Goal: Information Seeking & Learning: Learn about a topic

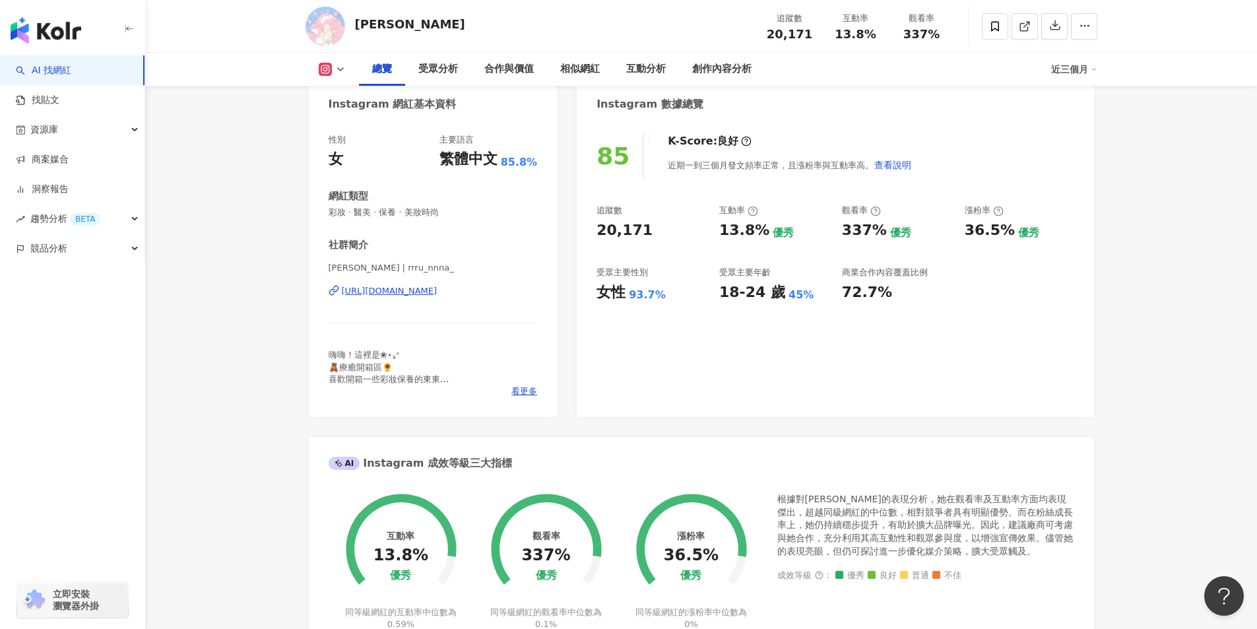
scroll to position [132, 0]
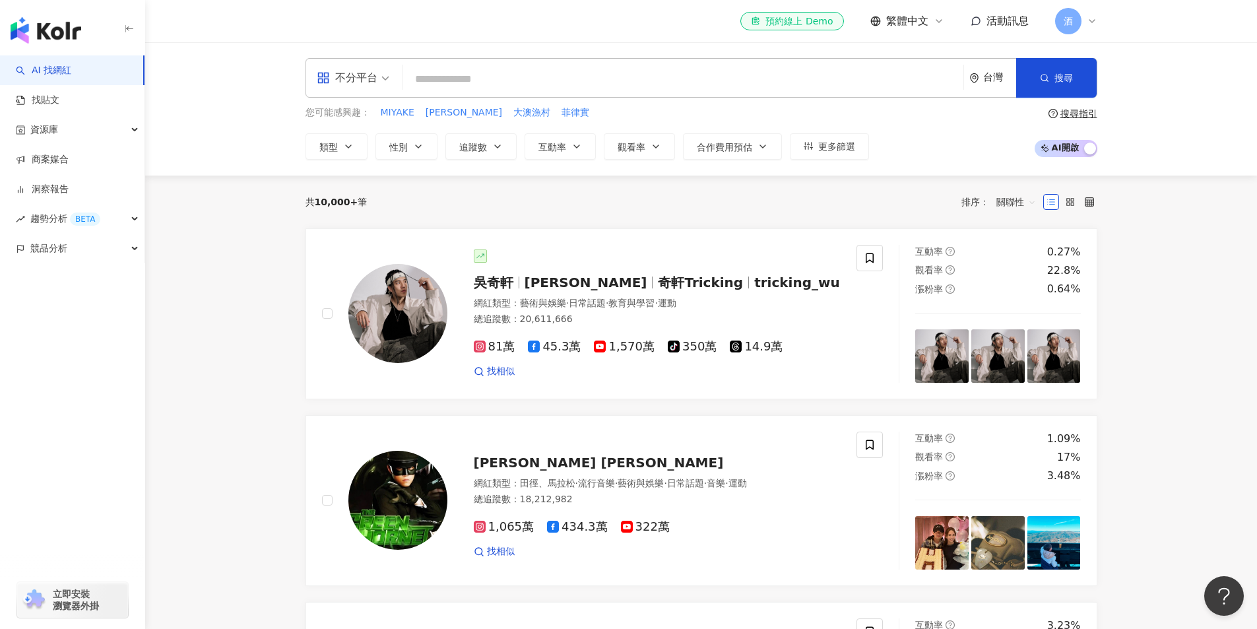
click at [525, 77] on input "search" at bounding box center [683, 79] width 550 height 25
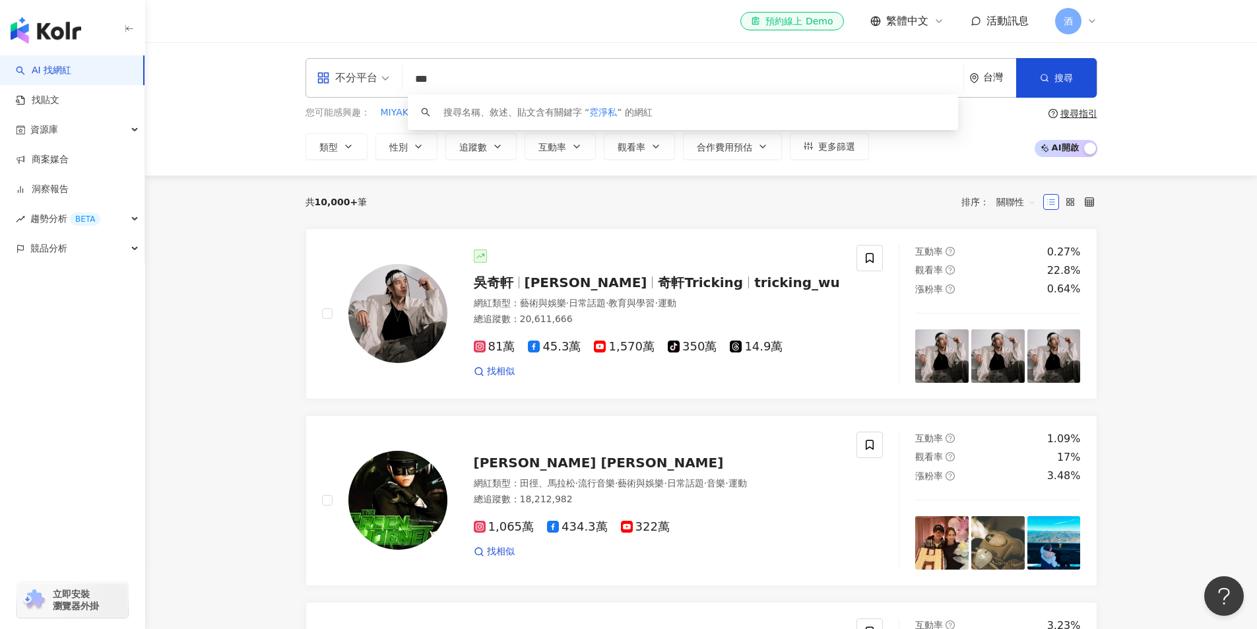
type input "***"
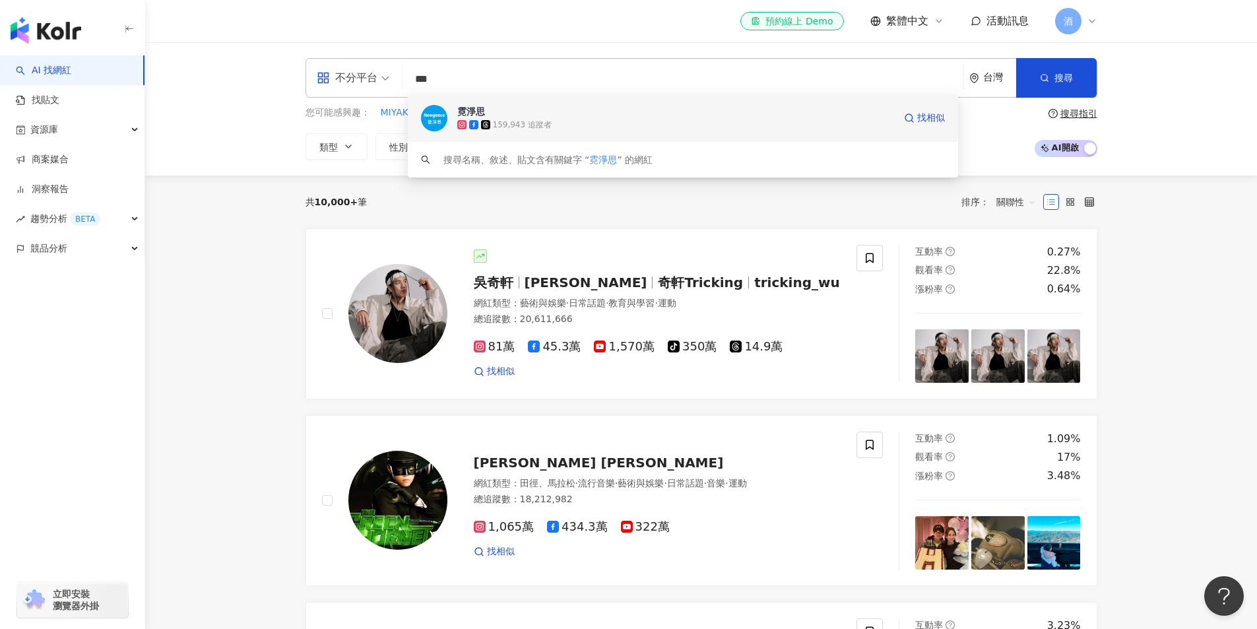
click at [525, 113] on span "霓淨思" at bounding box center [675, 111] width 437 height 13
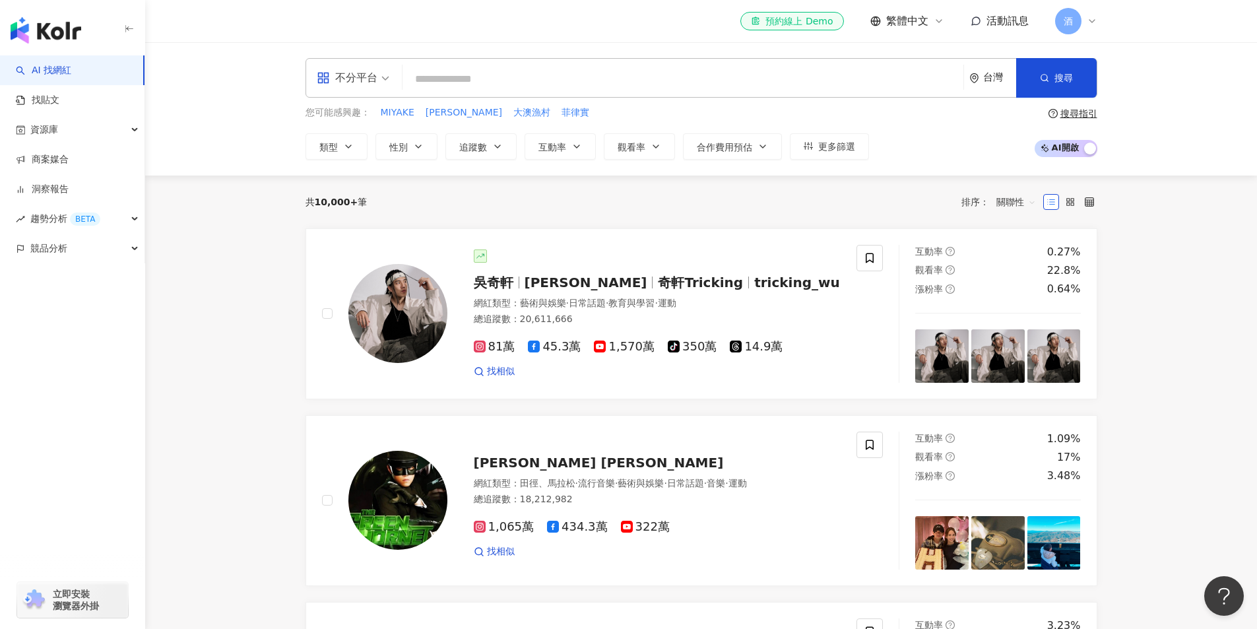
drag, startPoint x: 424, startPoint y: 77, endPoint x: 440, endPoint y: 77, distance: 16.5
click at [434, 77] on input "search" at bounding box center [683, 79] width 550 height 25
click at [441, 76] on input "search" at bounding box center [683, 79] width 550 height 25
click at [445, 76] on input "search" at bounding box center [683, 79] width 550 height 25
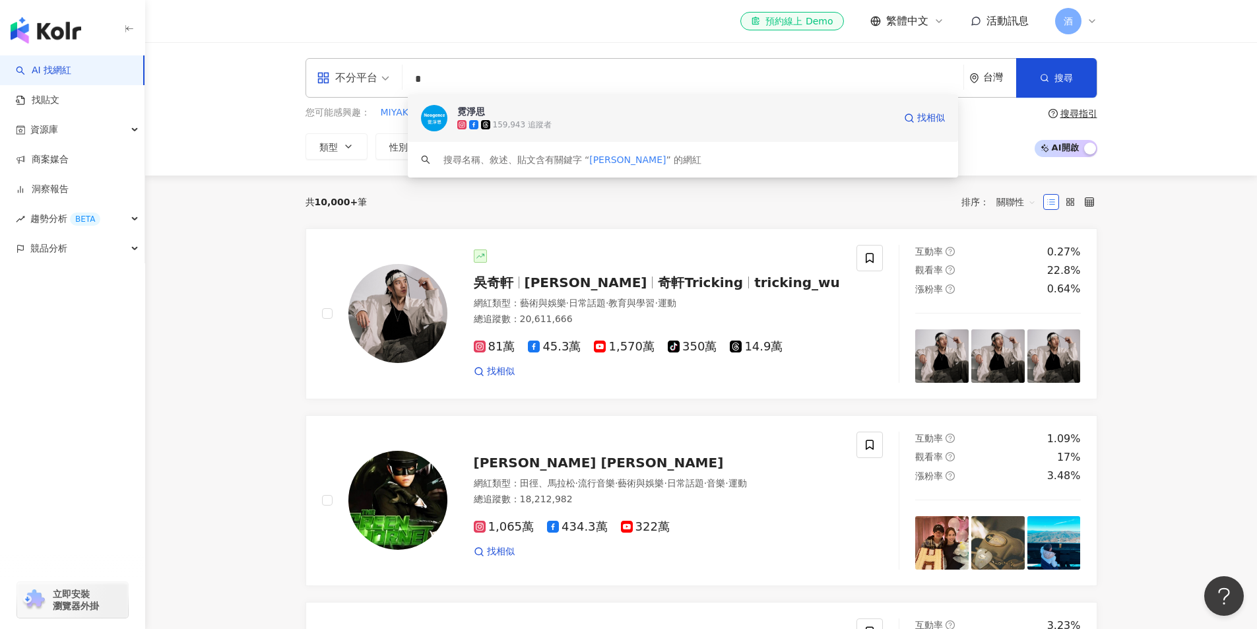
type input "*"
click at [515, 113] on div "您可能感興趣： MIYAKE RACHEL 大澳漁村 菲律實" at bounding box center [586, 113] width 563 height 15
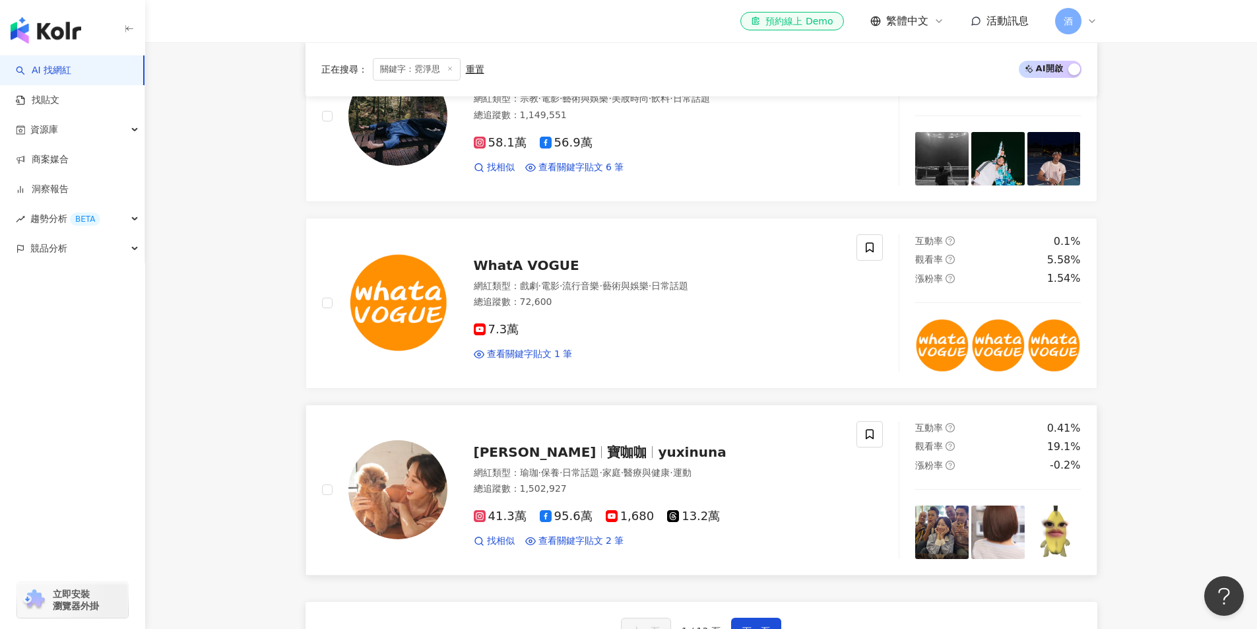
scroll to position [2165, 0]
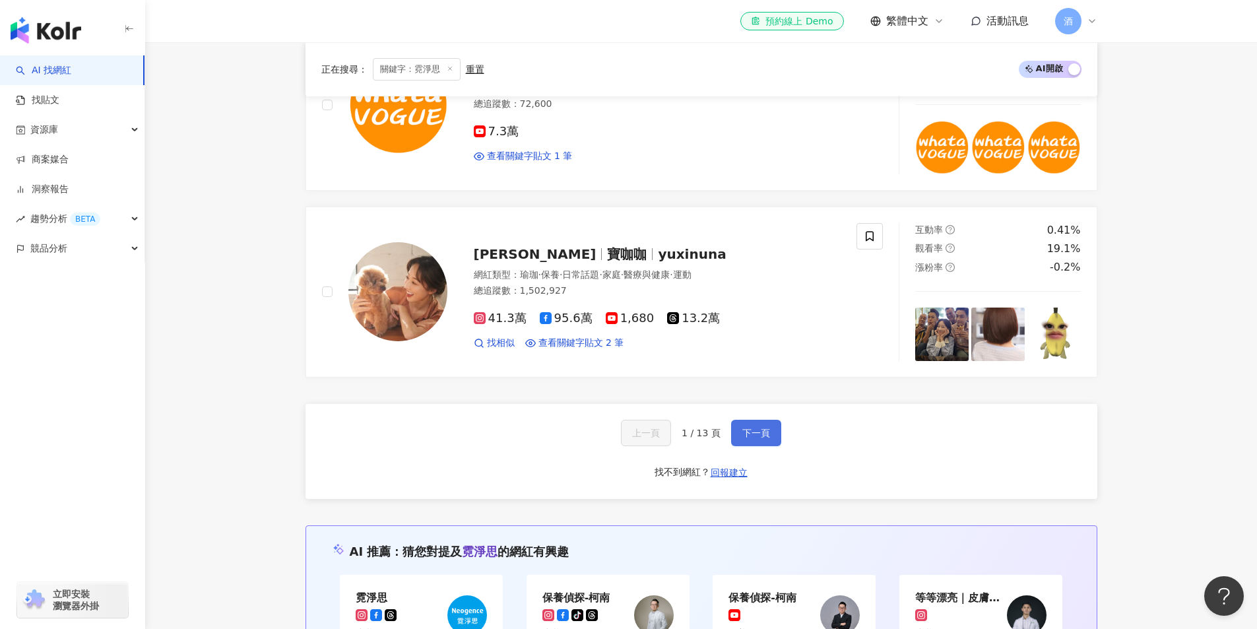
type input "***"
drag, startPoint x: 755, startPoint y: 417, endPoint x: 699, endPoint y: 418, distance: 55.4
click at [755, 428] on span "下一頁" at bounding box center [756, 433] width 28 height 11
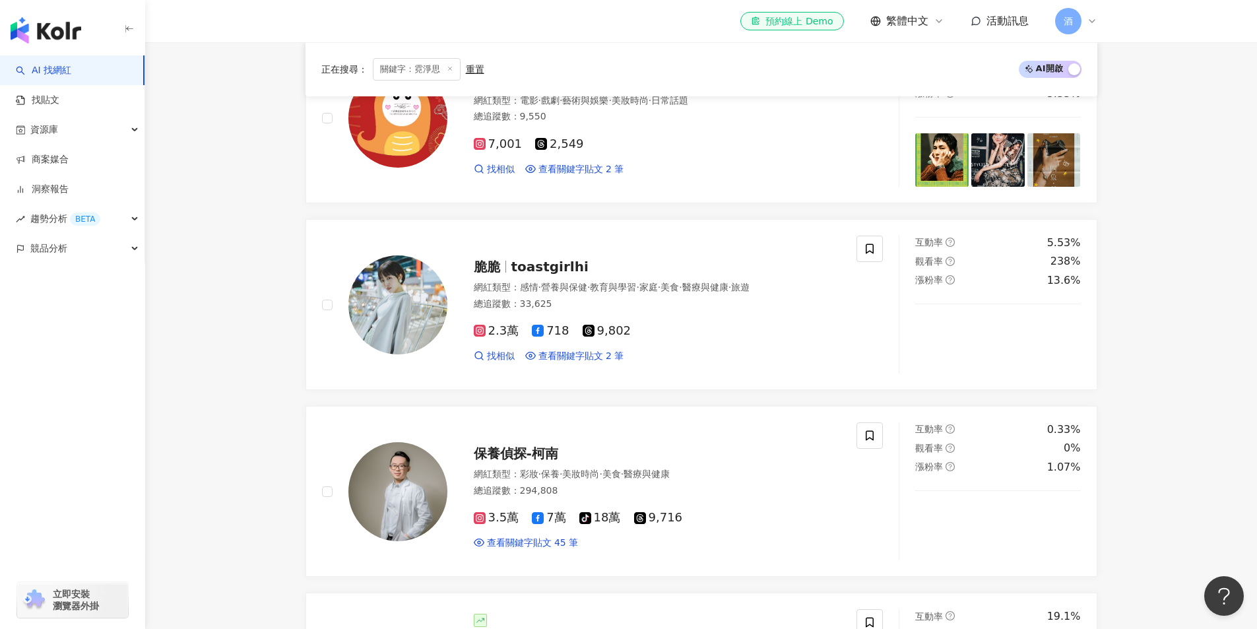
scroll to position [972, 0]
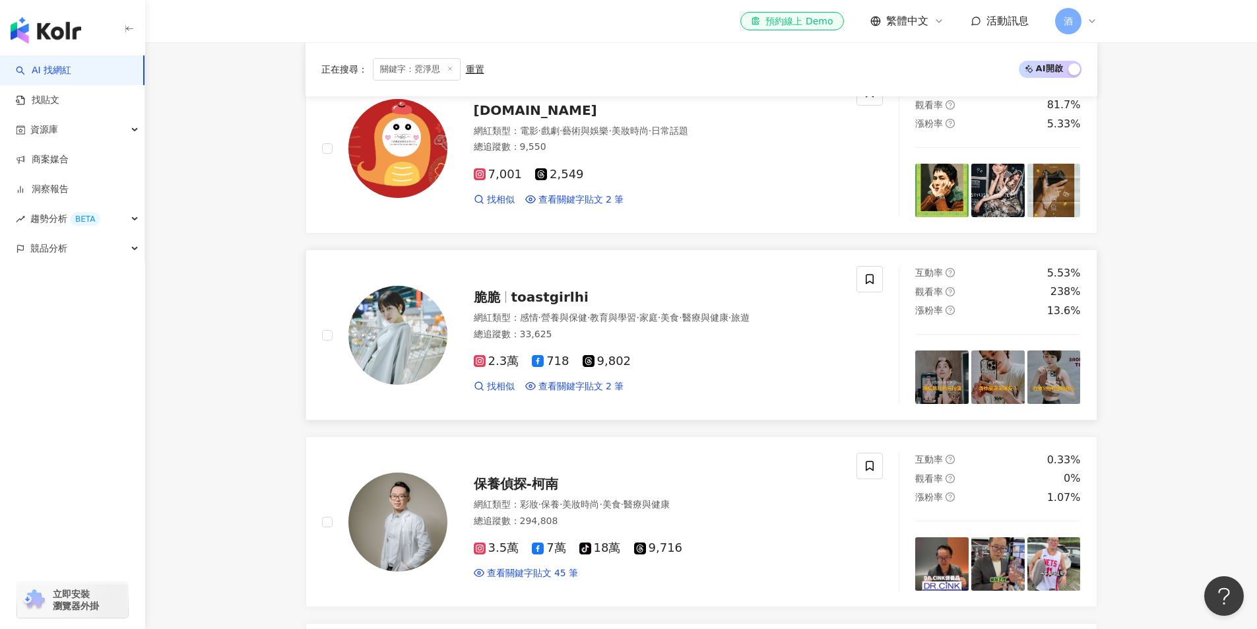
drag, startPoint x: 500, startPoint y: 297, endPoint x: 393, endPoint y: 331, distance: 112.2
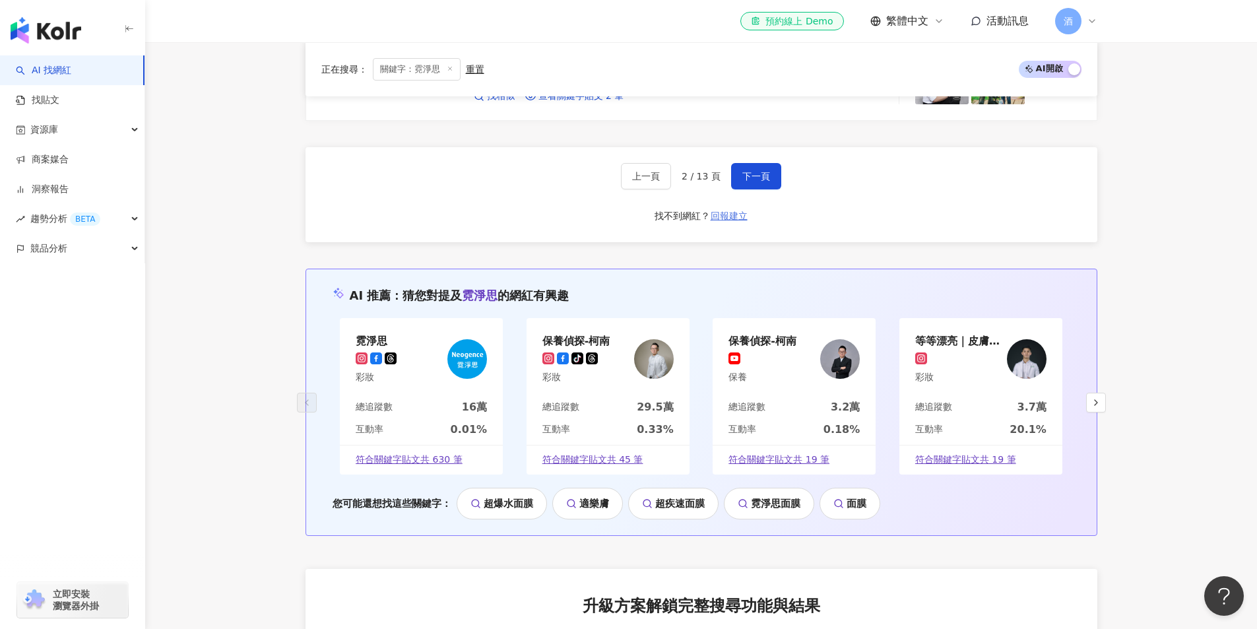
scroll to position [2358, 0]
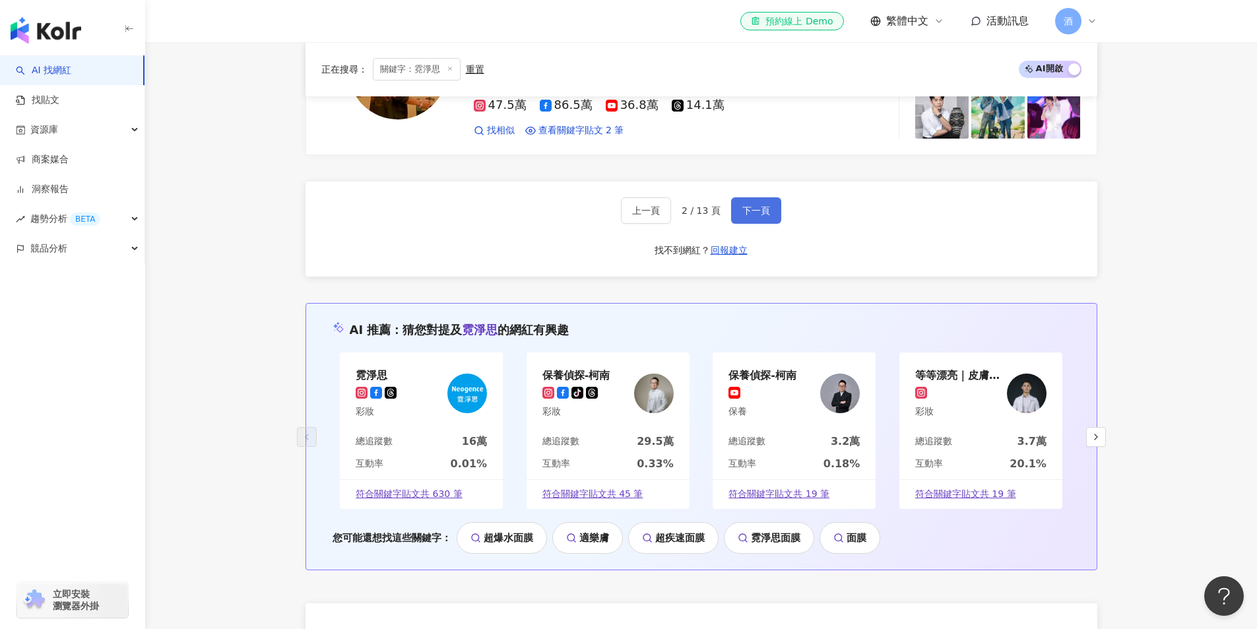
click at [750, 208] on span "下一頁" at bounding box center [756, 210] width 28 height 11
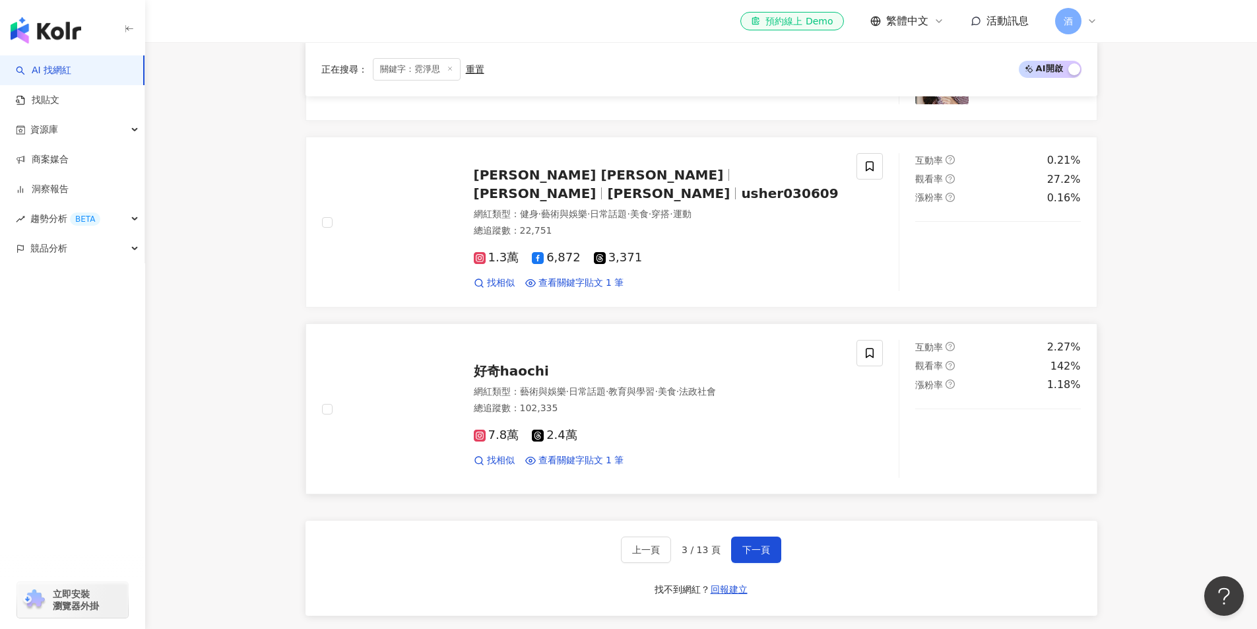
scroll to position [2045, 0]
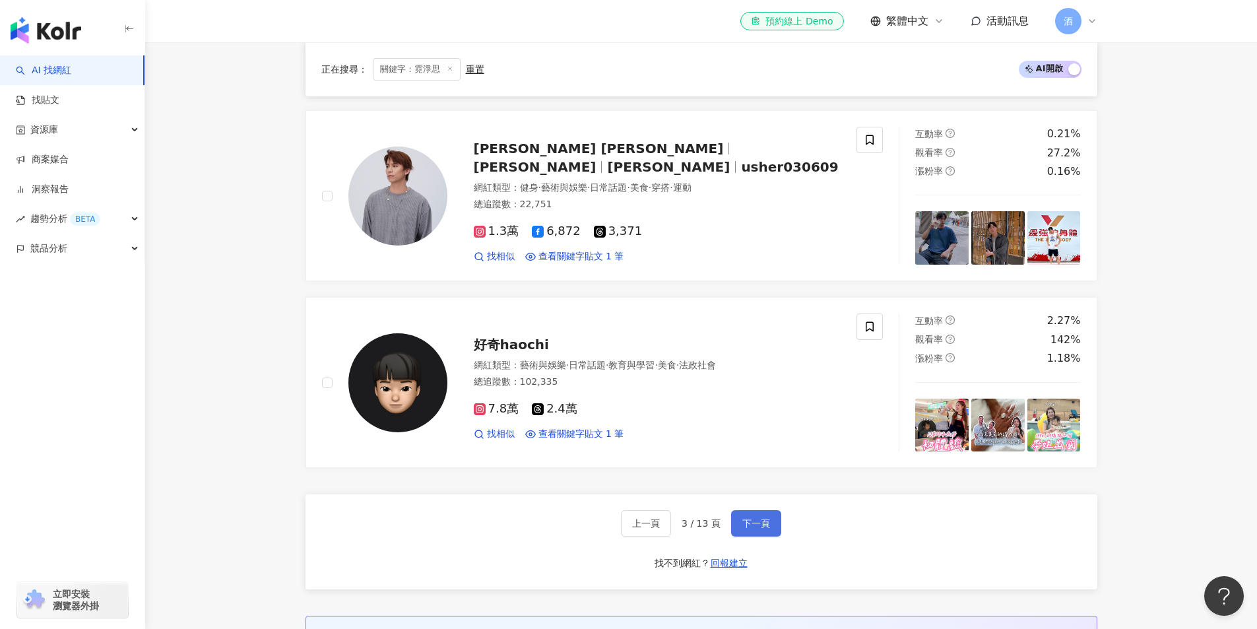
click at [752, 519] on span "下一頁" at bounding box center [756, 523] width 28 height 11
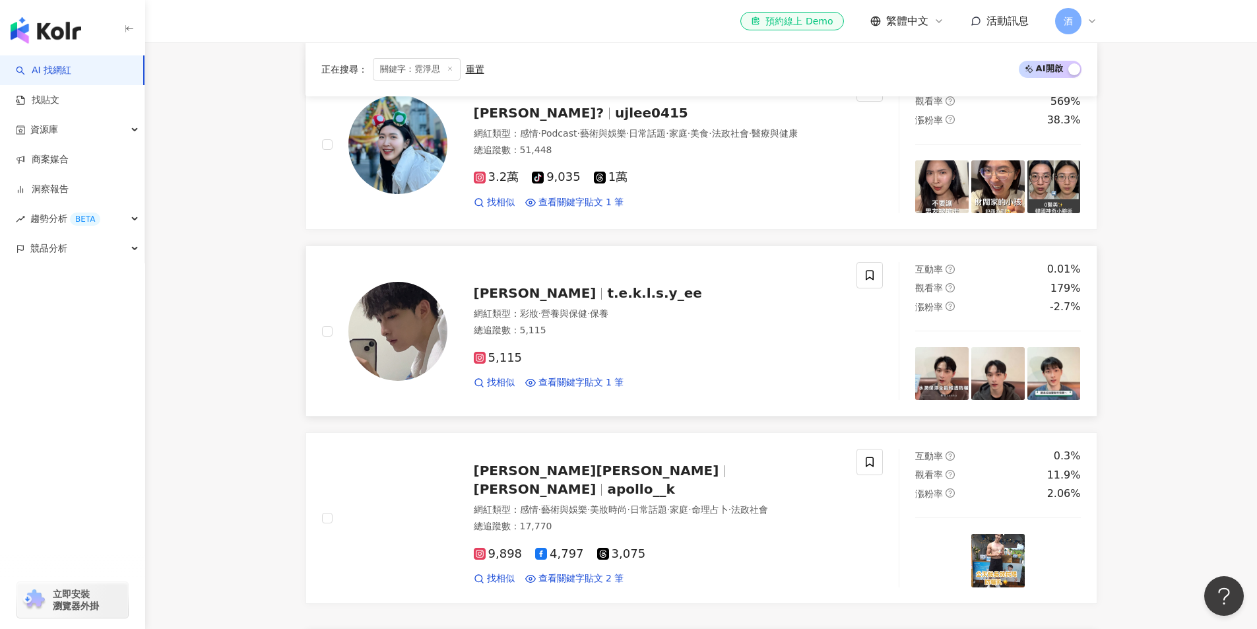
scroll to position [1979, 0]
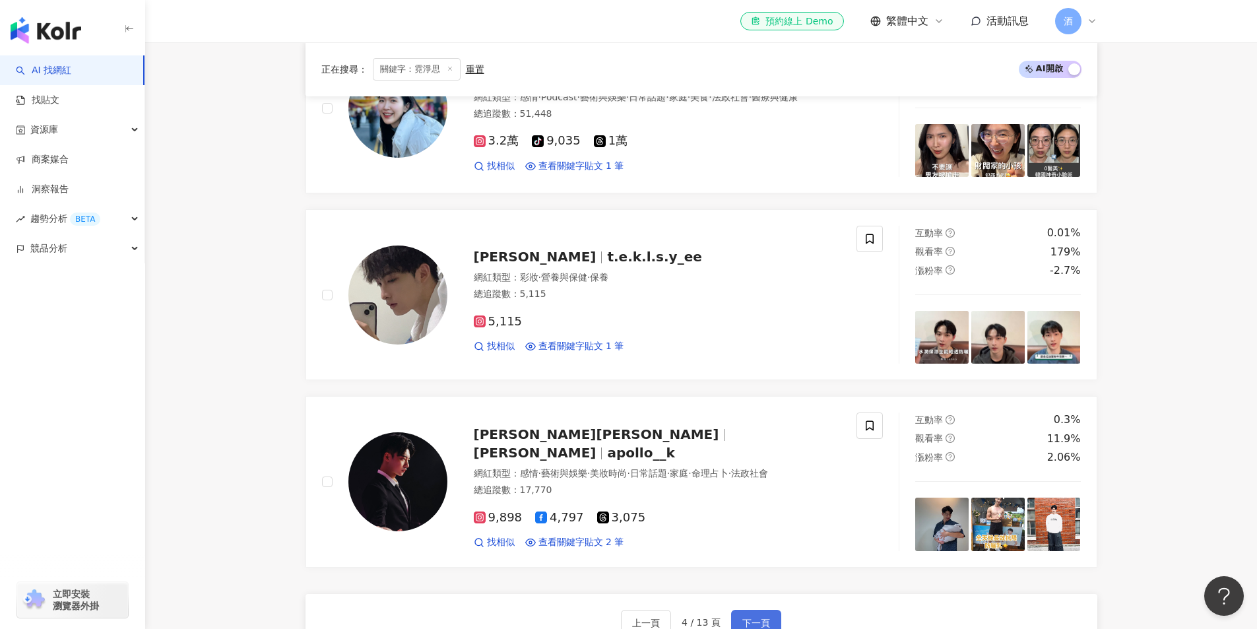
drag, startPoint x: 757, startPoint y: 600, endPoint x: 747, endPoint y: 598, distance: 9.6
click at [757, 610] on button "下一頁" at bounding box center [756, 623] width 50 height 26
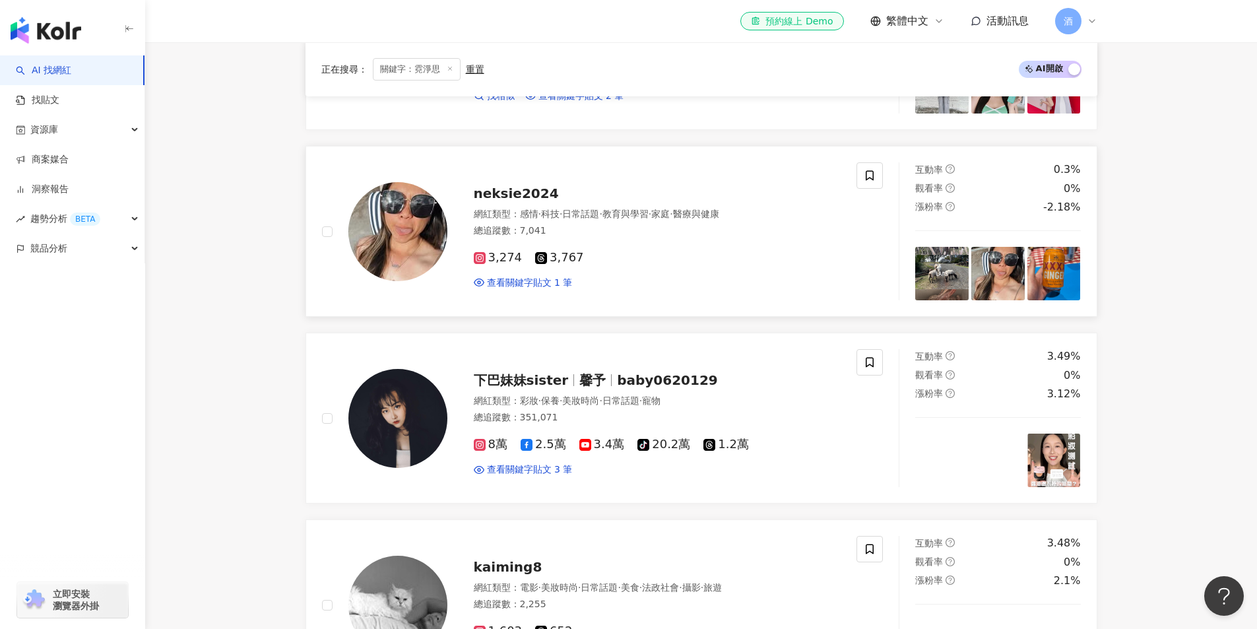
scroll to position [1451, 0]
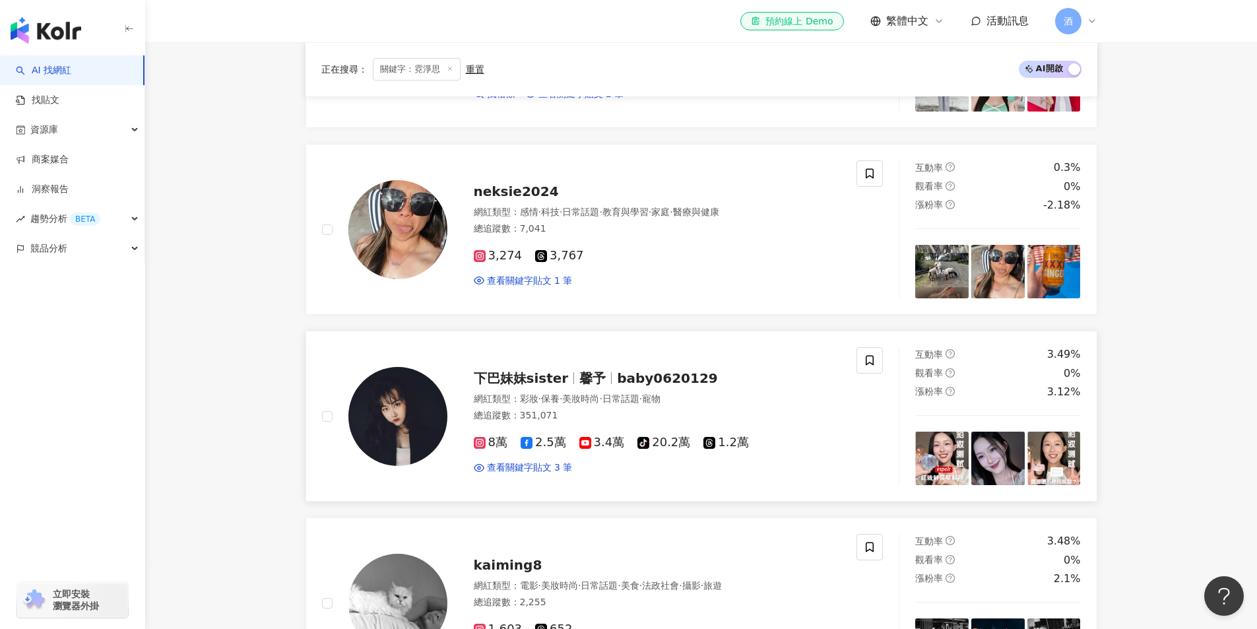
drag, startPoint x: 623, startPoint y: 377, endPoint x: 787, endPoint y: 363, distance: 164.2
click at [787, 363] on div "下巴妹妹sister 馨予 baby0620129 網紅類型 ： 彩妝 · 保養 · 美妝時尚 · 日常話題 · 寵物 總追蹤數 ： 351,071 8萬 2…" at bounding box center [644, 415] width 394 height 115
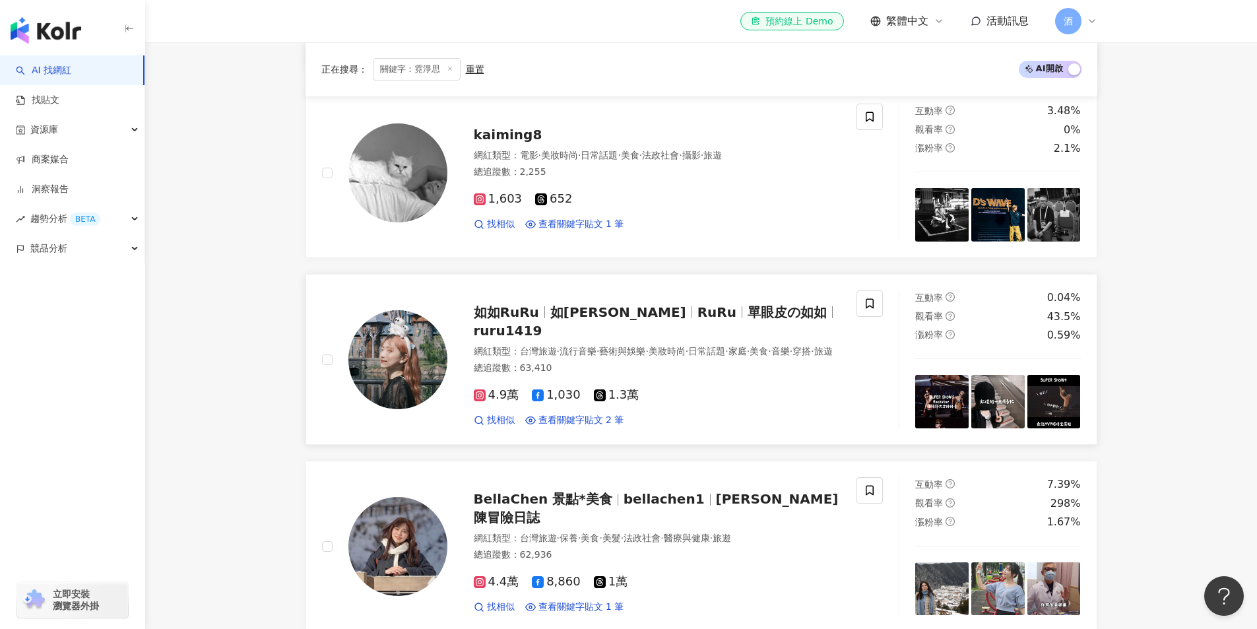
scroll to position [2045, 0]
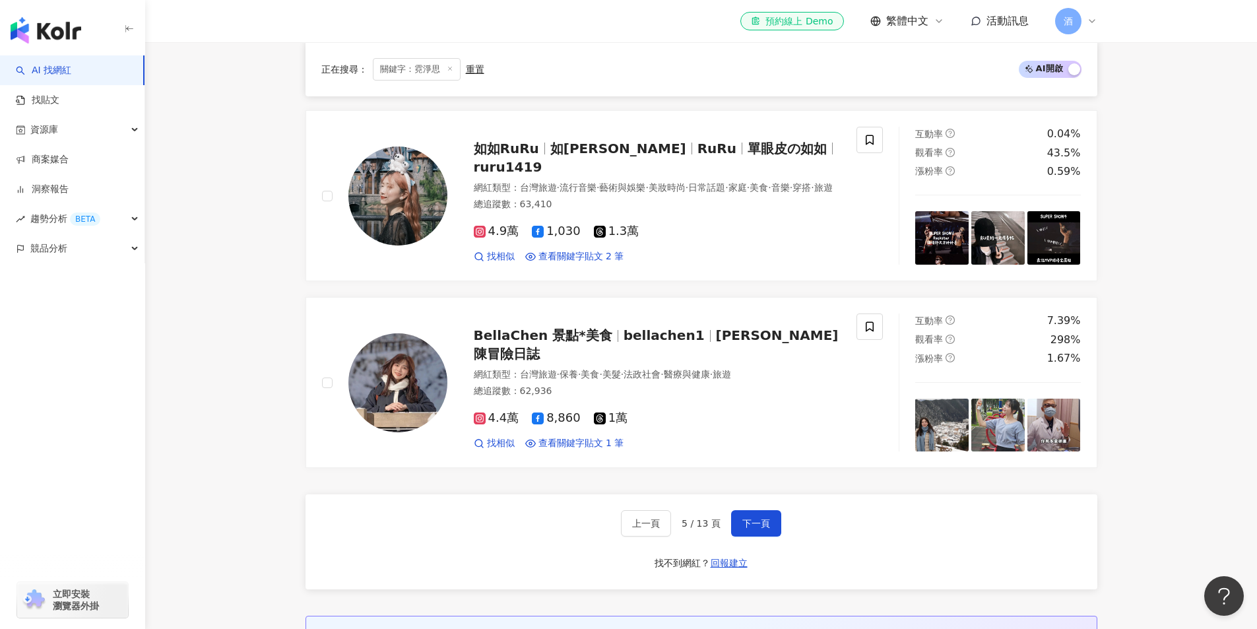
drag, startPoint x: 742, startPoint y: 521, endPoint x: 716, endPoint y: 515, distance: 27.0
click at [742, 521] on span "下一頁" at bounding box center [756, 523] width 28 height 11
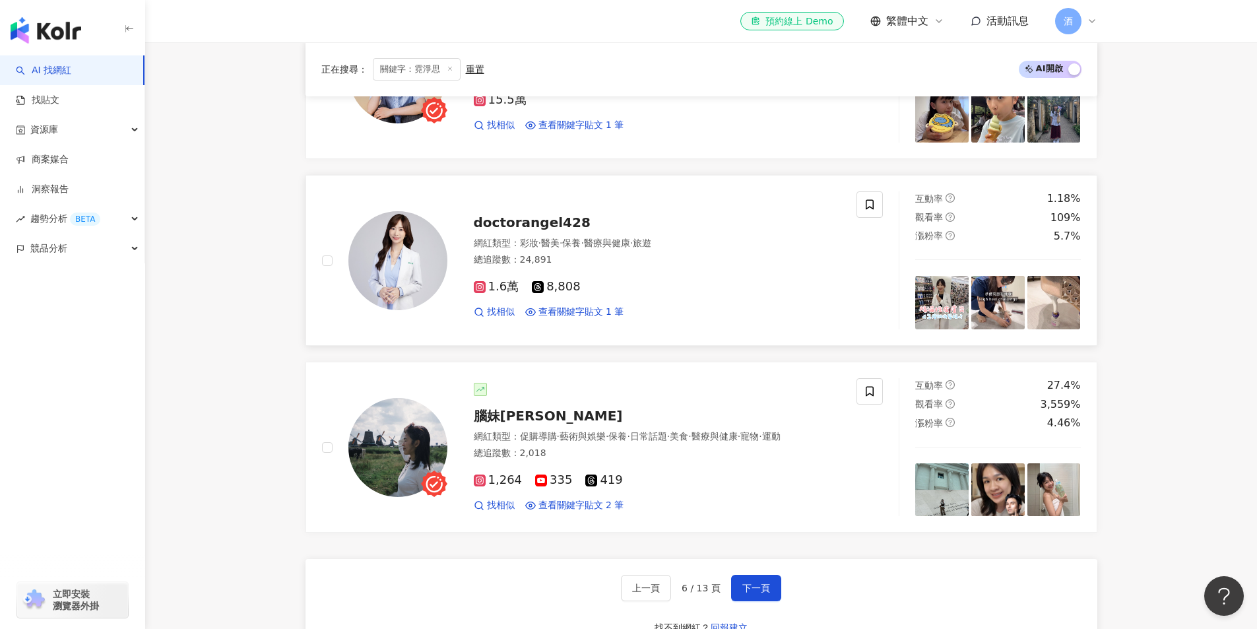
scroll to position [2312, 0]
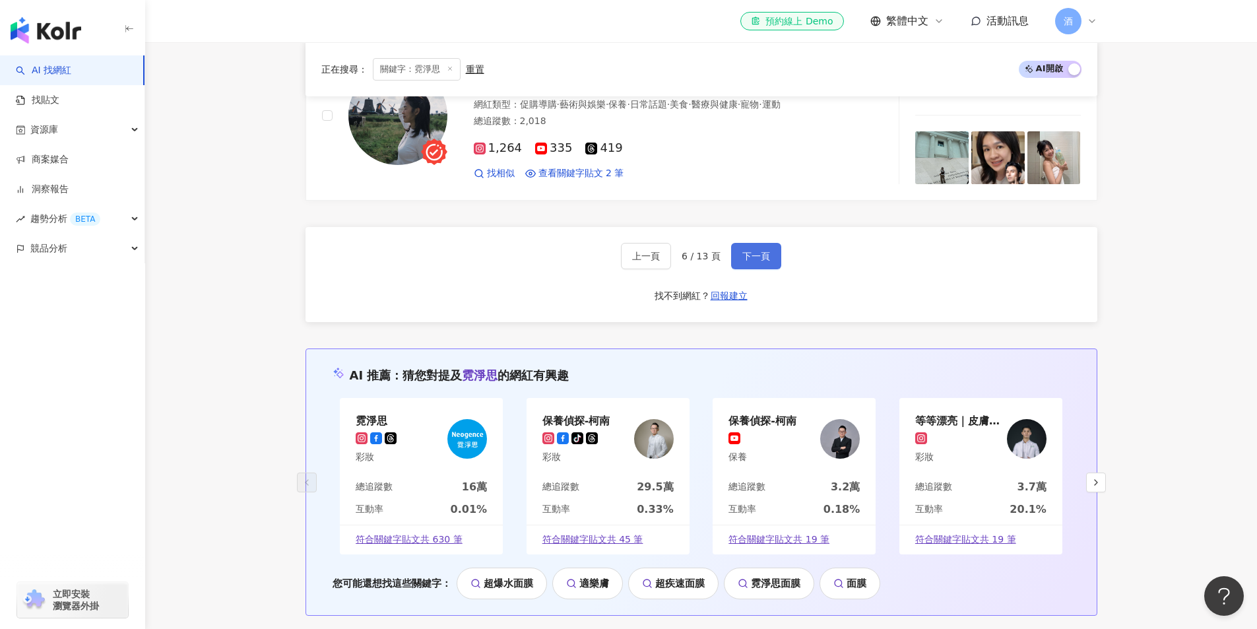
click at [743, 257] on span "下一頁" at bounding box center [756, 256] width 28 height 11
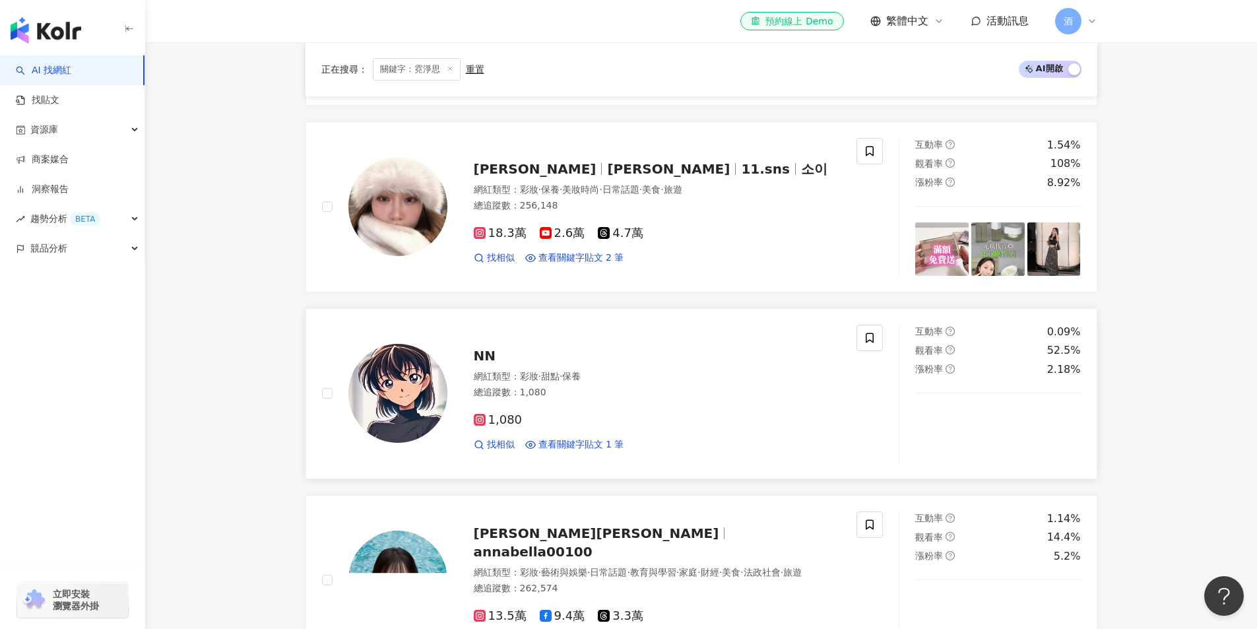
scroll to position [1254, 0]
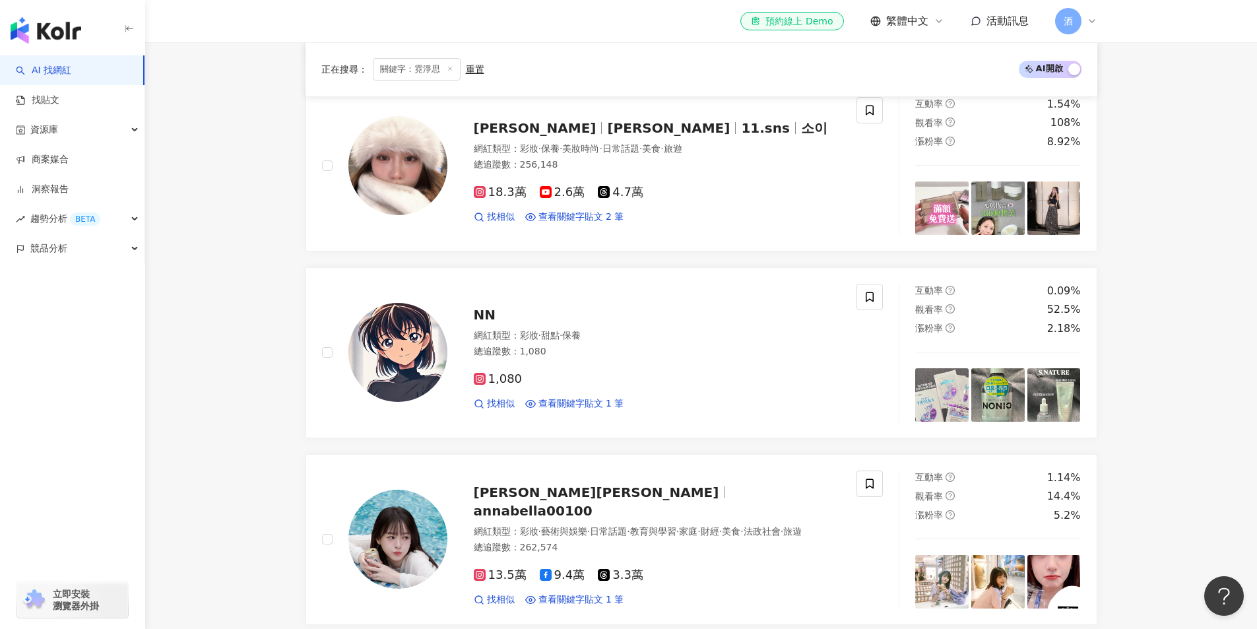
drag, startPoint x: 485, startPoint y: 317, endPoint x: 249, endPoint y: 449, distance: 270.9
click at [249, 449] on main "不分平台 *** 台灣 搜尋 11ad3755-9e1a-4367-8c63-221b49281a0e 霓淨思 159,943 追蹤者 搜尋名稱、敘述、貼文含…" at bounding box center [701, 468] width 1112 height 3358
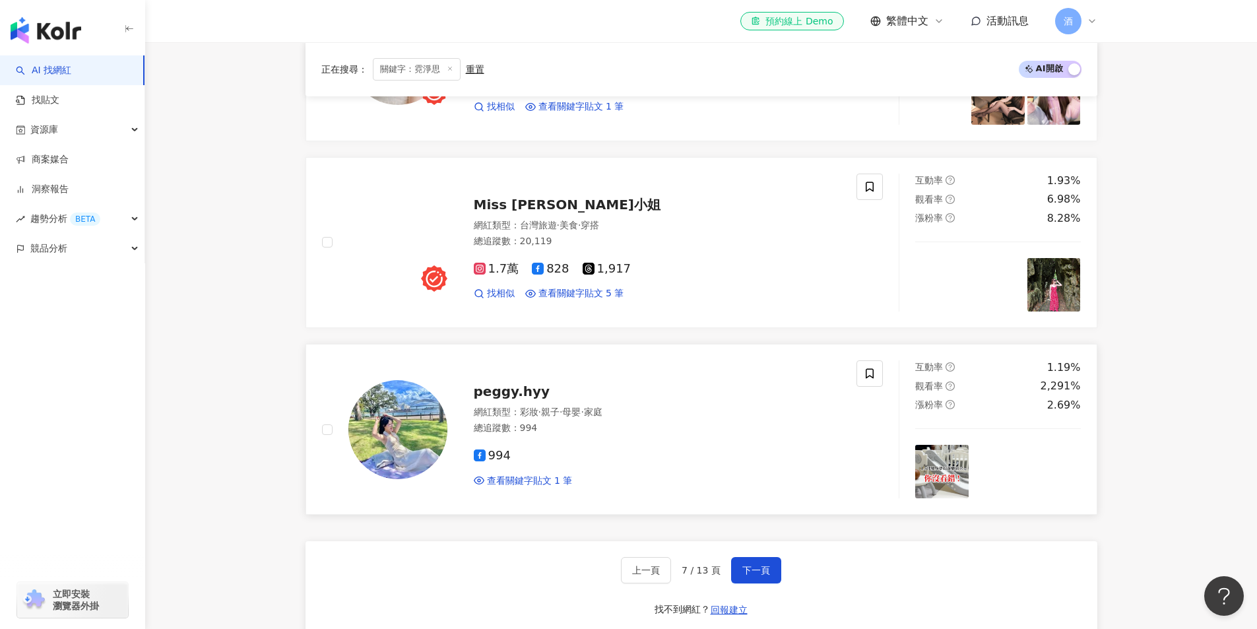
scroll to position [2111, 0]
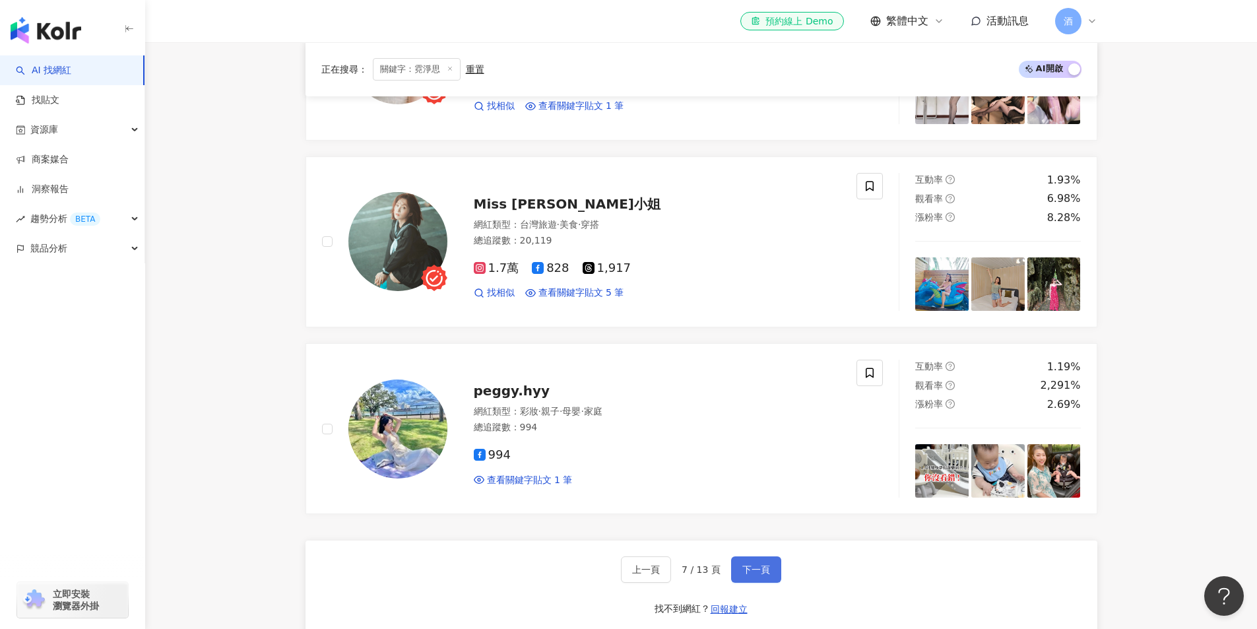
click at [743, 574] on span "下一頁" at bounding box center [756, 569] width 28 height 11
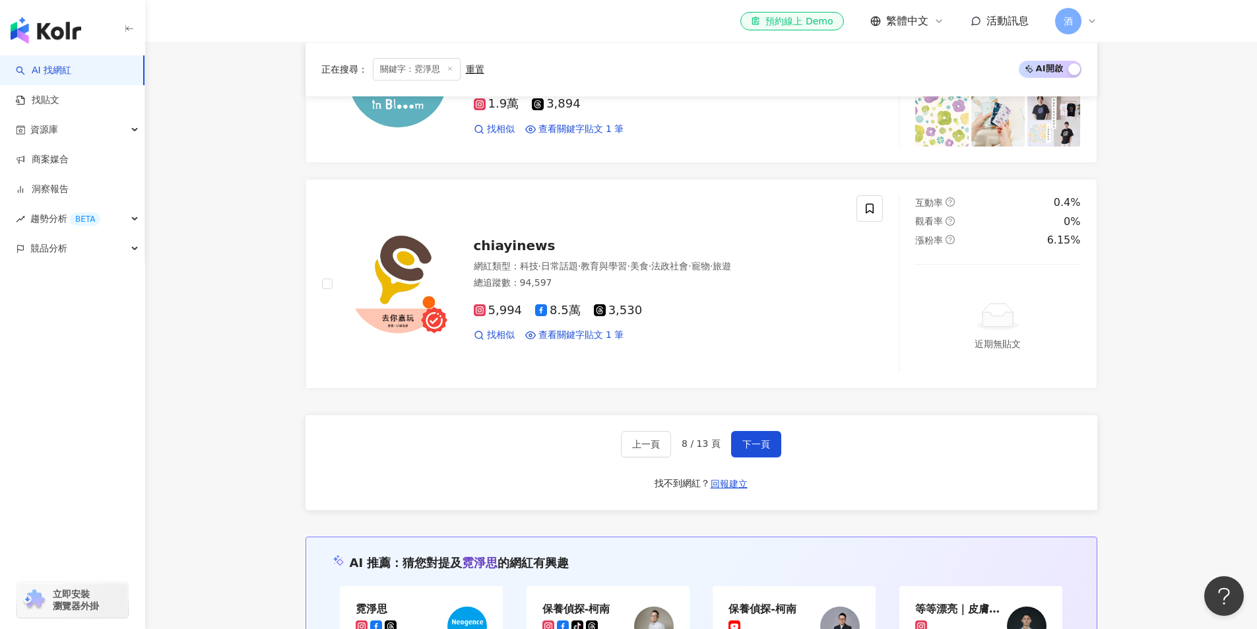
scroll to position [2177, 0]
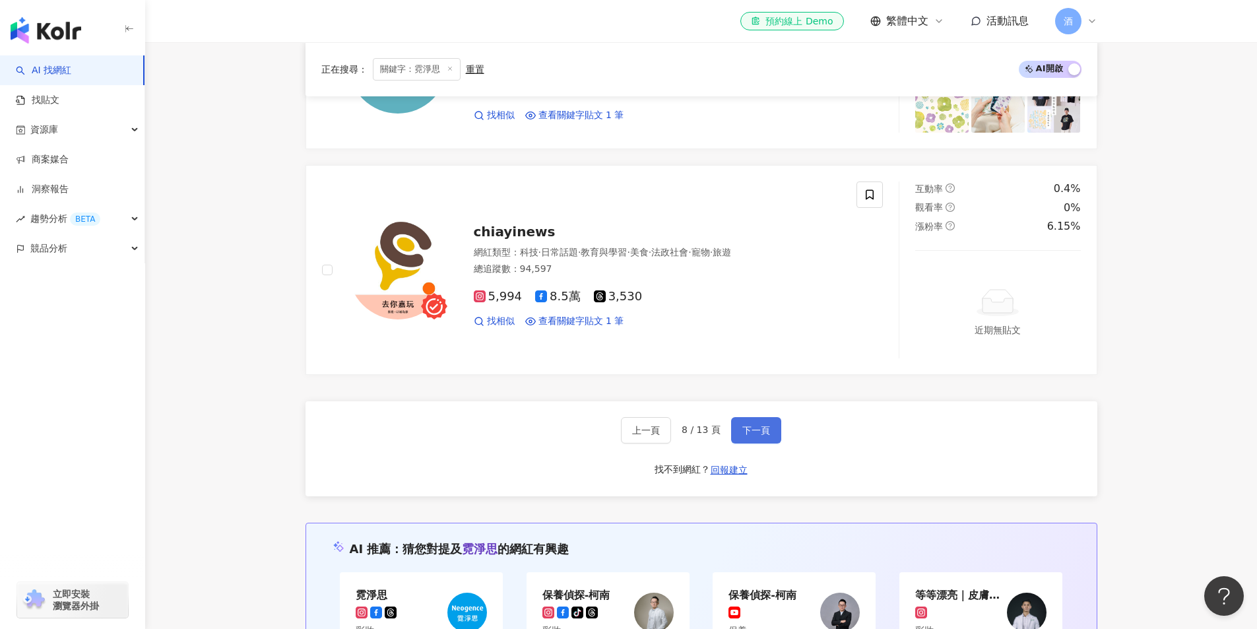
click at [757, 435] on span "下一頁" at bounding box center [756, 430] width 28 height 11
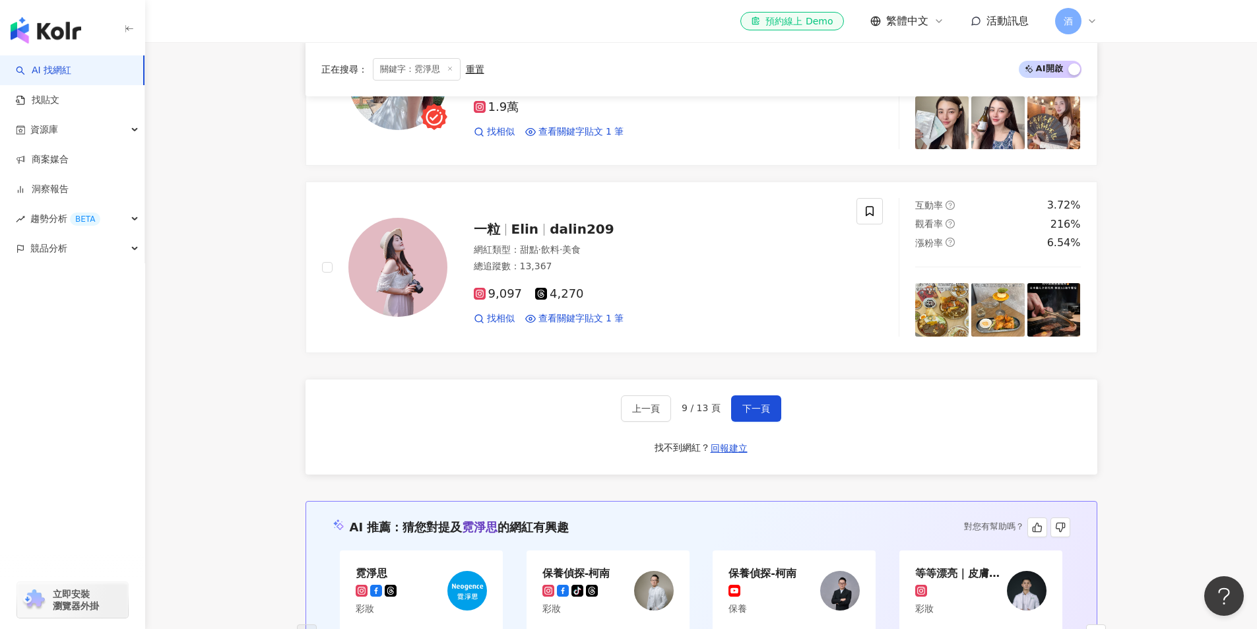
scroll to position [2204, 0]
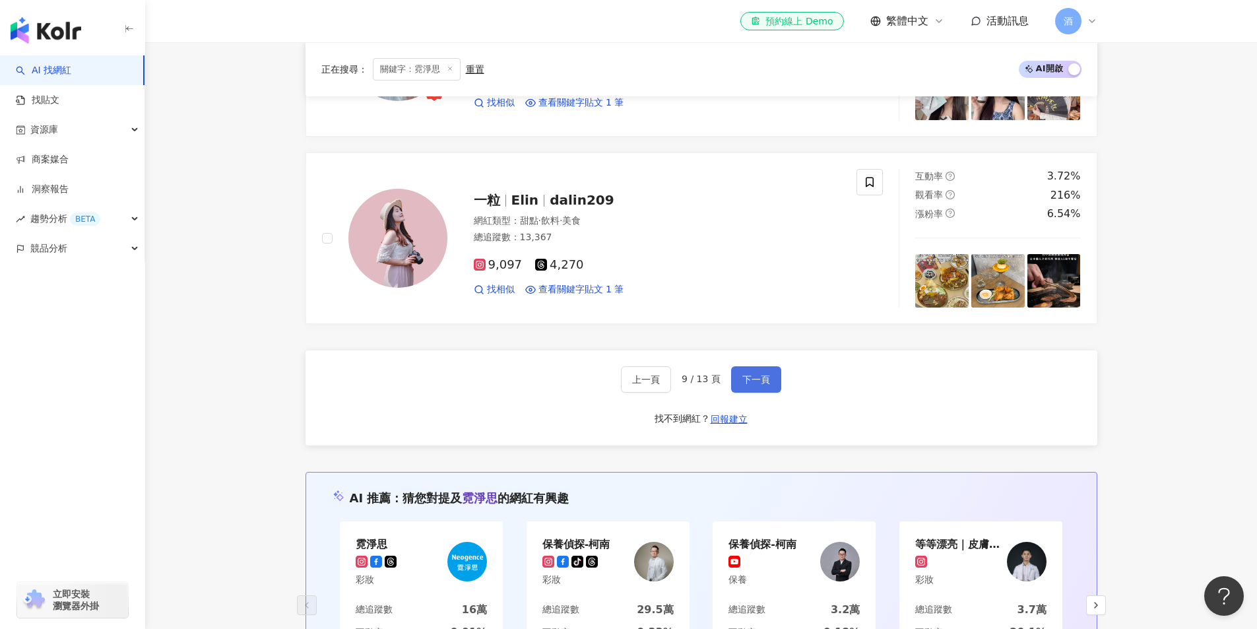
click at [757, 366] on button "下一頁" at bounding box center [756, 379] width 50 height 26
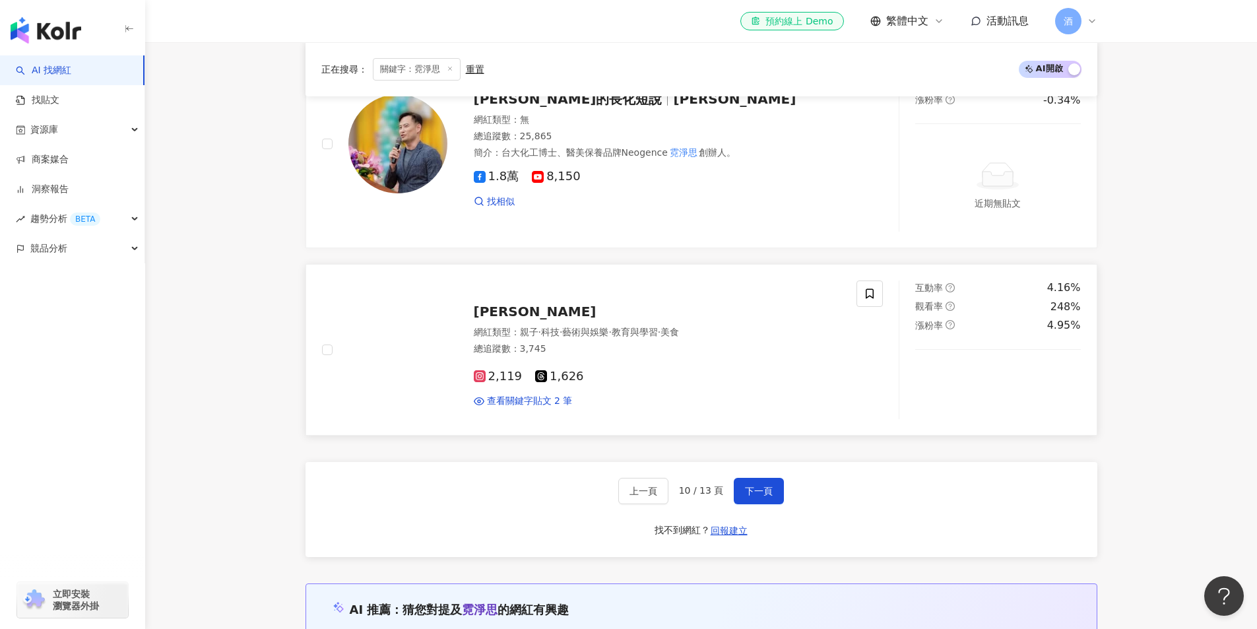
scroll to position [2177, 0]
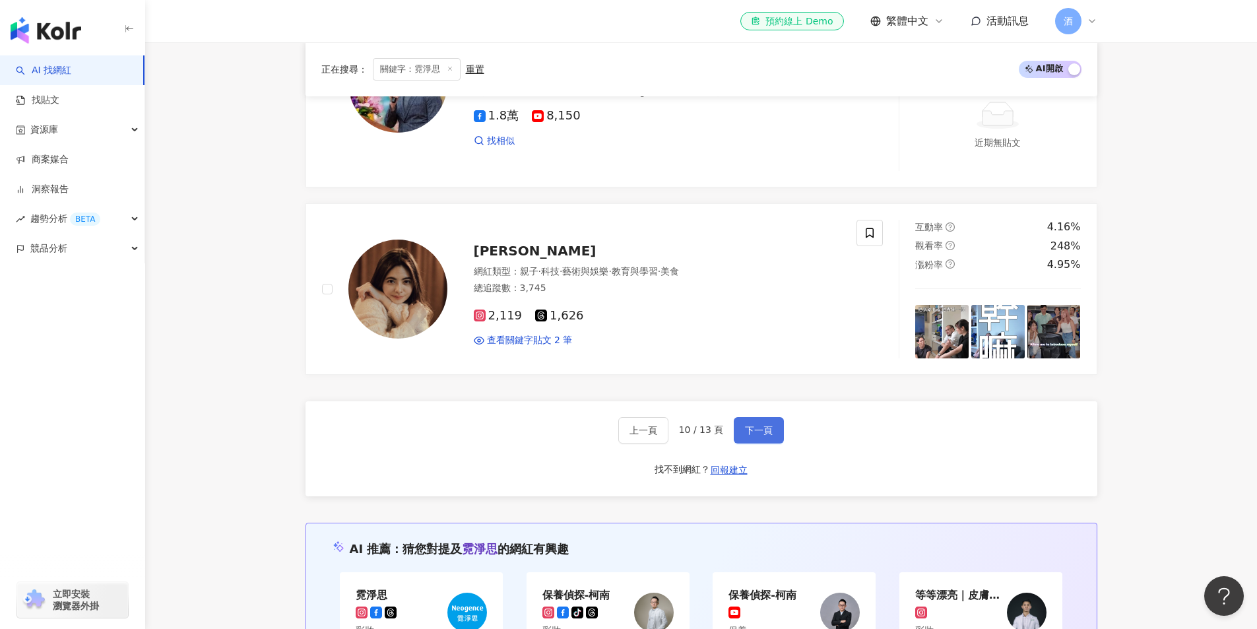
click at [747, 421] on button "下一頁" at bounding box center [759, 430] width 50 height 26
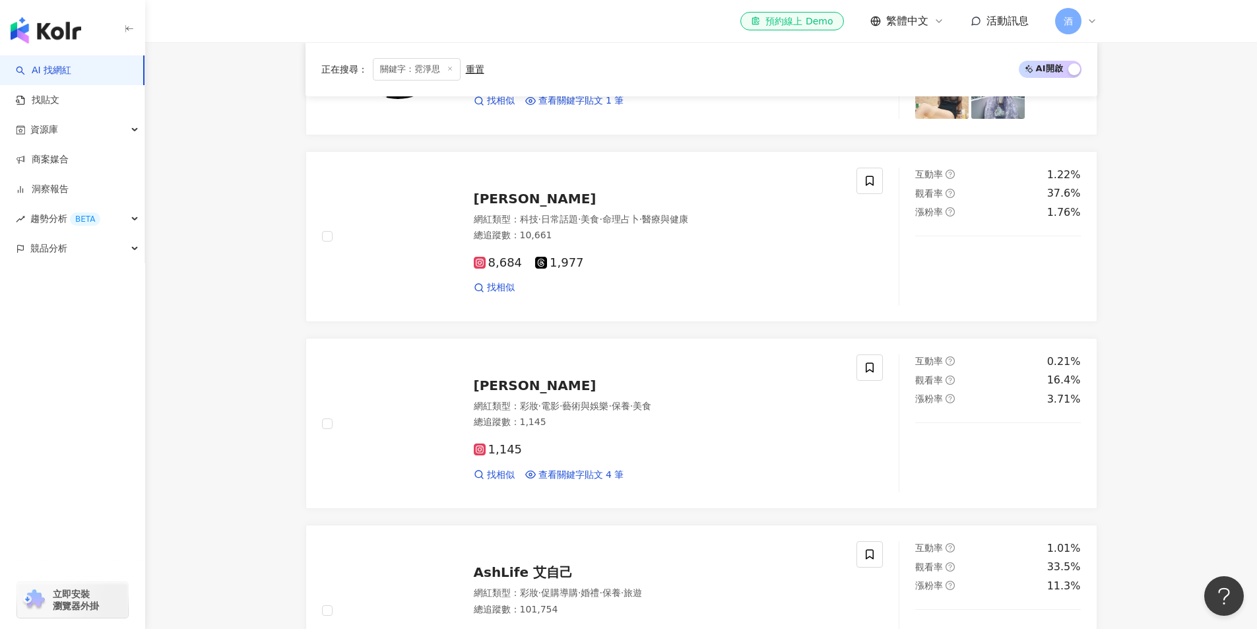
scroll to position [2138, 0]
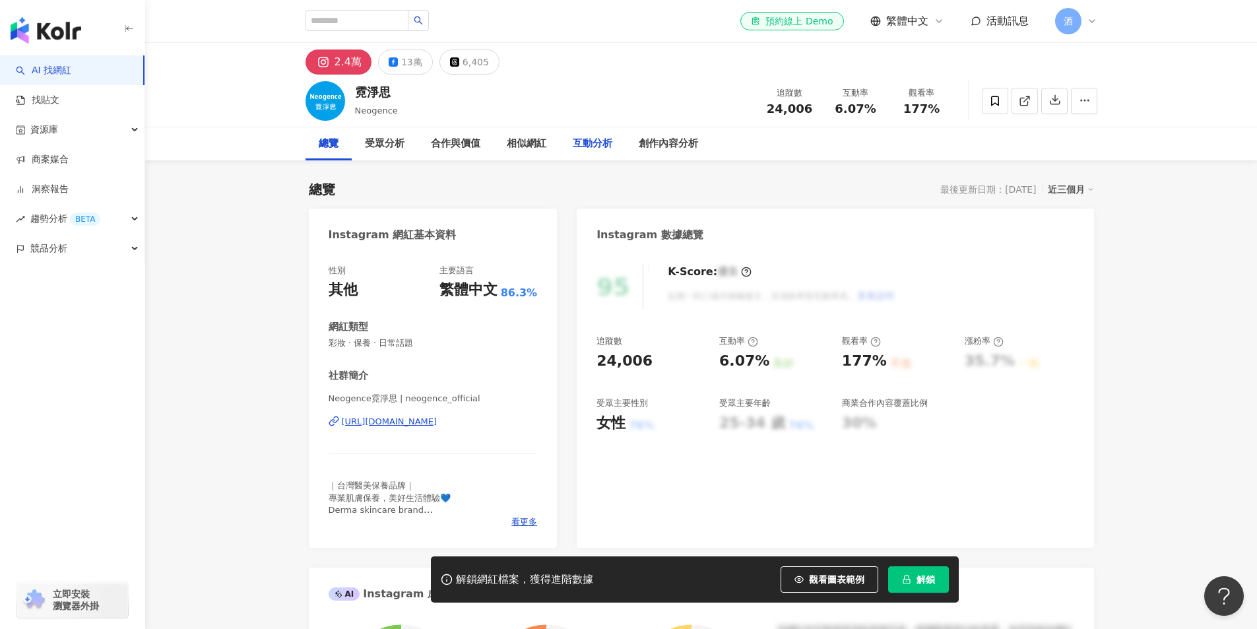
click at [583, 135] on div "互動分析" at bounding box center [592, 143] width 66 height 33
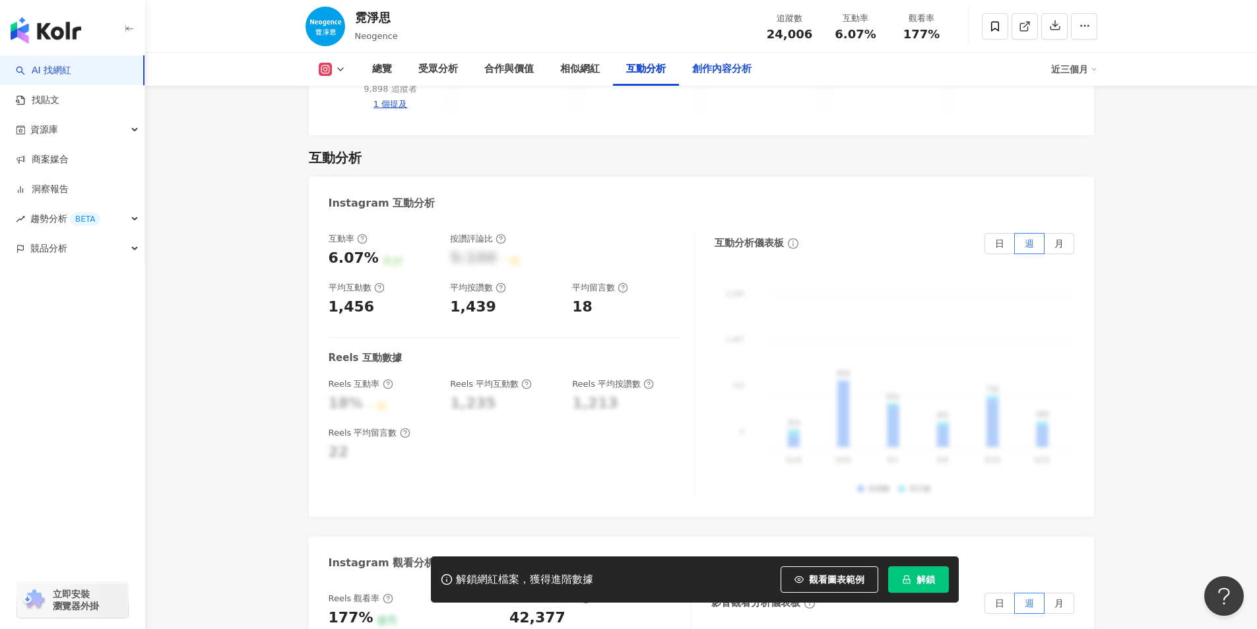
click at [725, 68] on div "創作內容分析" at bounding box center [721, 69] width 59 height 16
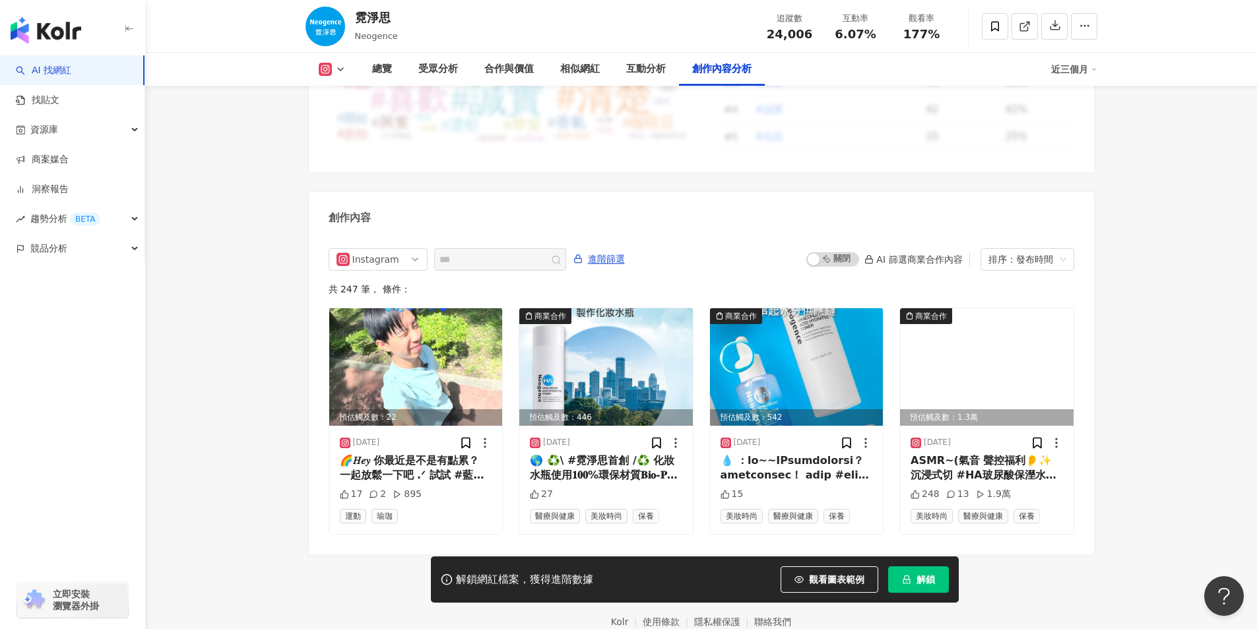
scroll to position [3991, 0]
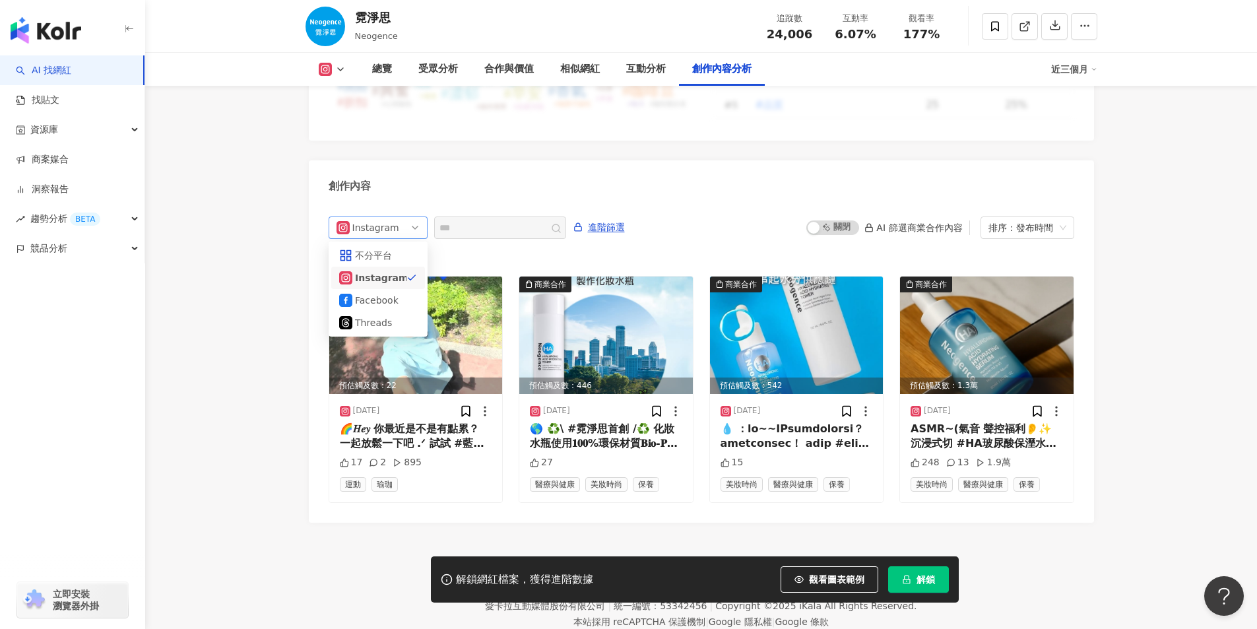
click at [362, 217] on div "Instagram" at bounding box center [373, 227] width 43 height 21
click at [365, 248] on div "不分平台" at bounding box center [376, 255] width 43 height 15
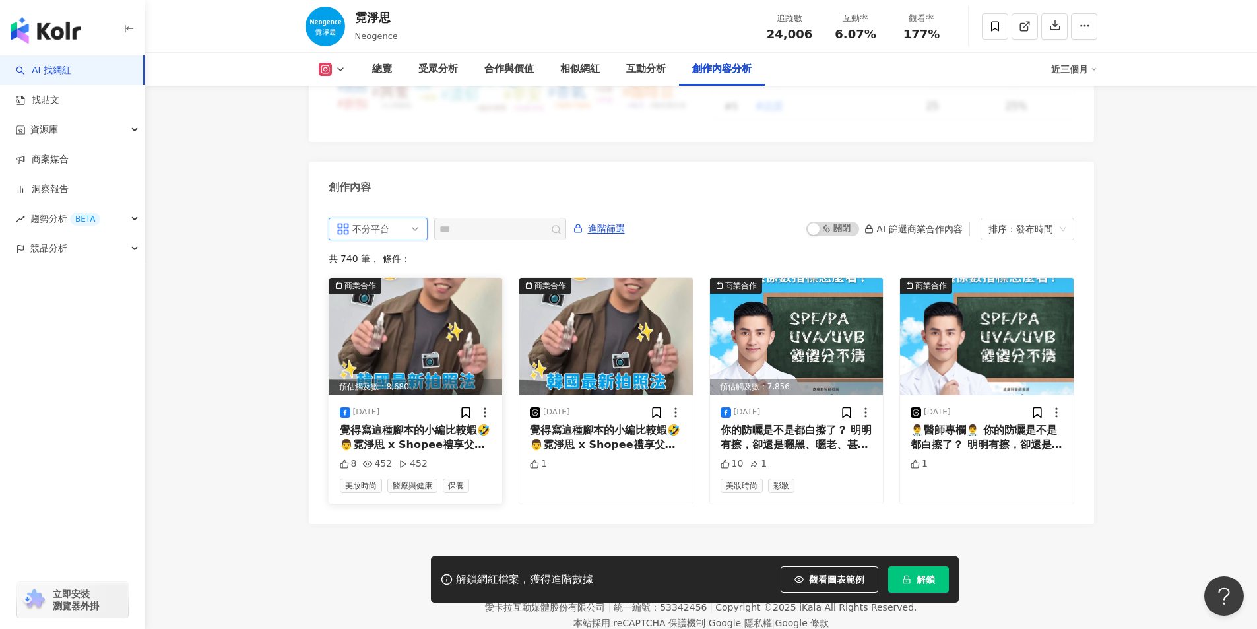
scroll to position [3991, 0]
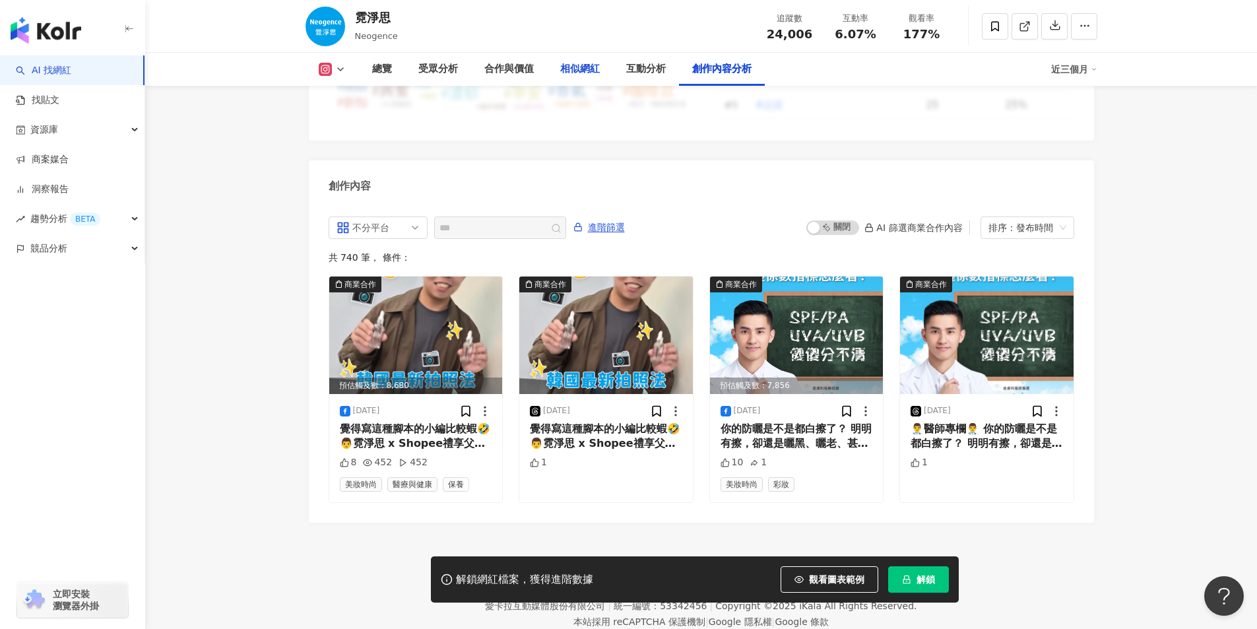
click at [567, 69] on div "相似網紅" at bounding box center [580, 69] width 40 height 16
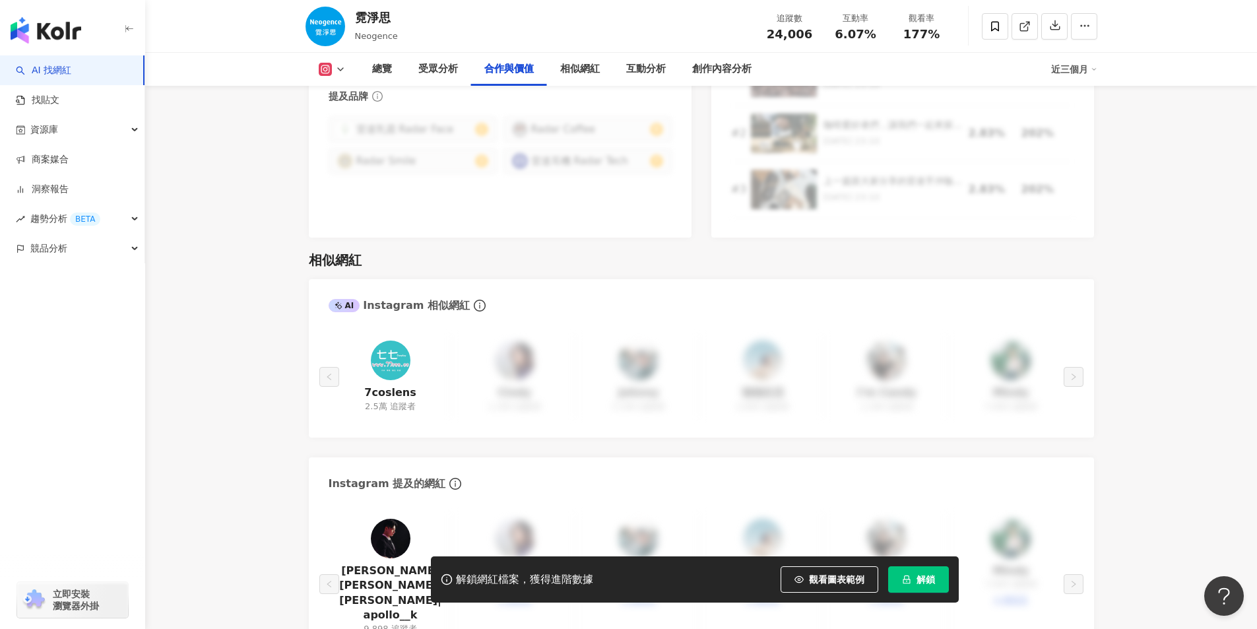
scroll to position [1963, 0]
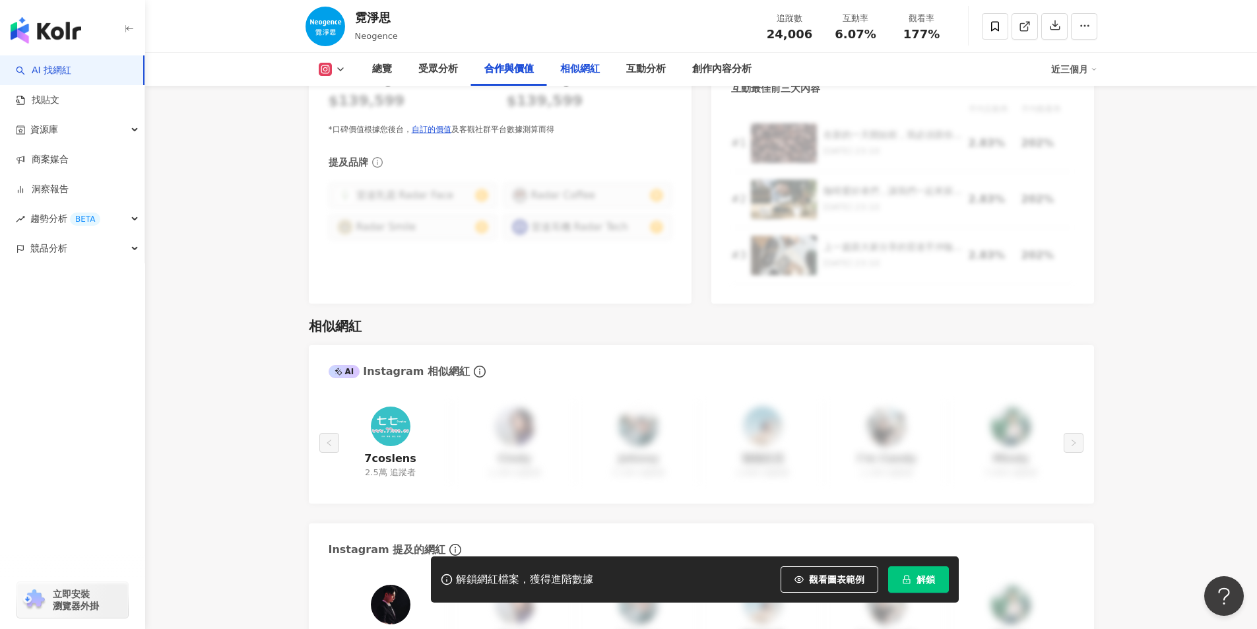
click at [574, 71] on div "相似網紅" at bounding box center [580, 69] width 40 height 16
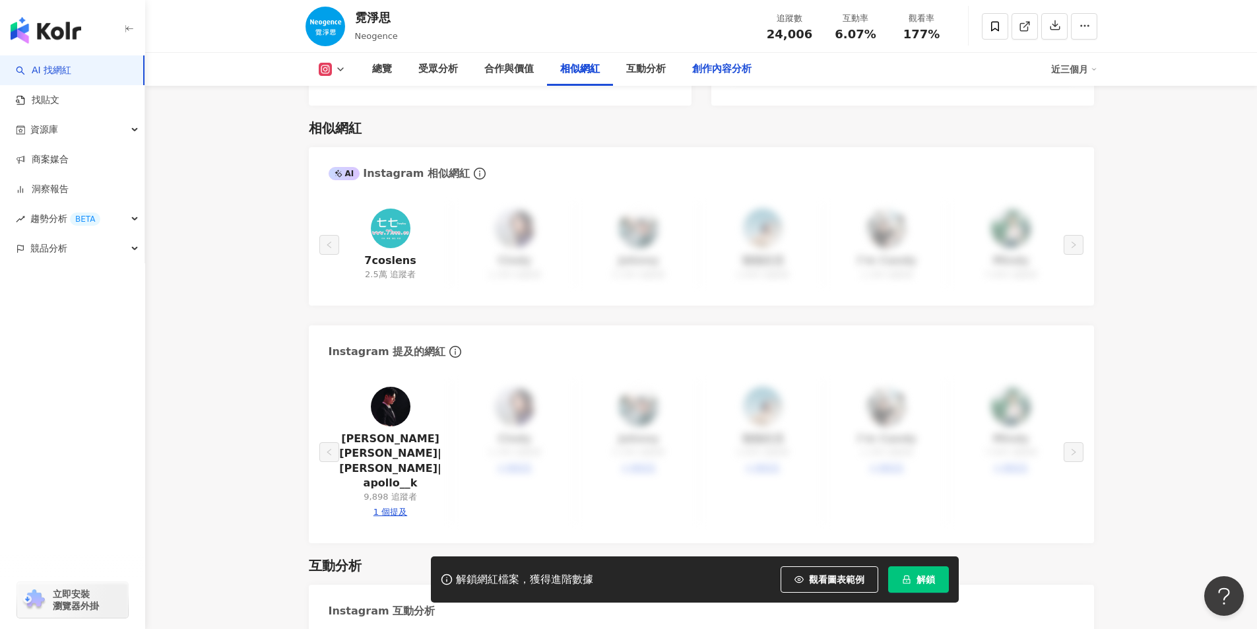
click at [705, 77] on div "創作內容分析" at bounding box center [722, 69] width 86 height 33
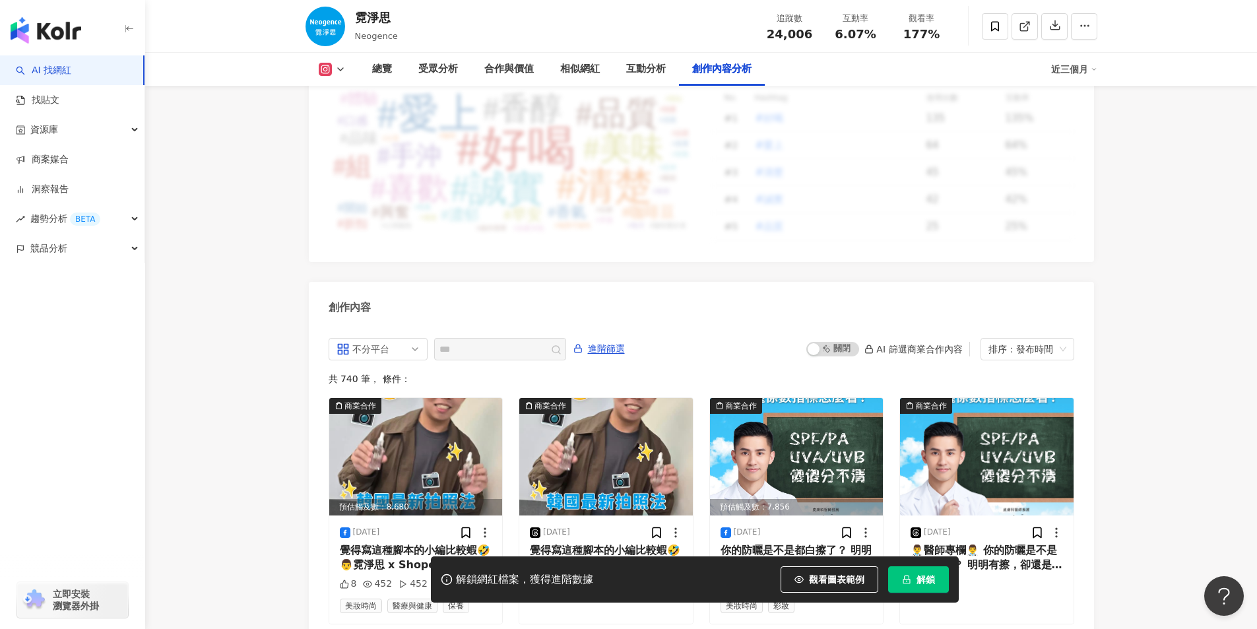
scroll to position [3991, 0]
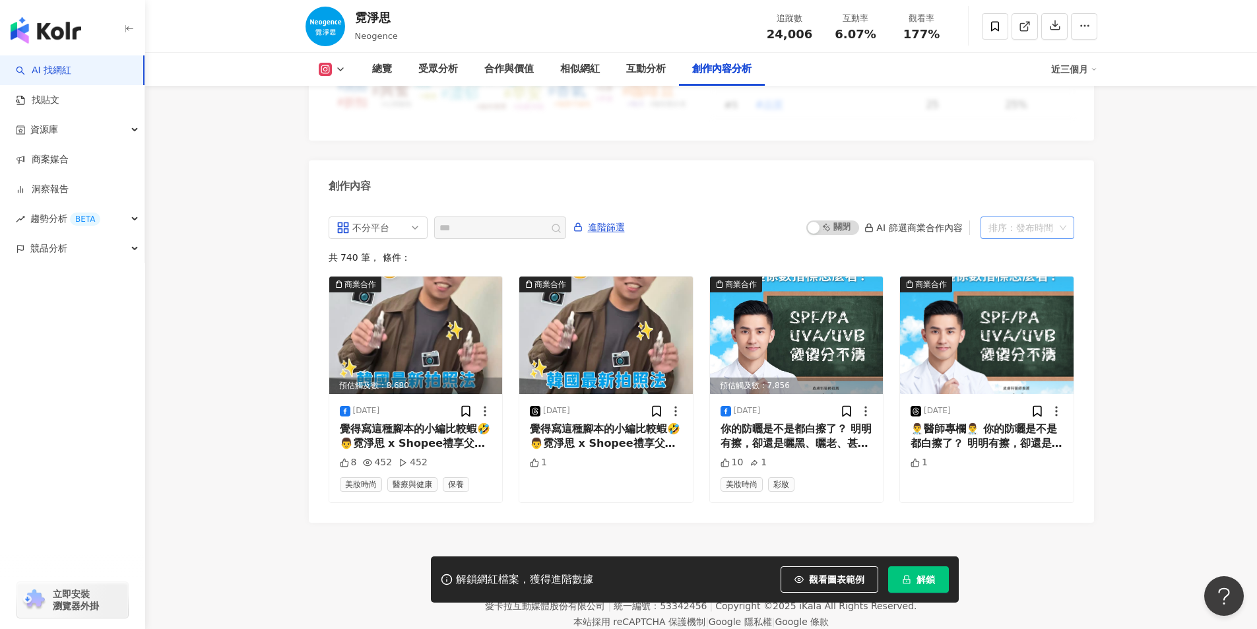
click at [1028, 217] on div "排序：發布時間" at bounding box center [1021, 227] width 66 height 21
click at [413, 216] on div "不分平台 all ig 不分平台 Instagram Facebook Threads 進階篩選 啟動 關閉 AI 篩選商業合作內容 排序：發布時間 共 74…" at bounding box center [702, 359] width 746 height 286
click at [413, 217] on span "不分平台" at bounding box center [377, 227] width 83 height 21
click at [396, 248] on div "不分平台" at bounding box center [376, 255] width 43 height 15
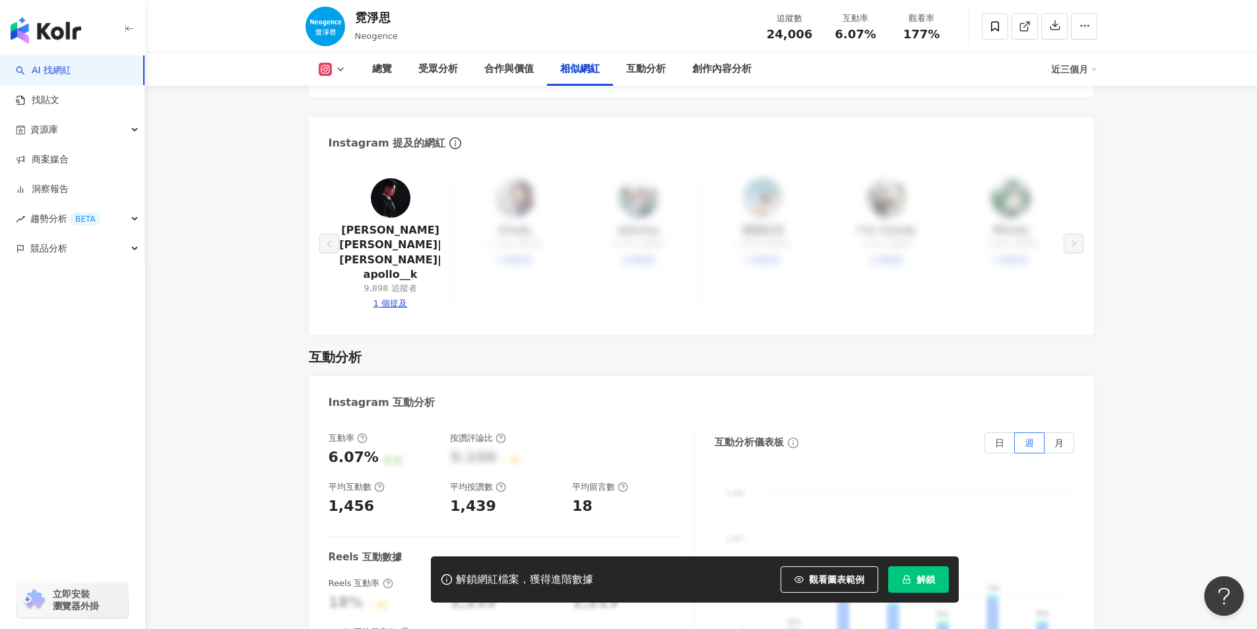
scroll to position [2275, 0]
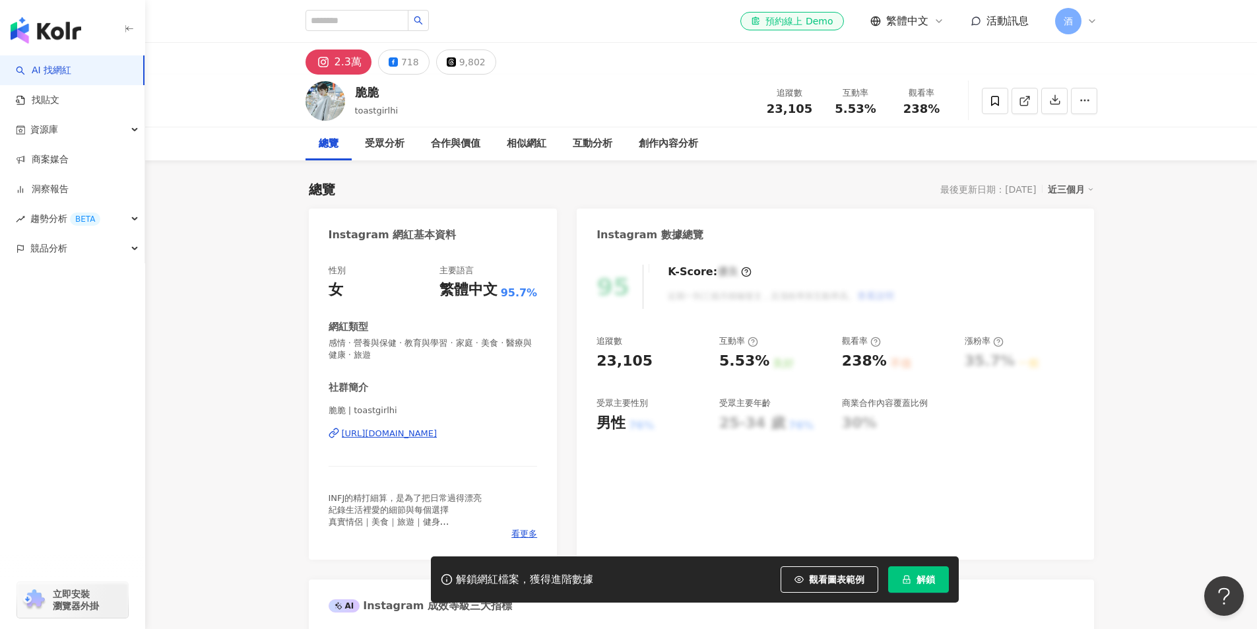
click at [368, 439] on div "https://www.instagram.com/toastgirlhi/" at bounding box center [390, 434] width 96 height 12
drag, startPoint x: 362, startPoint y: 89, endPoint x: 400, endPoint y: 86, distance: 38.4
click at [400, 86] on div "脆脆 toastgirlhi 追蹤數 23,105 互動率 5.53% 觀看率 238%" at bounding box center [701, 101] width 844 height 52
copy div "脆脆"
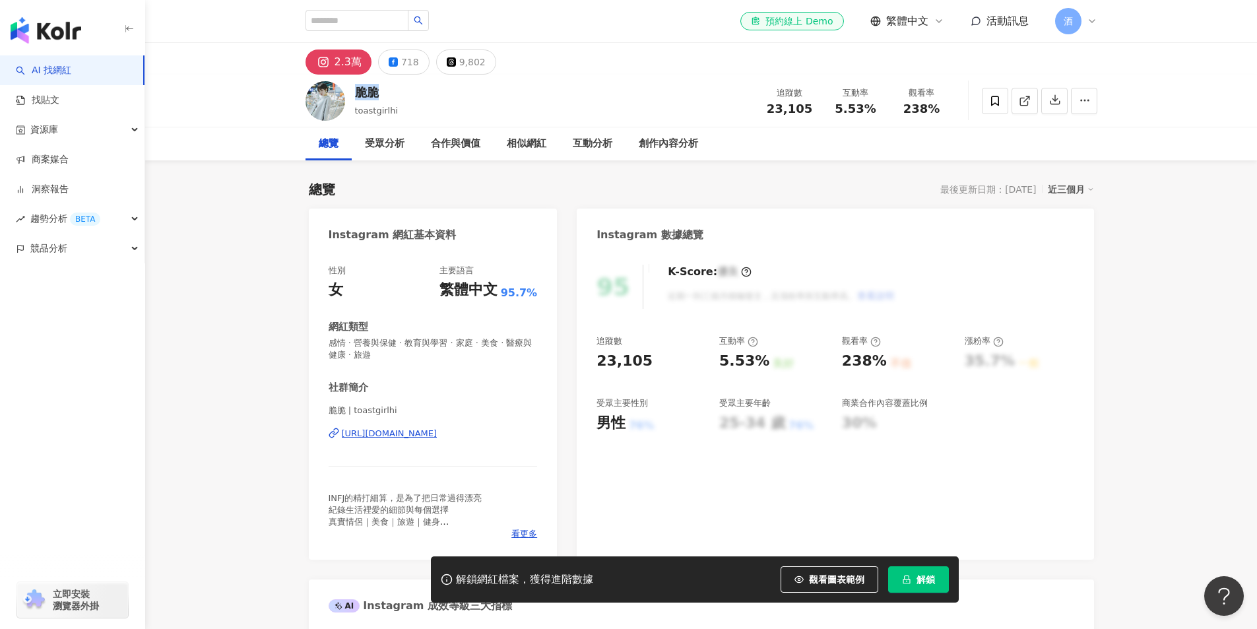
click at [425, 99] on div "脆脆 toastgirlhi 追蹤數 23,105 互動率 5.53% 觀看率 238%" at bounding box center [701, 101] width 844 height 52
drag, startPoint x: 771, startPoint y: 118, endPoint x: 807, endPoint y: 108, distance: 37.0
click at [807, 108] on div "追蹤數 23,105 互動率 5.53% 觀看率 238%" at bounding box center [856, 100] width 198 height 39
drag, startPoint x: 837, startPoint y: 108, endPoint x: 870, endPoint y: 108, distance: 33.0
click at [870, 108] on span "5.53%" at bounding box center [855, 108] width 41 height 13
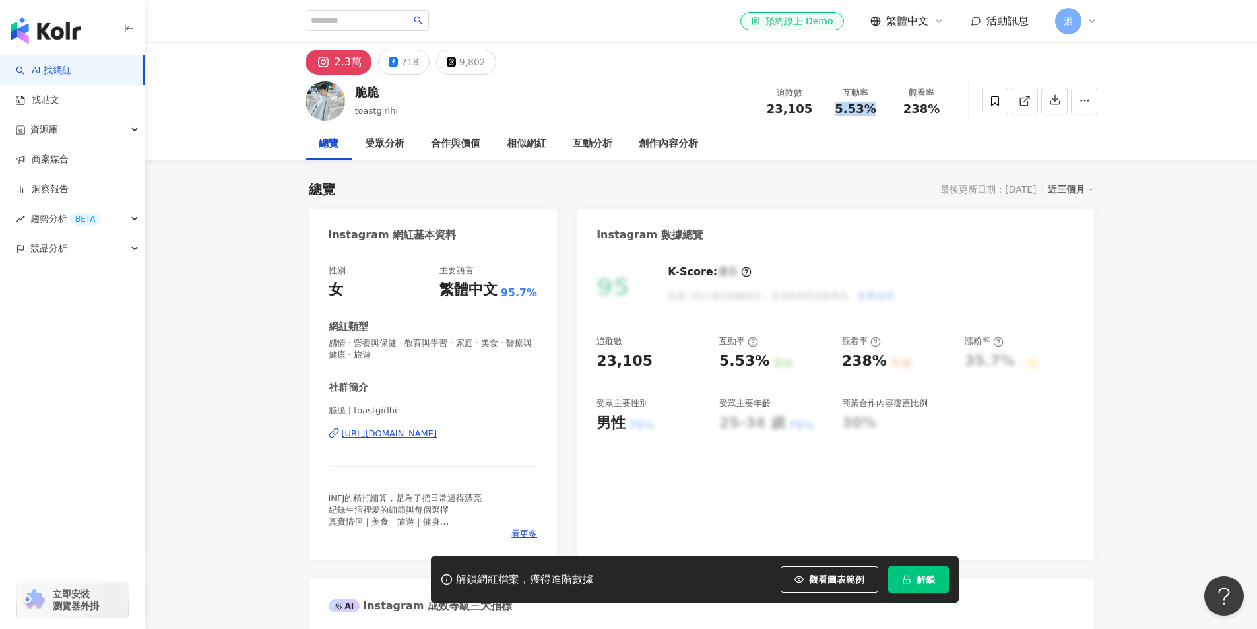
copy span "5.53%"
drag, startPoint x: 902, startPoint y: 111, endPoint x: 941, endPoint y: 110, distance: 38.9
click at [941, 110] on div "238%" at bounding box center [922, 108] width 50 height 13
copy span "238%"
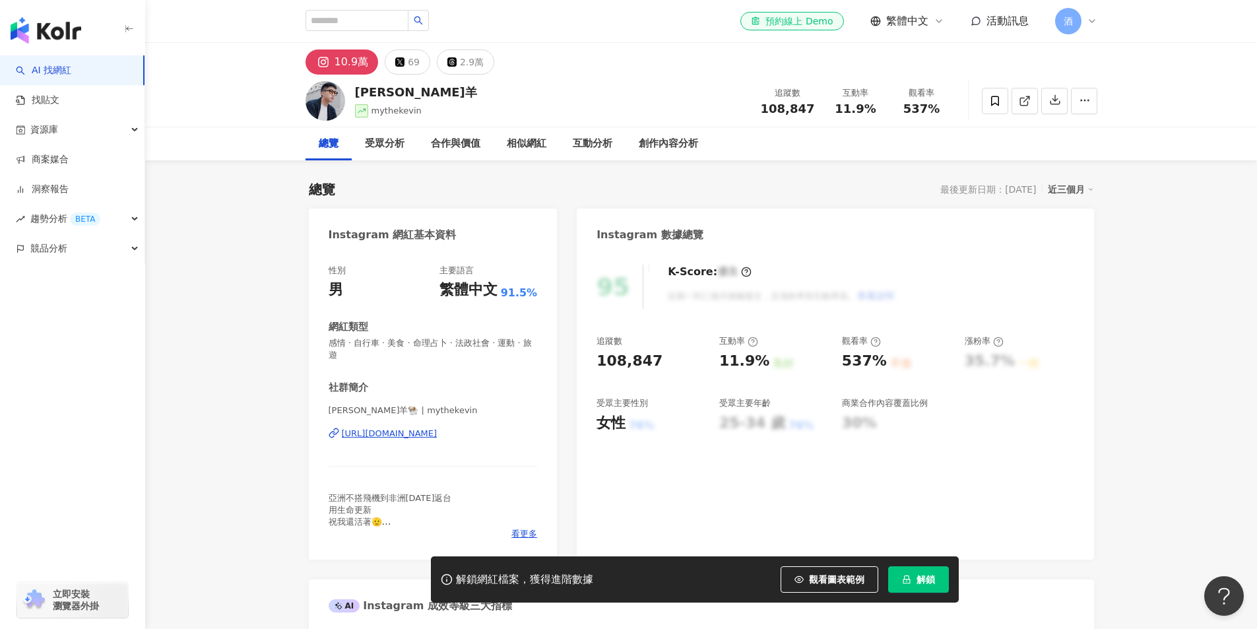
click at [377, 435] on div "https://www.instagram.com/mythekevin/" at bounding box center [390, 434] width 96 height 12
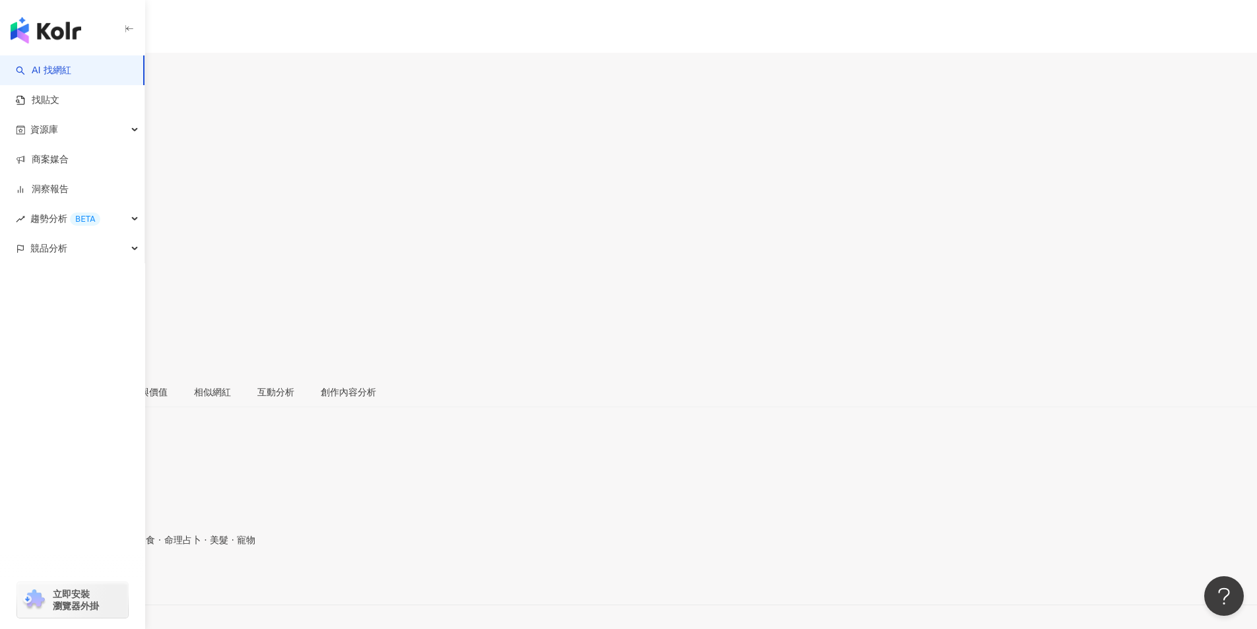
click at [116, 577] on div "[URL][DOMAIN_NAME]" at bounding box center [64, 582] width 103 height 11
click at [116, 577] on div "https://www.instagram.com/ujlee0415/" at bounding box center [64, 582] width 103 height 11
drag, startPoint x: 355, startPoint y: 88, endPoint x: 399, endPoint y: 89, distance: 44.2
click at [91, 125] on div "Uj李李?" at bounding box center [45, 130] width 91 height 11
copy div "Uj李李?"
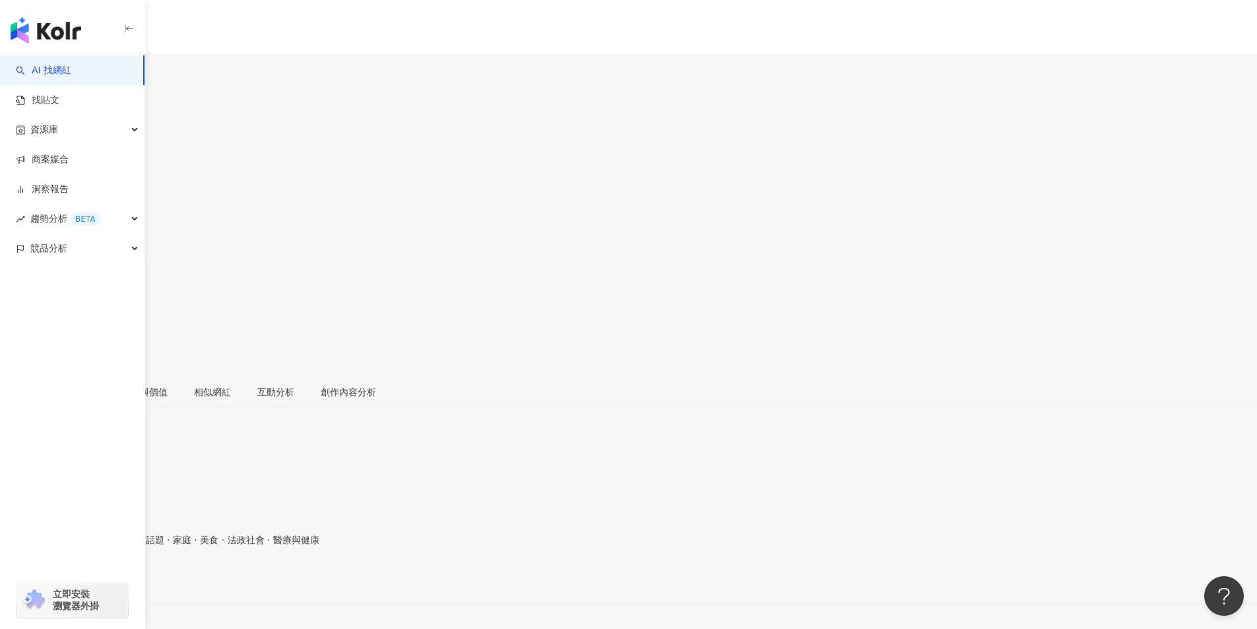
drag, startPoint x: 771, startPoint y: 109, endPoint x: 759, endPoint y: 154, distance: 46.4
click at [813, 166] on div "32,228" at bounding box center [628, 178] width 1257 height 25
copy span "32,228"
drag, startPoint x: 848, startPoint y: 106, endPoint x: 875, endPoint y: 106, distance: 26.4
click at [875, 208] on div "20.4%" at bounding box center [628, 220] width 1257 height 25
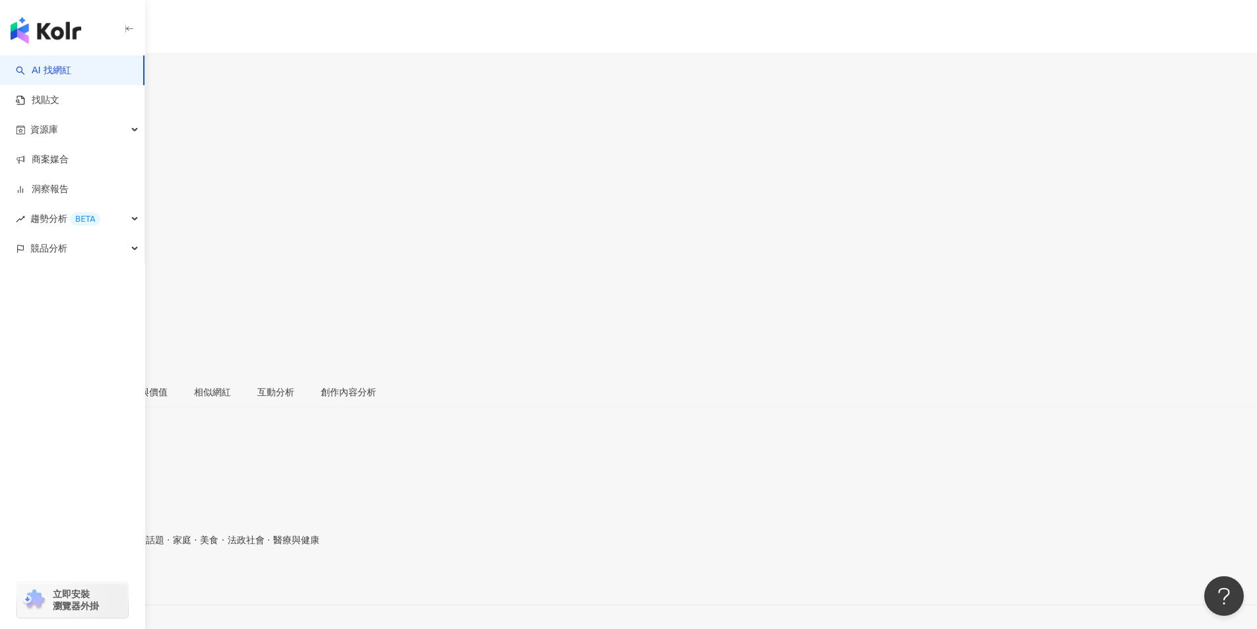
copy span "20.4%"
drag, startPoint x: 906, startPoint y: 108, endPoint x: 888, endPoint y: 177, distance: 71.5
click at [46, 251] on span "569%" at bounding box center [23, 263] width 46 height 25
copy span "569%"
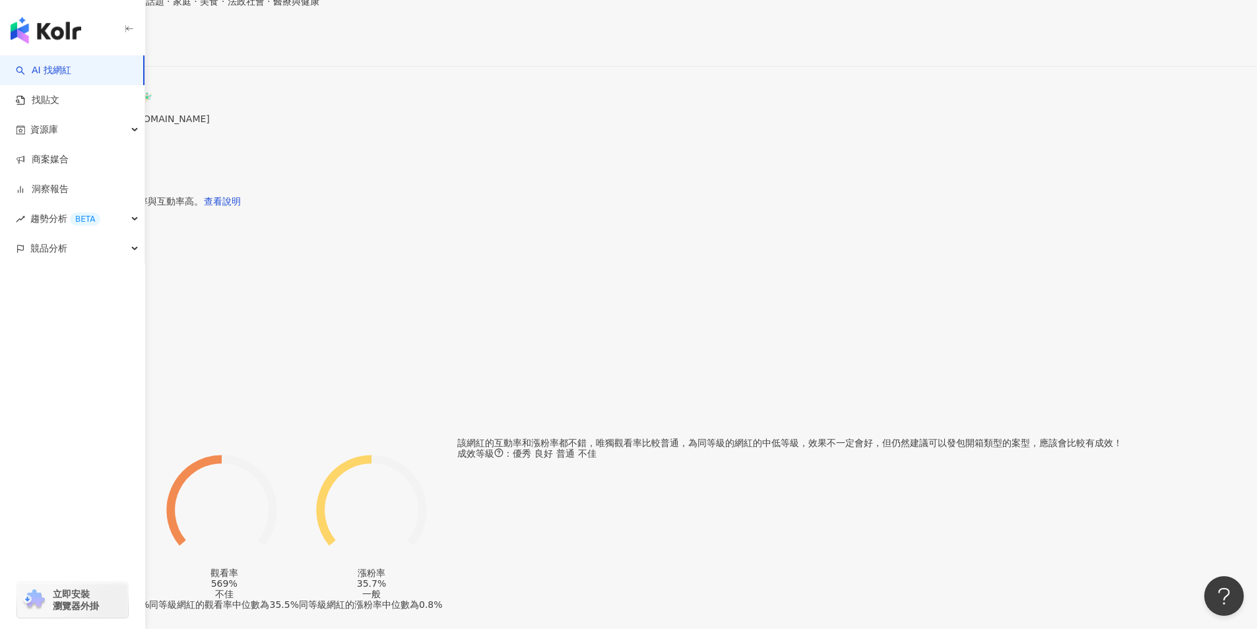
scroll to position [594, 0]
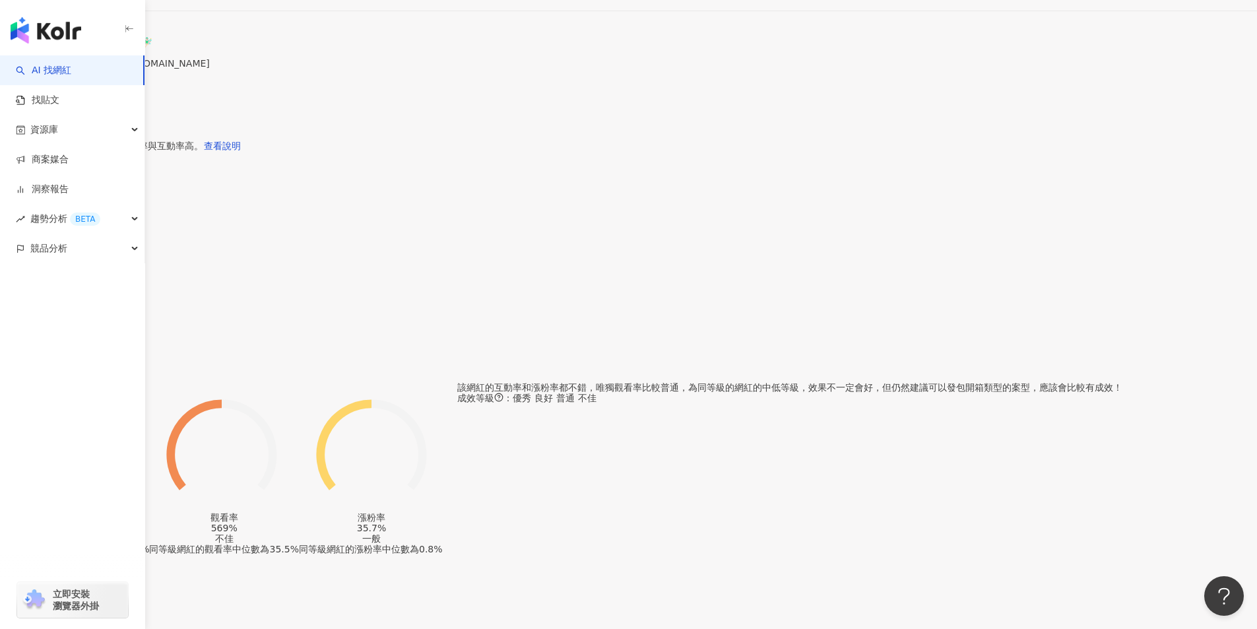
drag, startPoint x: 1234, startPoint y: 0, endPoint x: 893, endPoint y: 194, distance: 392.4
click at [893, 382] on div "互動率 20.4% 良好 同等級網紅的互動率中位數為 0.19% 觀看率 569% 不佳 同等級網紅的觀看率中位數為 35.5% 漲粉率 35.7% 一般 同…" at bounding box center [628, 468] width 1257 height 172
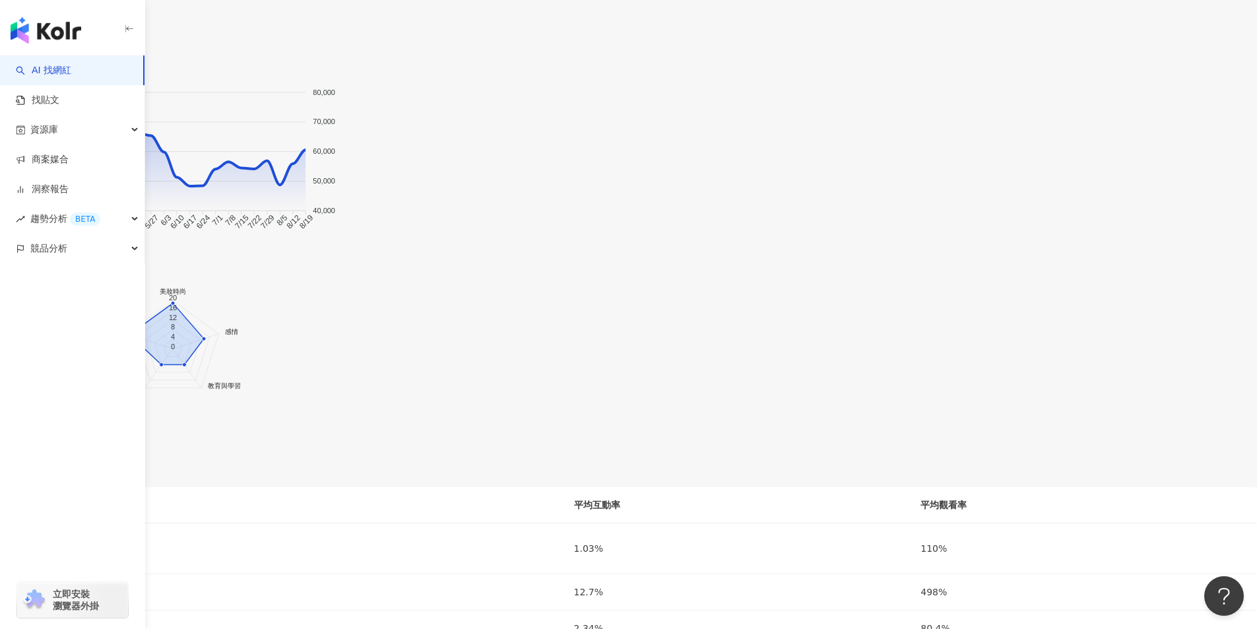
scroll to position [1385, 0]
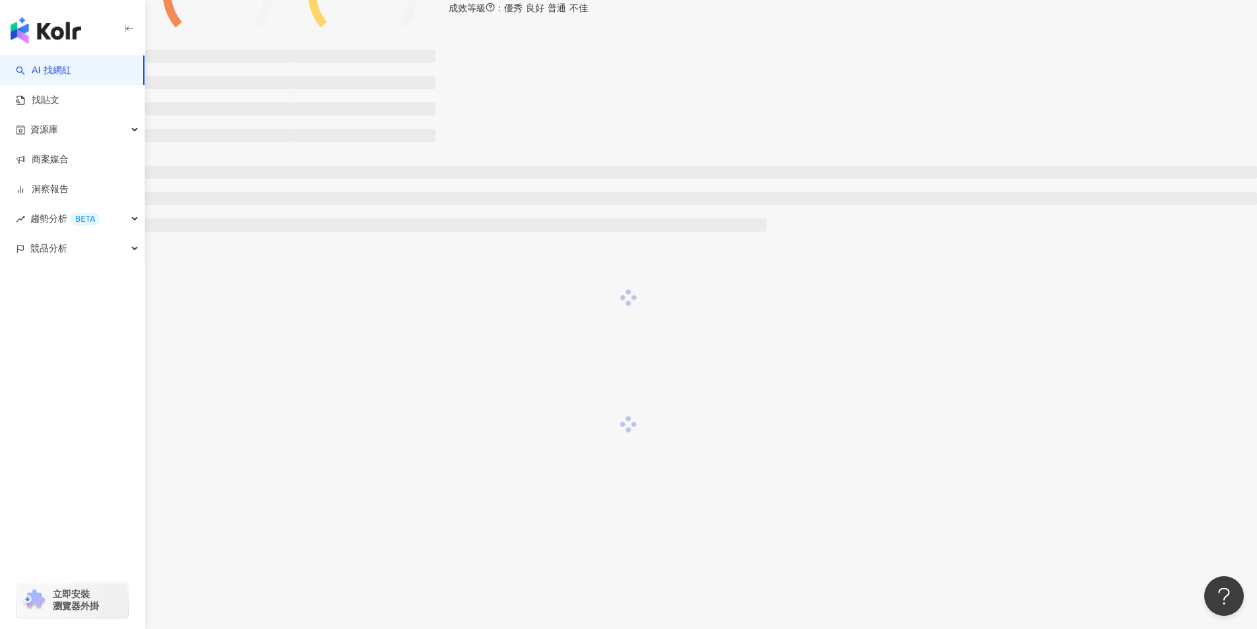
scroll to position [1261, 0]
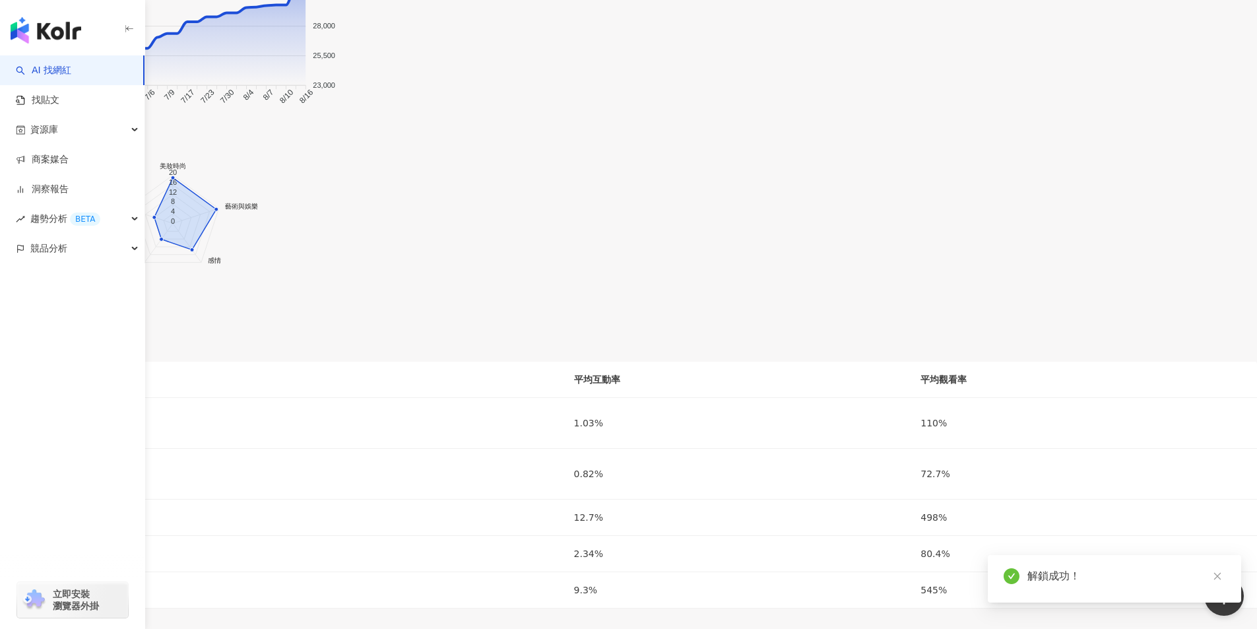
scroll to position [1715, 0]
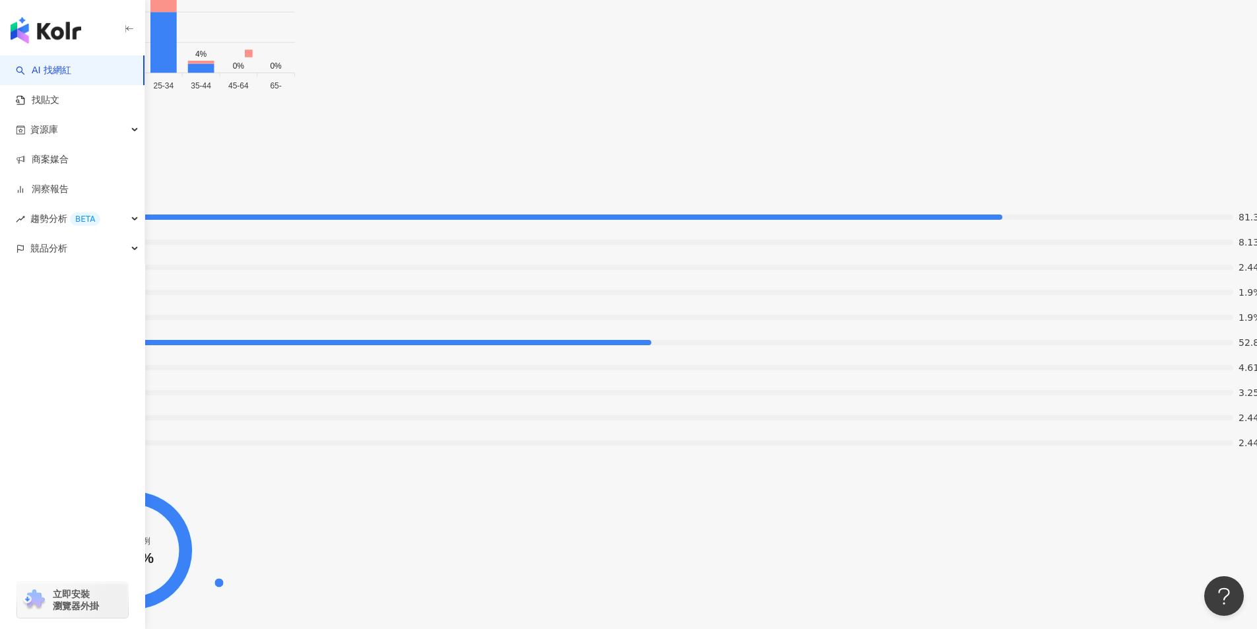
scroll to position [1781, 0]
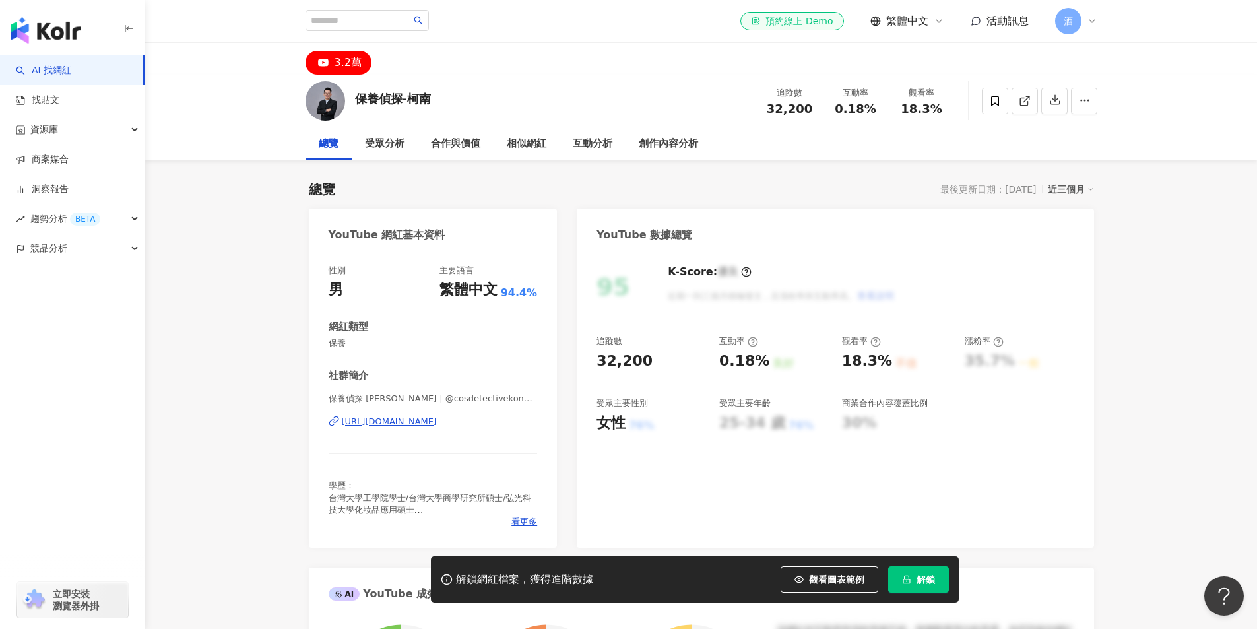
click at [391, 423] on div "https://www.youtube.com/channel/UCHVFj1rk6Rcsu0bNxVExw8Q" at bounding box center [390, 422] width 96 height 12
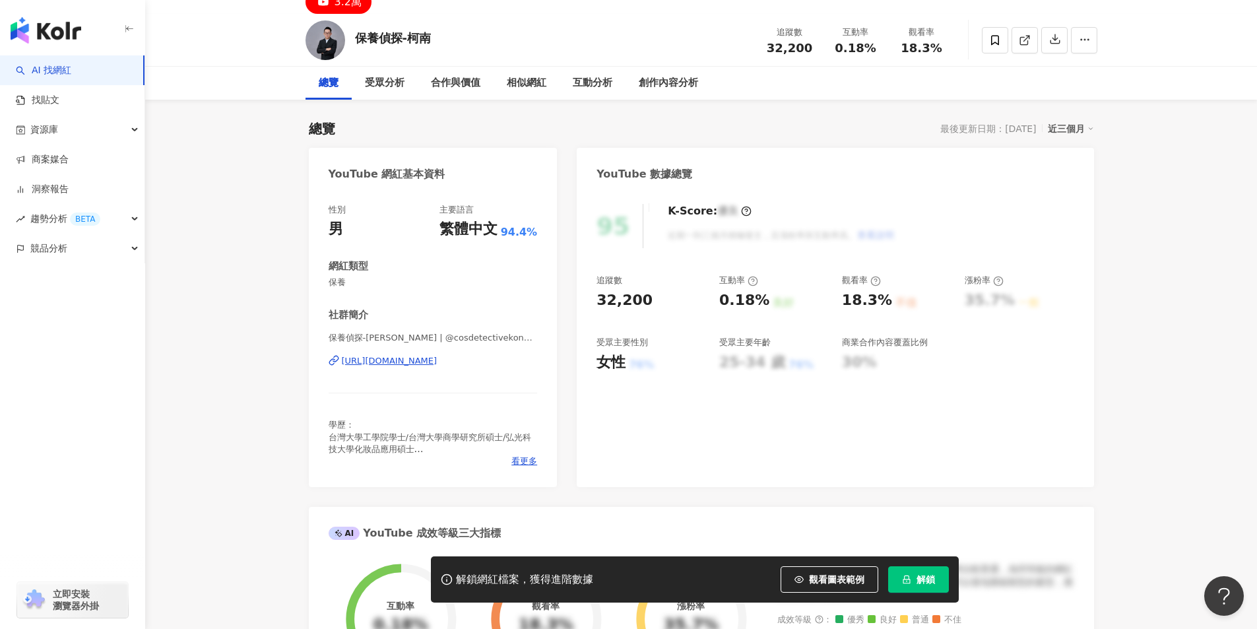
scroll to position [66, 0]
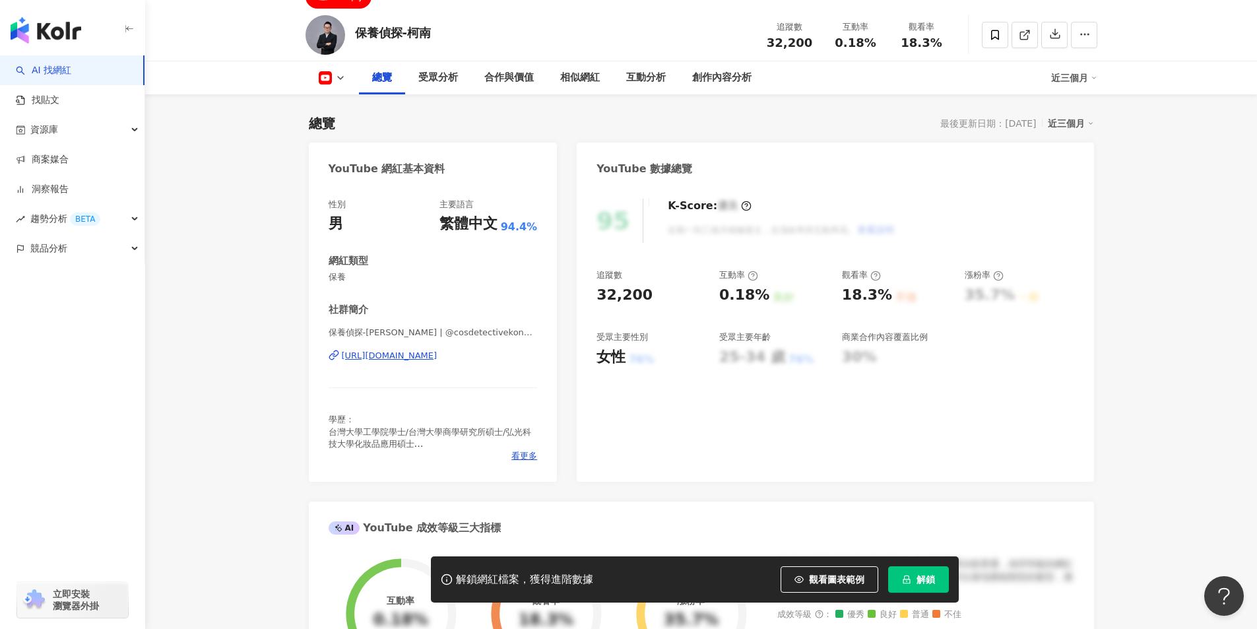
drag, startPoint x: 234, startPoint y: 352, endPoint x: 256, endPoint y: 352, distance: 21.8
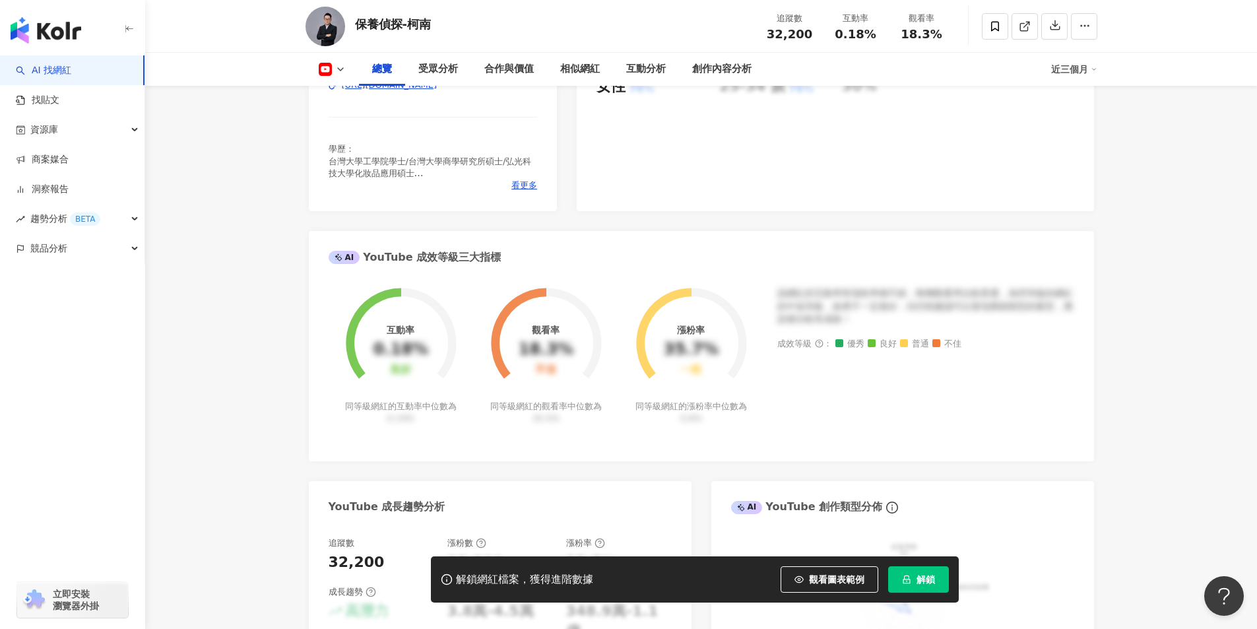
scroll to position [396, 0]
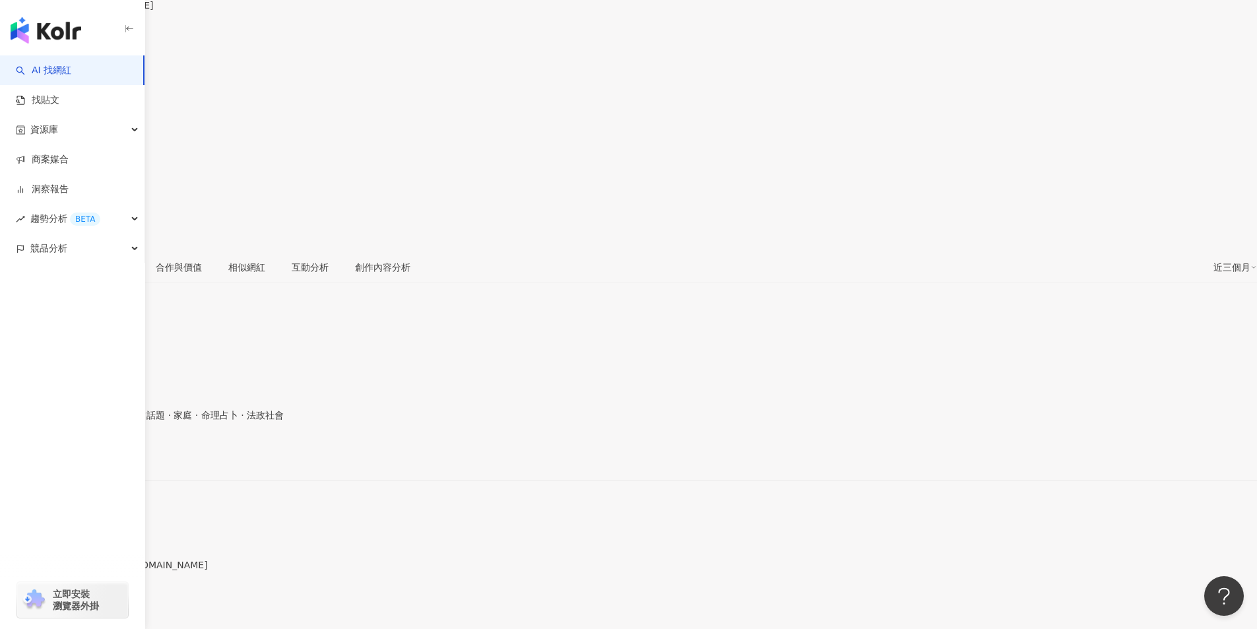
scroll to position [132, 0]
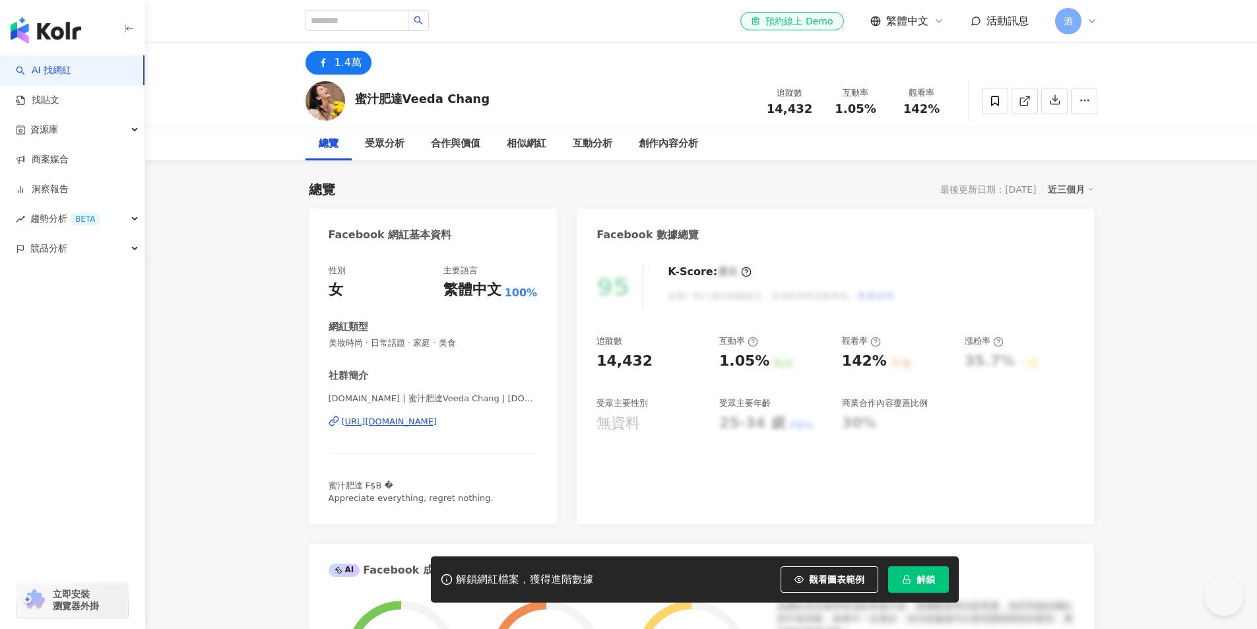
click at [437, 420] on div "[URL][DOMAIN_NAME]" at bounding box center [390, 422] width 96 height 12
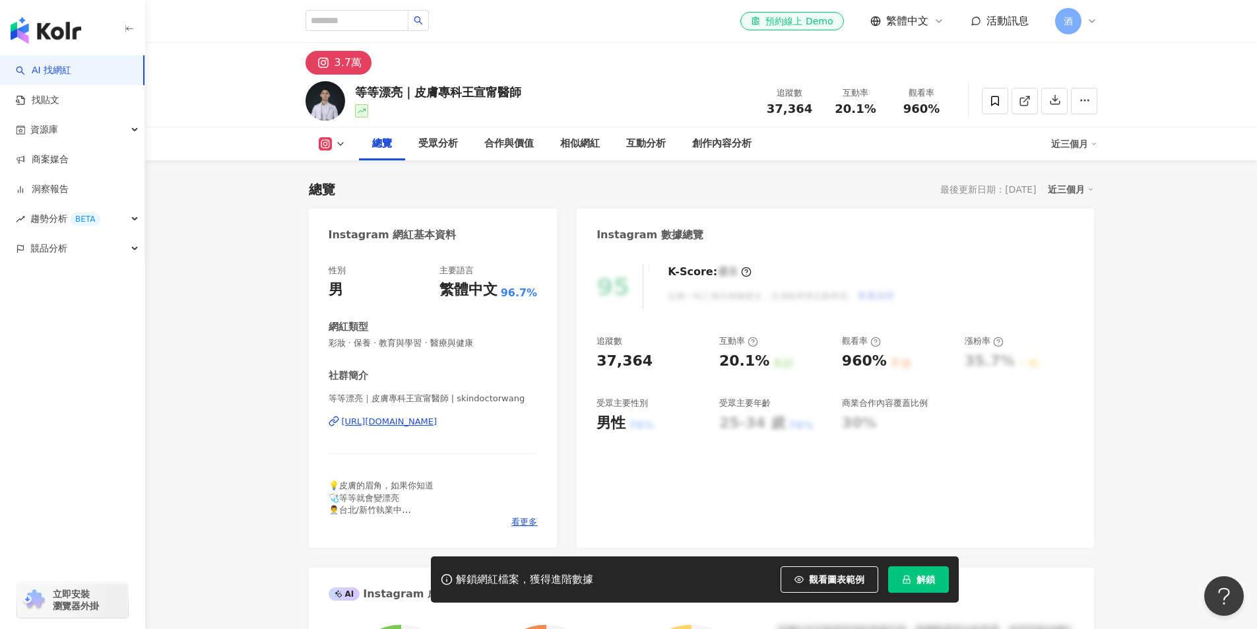
click at [437, 421] on div "https://www.instagram.com/skindoctorwang/" at bounding box center [390, 422] width 96 height 12
drag, startPoint x: 383, startPoint y: 88, endPoint x: 532, endPoint y: 93, distance: 149.2
click at [532, 93] on div "等等漂亮｜皮膚專科王宣甯醫師 追蹤數 37,364 互動率 20.1% 觀看率 960%" at bounding box center [701, 101] width 844 height 52
drag, startPoint x: 781, startPoint y: 111, endPoint x: 808, endPoint y: 113, distance: 27.2
click at [808, 113] on div "追蹤數 37,364" at bounding box center [790, 100] width 66 height 28
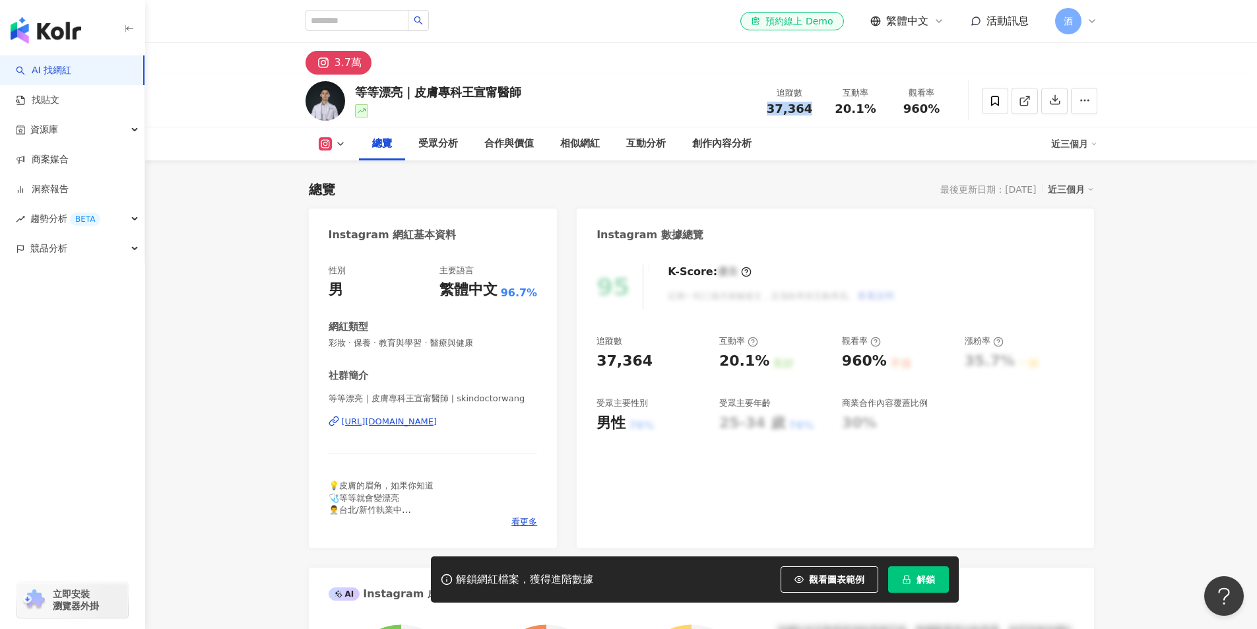
copy span "37,364"
drag, startPoint x: 836, startPoint y: 111, endPoint x: 877, endPoint y: 111, distance: 40.9
click at [877, 111] on div "20.1%" at bounding box center [856, 108] width 50 height 13
copy span "20.1%"
drag, startPoint x: 901, startPoint y: 106, endPoint x: 949, endPoint y: 111, distance: 49.1
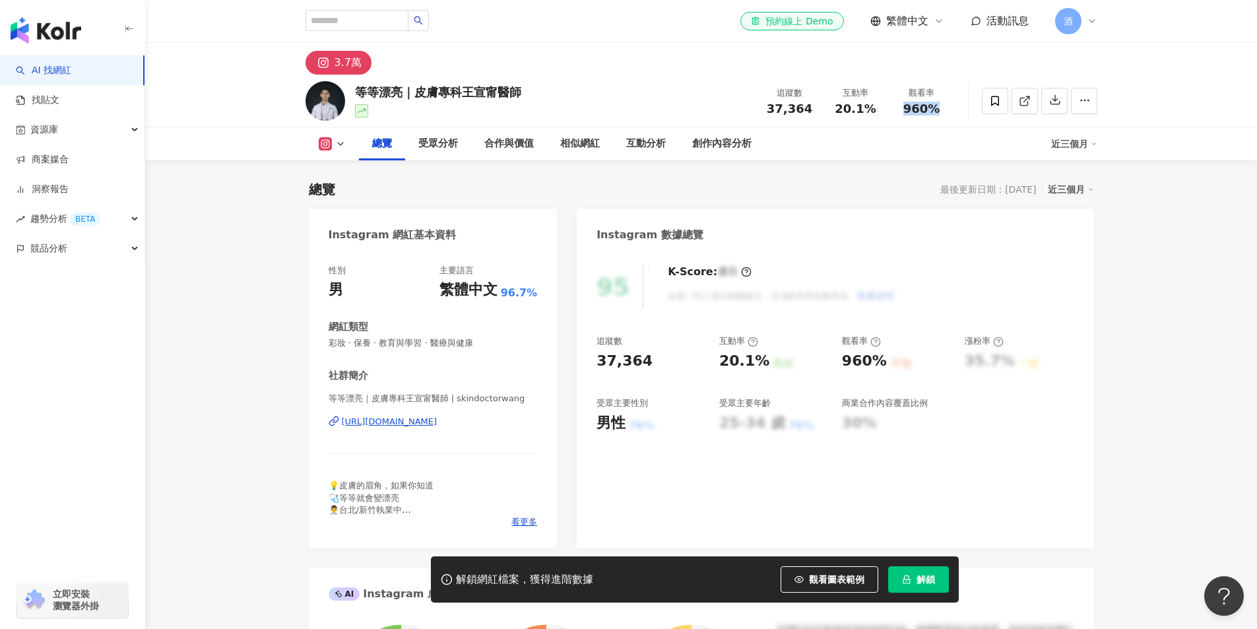
click at [949, 111] on div "觀看率 960%" at bounding box center [922, 100] width 66 height 28
copy span "960%"
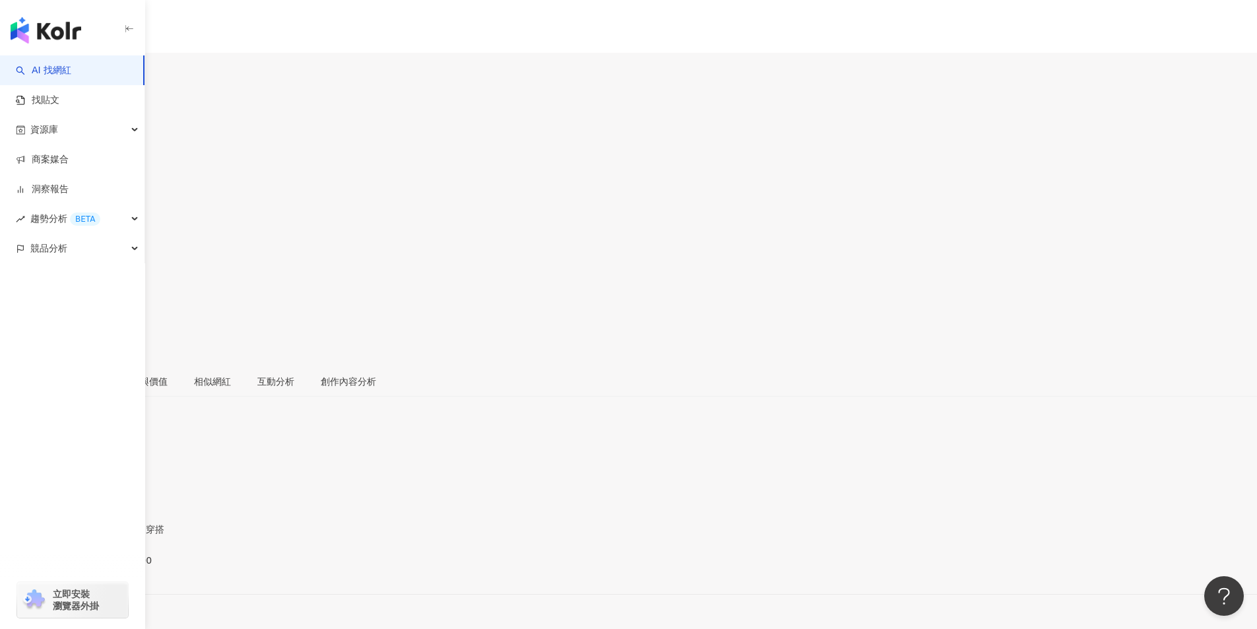
click at [116, 566] on div "[URL][DOMAIN_NAME]" at bounding box center [64, 571] width 103 height 11
click at [50, 240] on span "28.3%" at bounding box center [25, 252] width 50 height 25
click at [116, 577] on div "[URL][DOMAIN_NAME]" at bounding box center [64, 582] width 103 height 11
drag, startPoint x: 354, startPoint y: 92, endPoint x: 448, endPoint y: 89, distance: 93.7
click at [439, 90] on div "下巴妹妹sister [PERSON_NAME]予, baby0620129 追蹤數 79,829 互動率 5.76% 觀看率 244%" at bounding box center [628, 230] width 1257 height 291
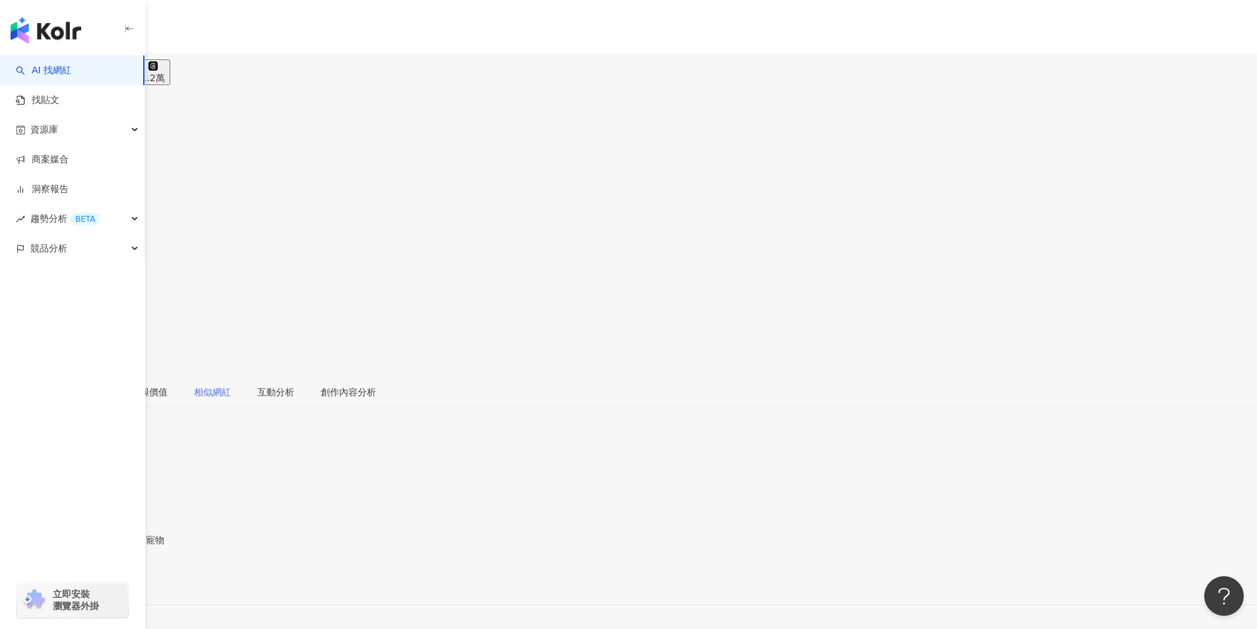
copy div "下巴妹妹sister"
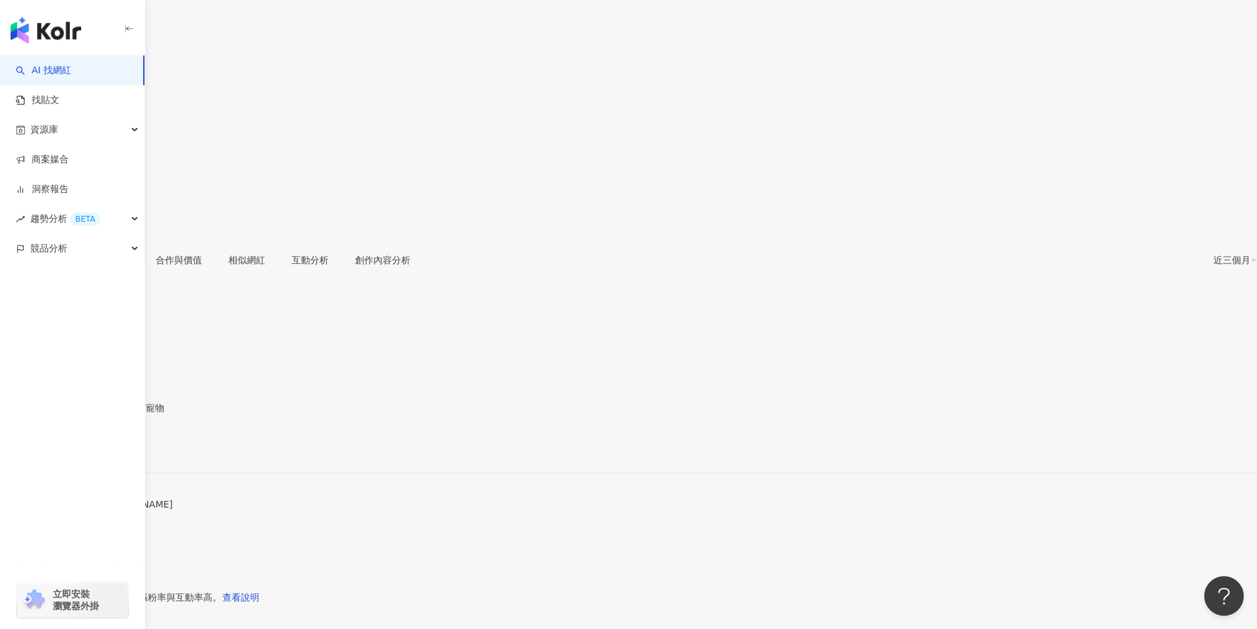
drag, startPoint x: 961, startPoint y: 232, endPoint x: 1008, endPoint y: 235, distance: 47.0
copy div "5.74%"
drag, startPoint x: 715, startPoint y: 291, endPoint x: 777, endPoint y: 299, distance: 62.5
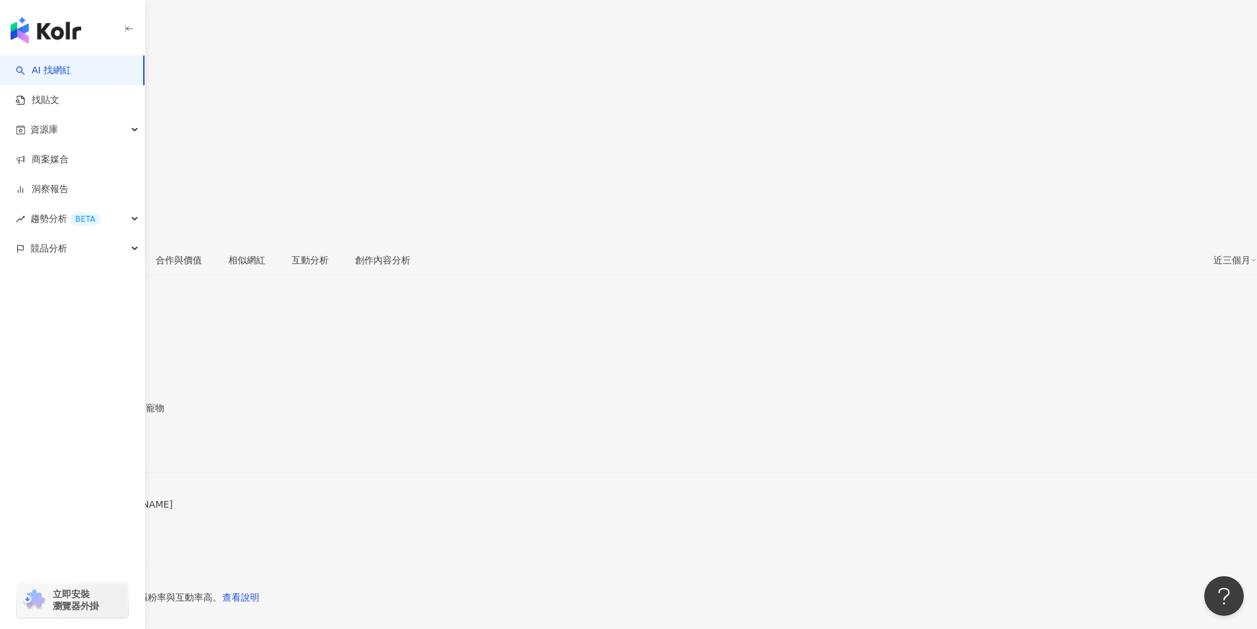
copy div "18-24 歲"
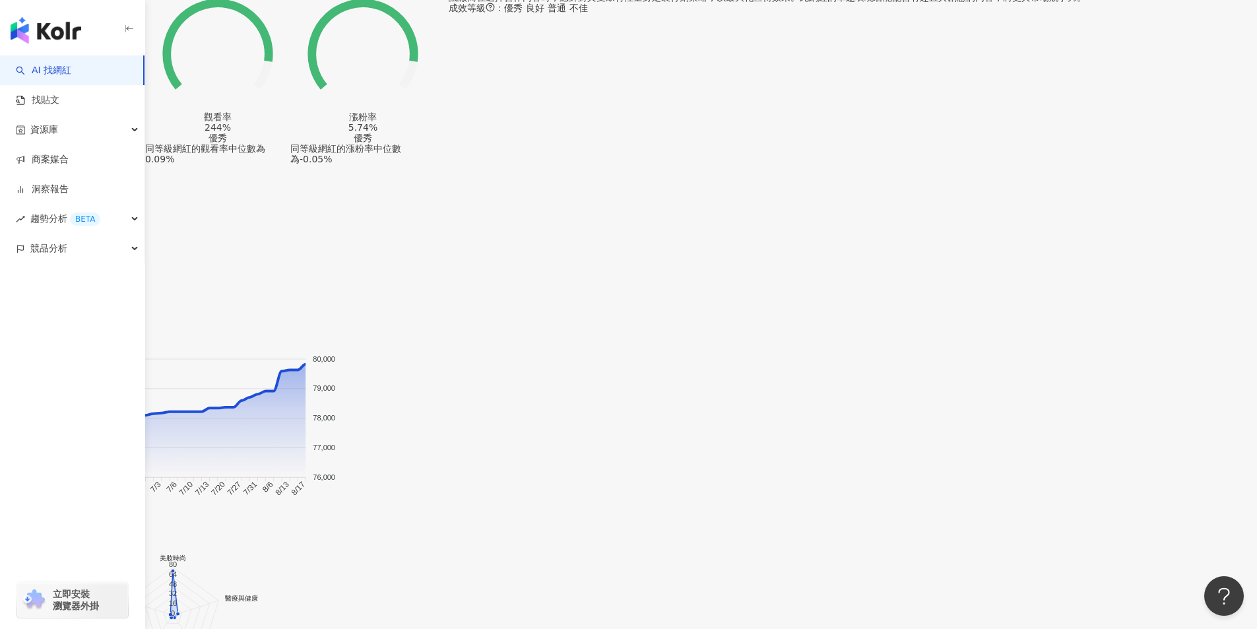
scroll to position [990, 0]
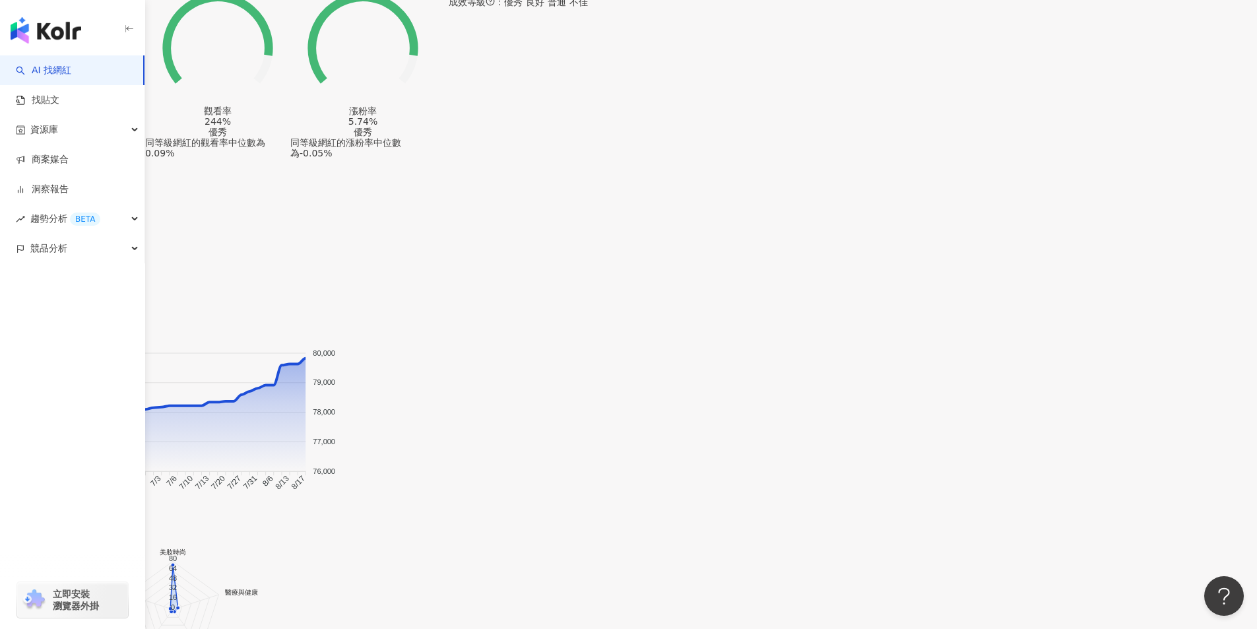
drag, startPoint x: 283, startPoint y: 329, endPoint x: 354, endPoint y: 267, distance: 93.5
drag, startPoint x: 267, startPoint y: 398, endPoint x: 269, endPoint y: 406, distance: 7.4
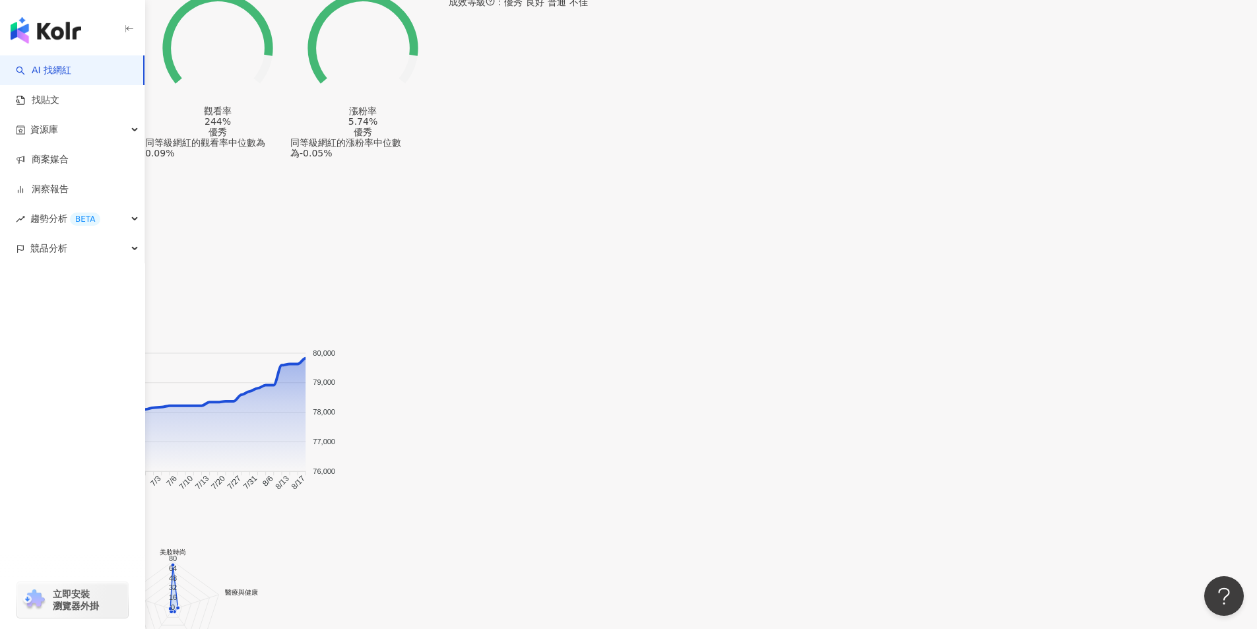
drag, startPoint x: 257, startPoint y: 393, endPoint x: 338, endPoint y: 387, distance: 81.4
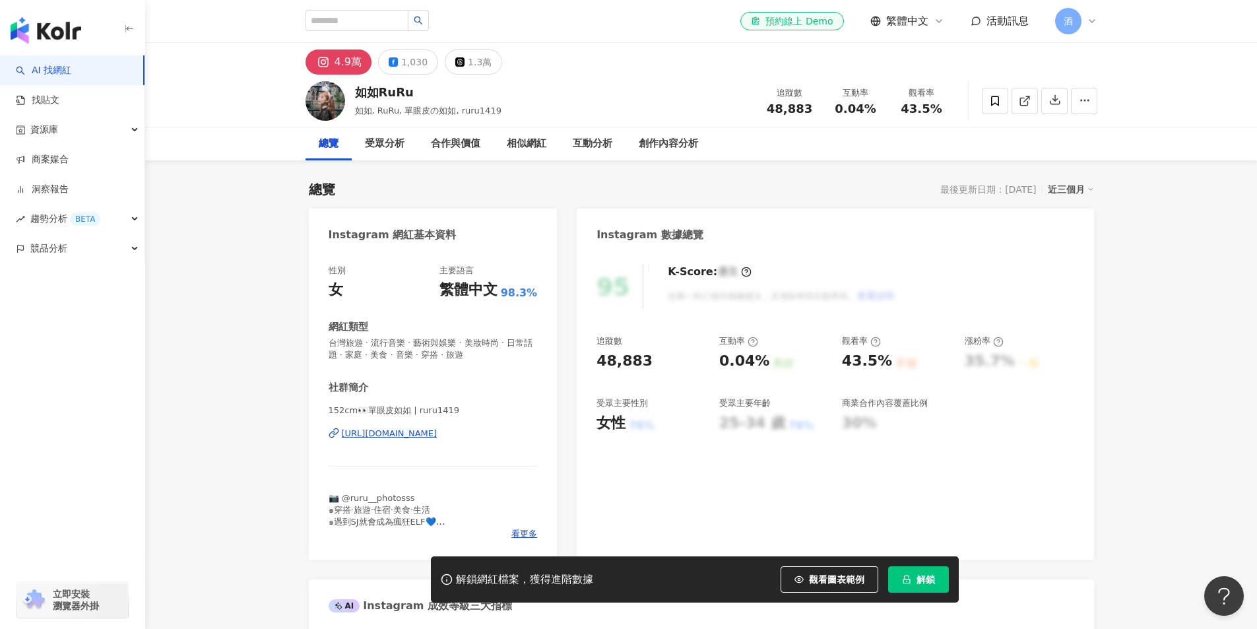
click at [379, 434] on div "[URL][DOMAIN_NAME]" at bounding box center [390, 434] width 96 height 12
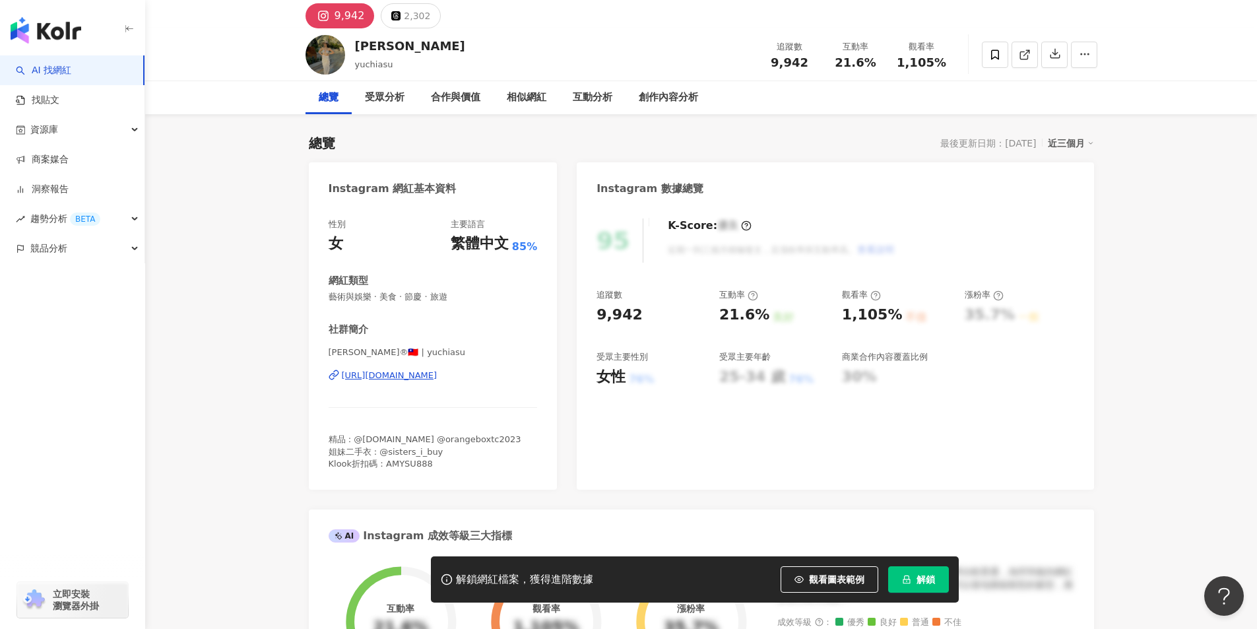
scroll to position [264, 0]
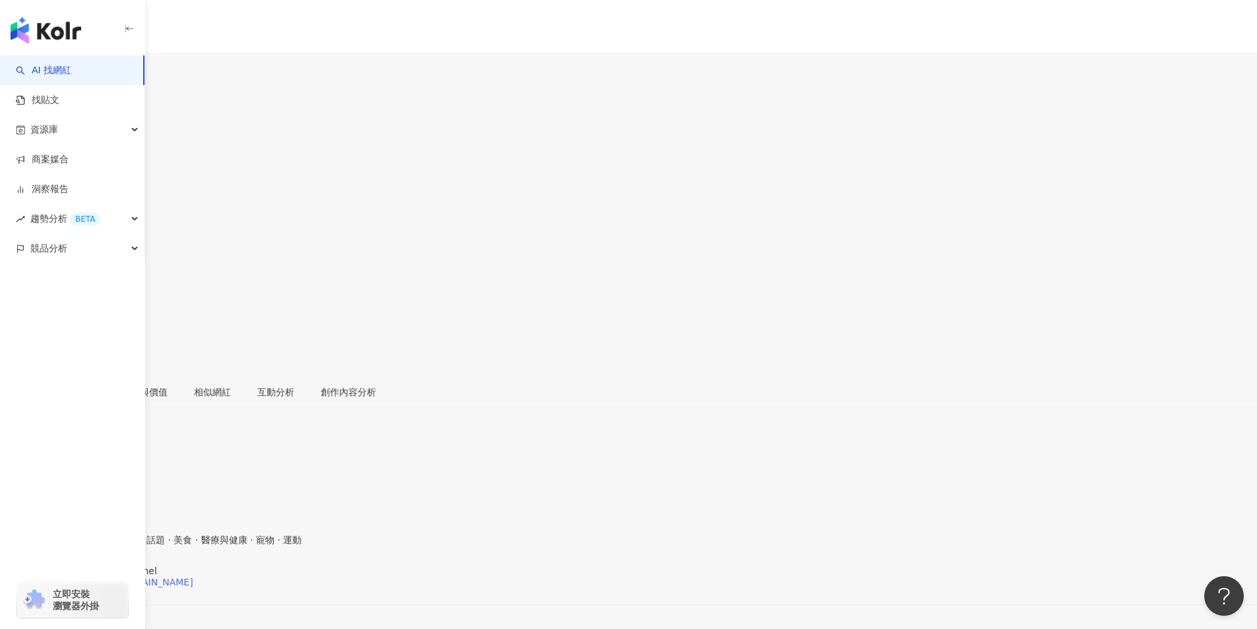
click at [193, 577] on div "[URL][DOMAIN_NAME][DOMAIN_NAME]" at bounding box center [103, 582] width 180 height 11
drag, startPoint x: 365, startPoint y: 89, endPoint x: 449, endPoint y: 86, distance: 83.8
click at [448, 87] on div "腦妹CiaoChel 追蹤數 1,264 互動率 27.4% 觀看率 3,559%" at bounding box center [628, 230] width 1257 height 291
copy div "腦妹[PERSON_NAME]"
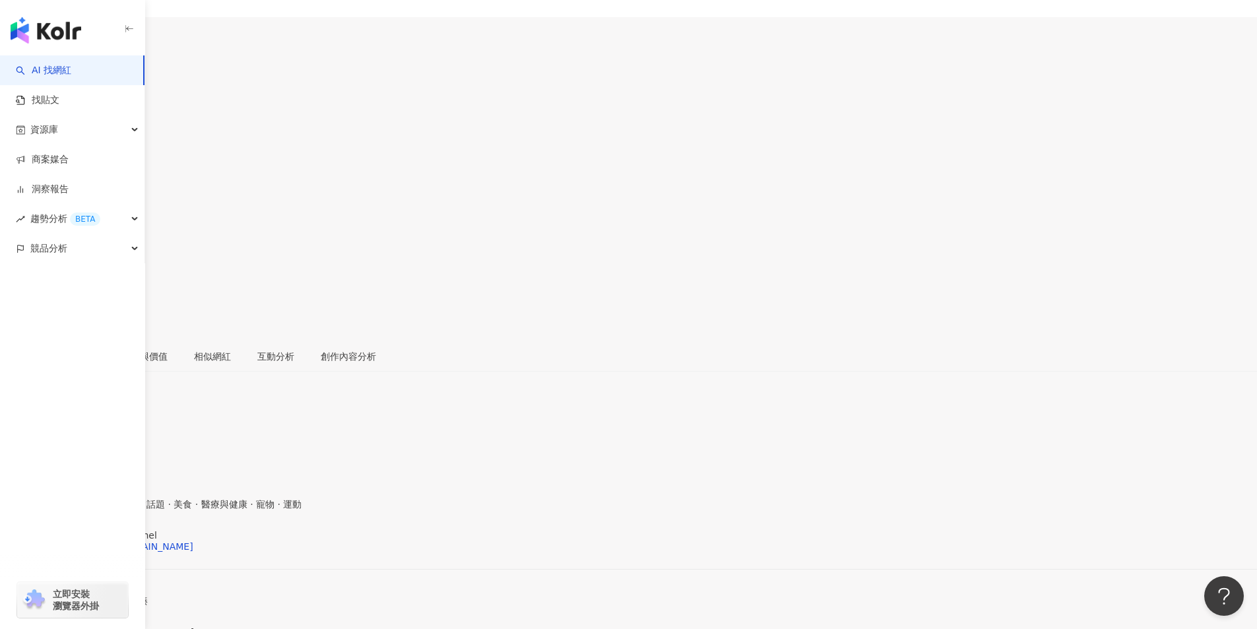
scroll to position [66, 0]
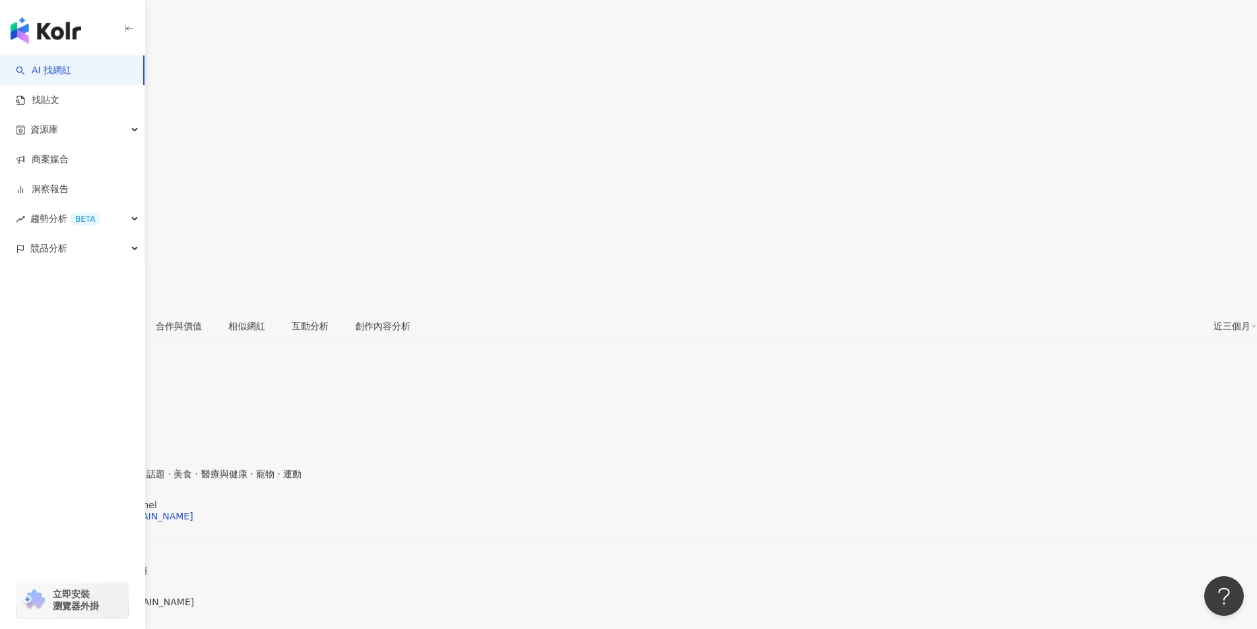
click at [95, 73] on div at bounding box center [47, 78] width 95 height 11
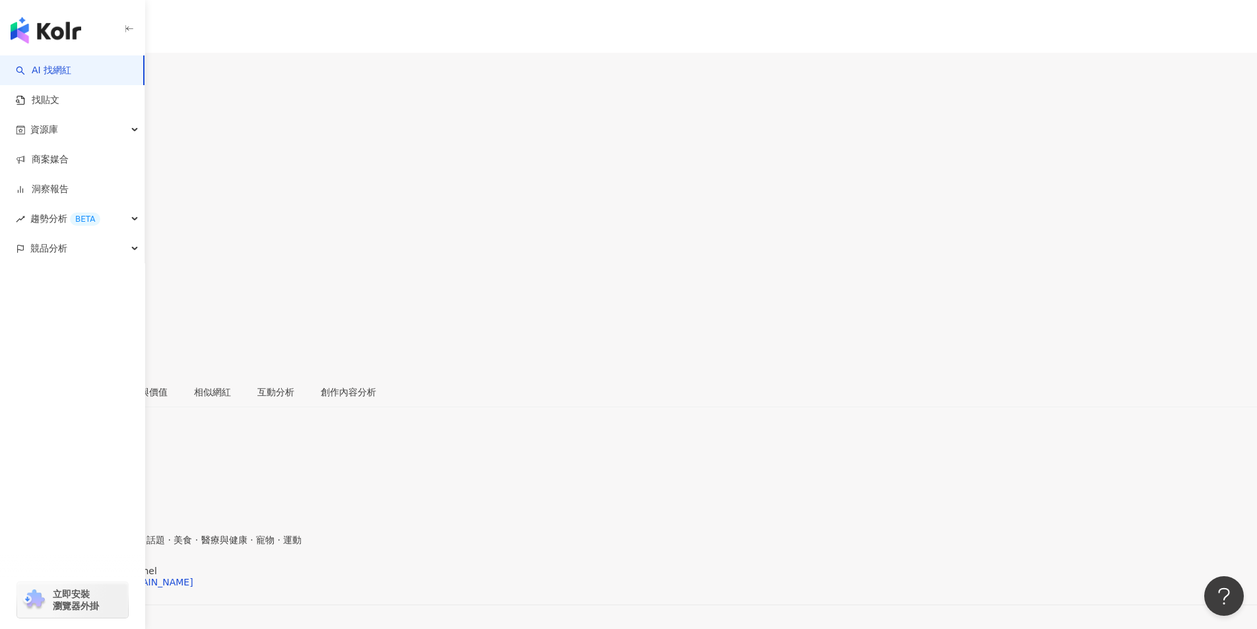
drag, startPoint x: 777, startPoint y: 111, endPoint x: 804, endPoint y: 111, distance: 27.7
click at [46, 169] on span "1,264" at bounding box center [23, 178] width 46 height 18
copy span "1,264"
drag, startPoint x: 833, startPoint y: 110, endPoint x: 806, endPoint y: 177, distance: 72.3
click at [875, 208] on div "27.4%" at bounding box center [628, 220] width 1257 height 25
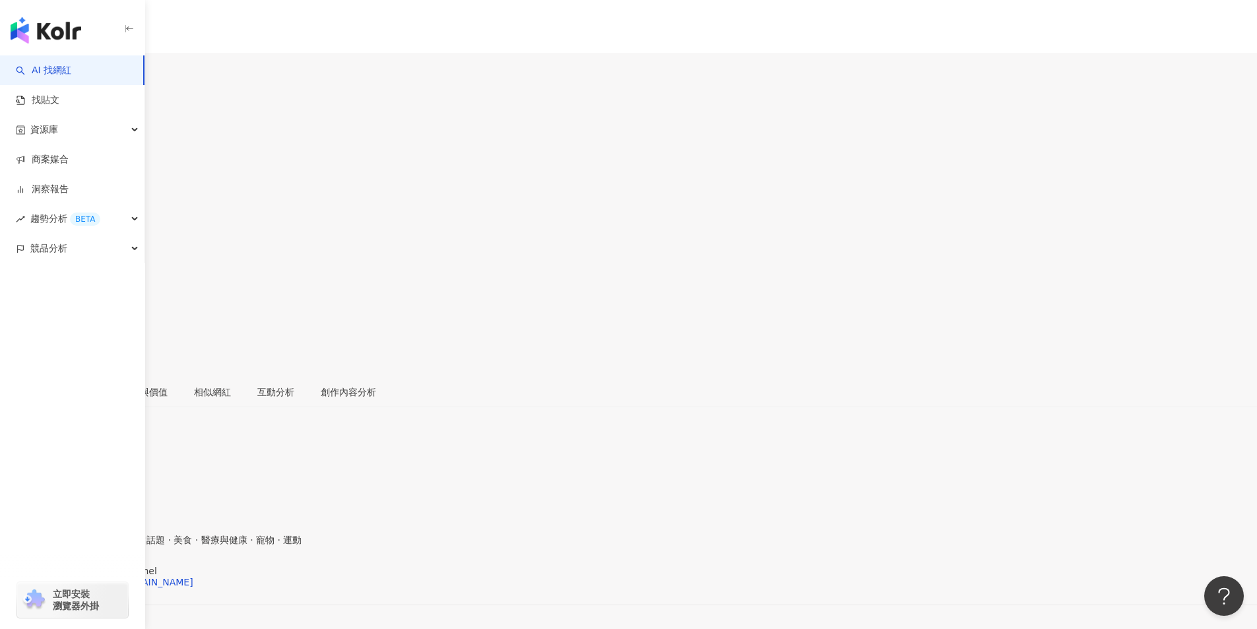
copy span "27.4%"
drag, startPoint x: 902, startPoint y: 115, endPoint x: 948, endPoint y: 115, distance: 46.2
click at [948, 234] on div "觀看率 3,559%" at bounding box center [628, 255] width 1257 height 42
copy span "3,559%"
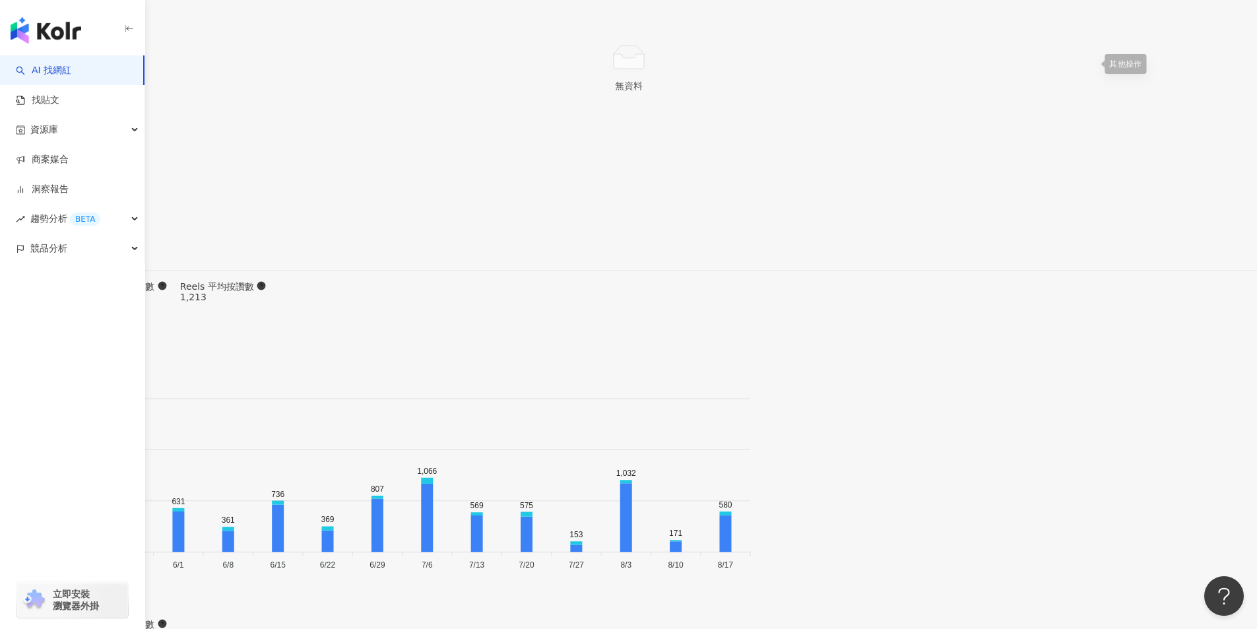
scroll to position [3943, 0]
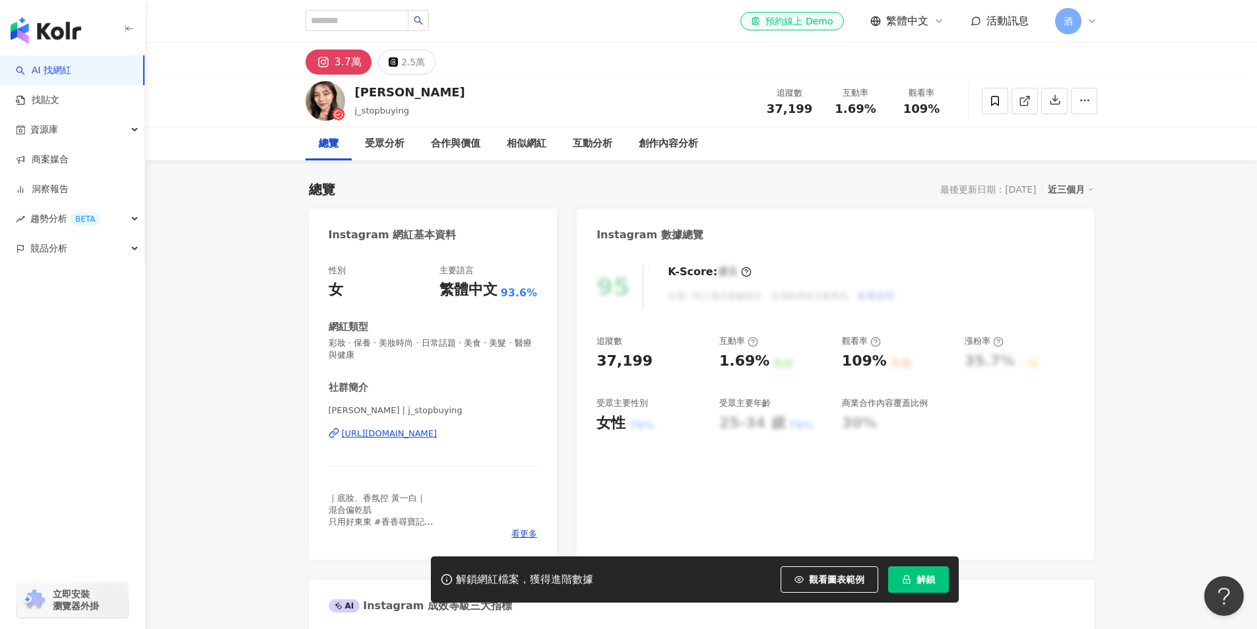
click at [389, 433] on div "https://www.instagram.com/j_stopbuying/" at bounding box center [390, 434] width 96 height 12
drag, startPoint x: 357, startPoint y: 94, endPoint x: 398, endPoint y: 92, distance: 41.6
click at [398, 92] on div "CJ香香" at bounding box center [410, 92] width 110 height 16
copy div "CJ香香"
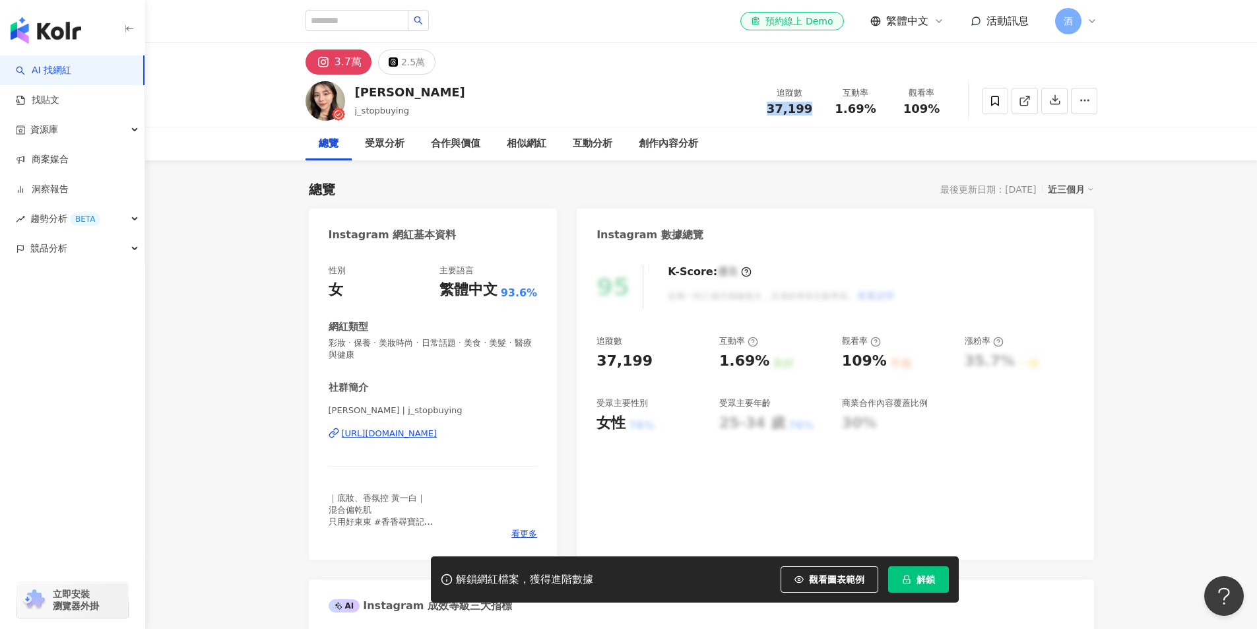
drag, startPoint x: 772, startPoint y: 113, endPoint x: 816, endPoint y: 115, distance: 44.2
click at [817, 113] on div "追蹤數 37,199" at bounding box center [790, 100] width 66 height 28
copy span "37,199"
drag, startPoint x: 846, startPoint y: 107, endPoint x: 879, endPoint y: 110, distance: 33.2
click at [879, 110] on div "1.69%" at bounding box center [856, 108] width 50 height 13
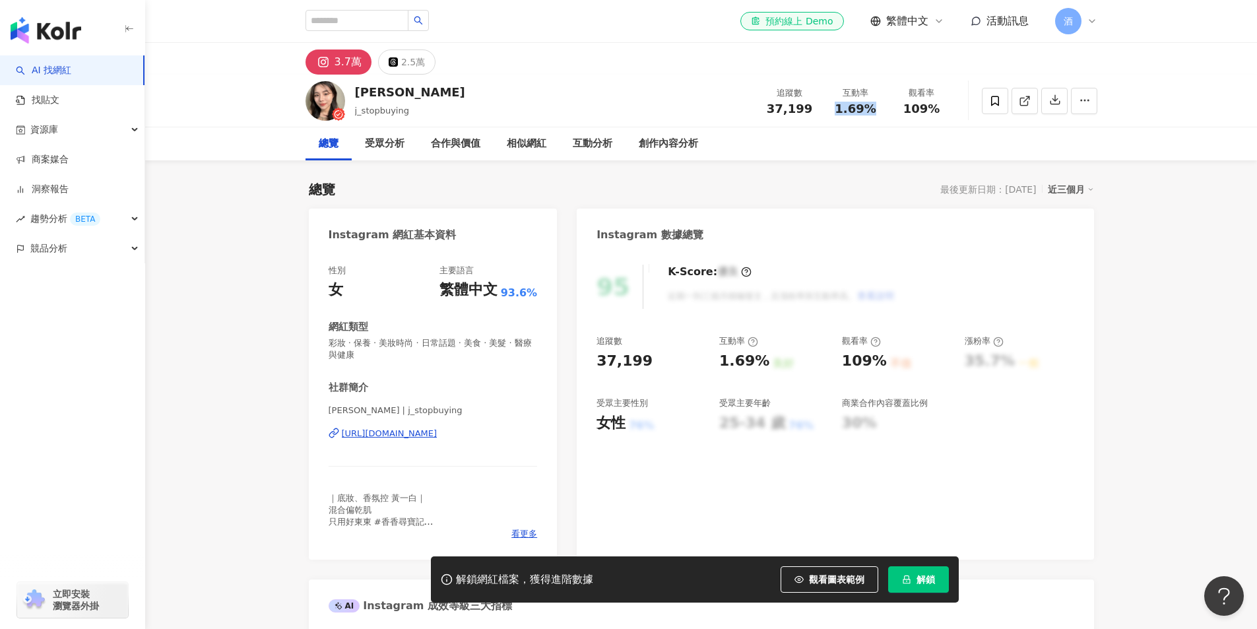
copy span "1.69%"
drag, startPoint x: 901, startPoint y: 108, endPoint x: 940, endPoint y: 113, distance: 39.2
click at [940, 113] on div "109%" at bounding box center [922, 108] width 50 height 13
copy span "109%"
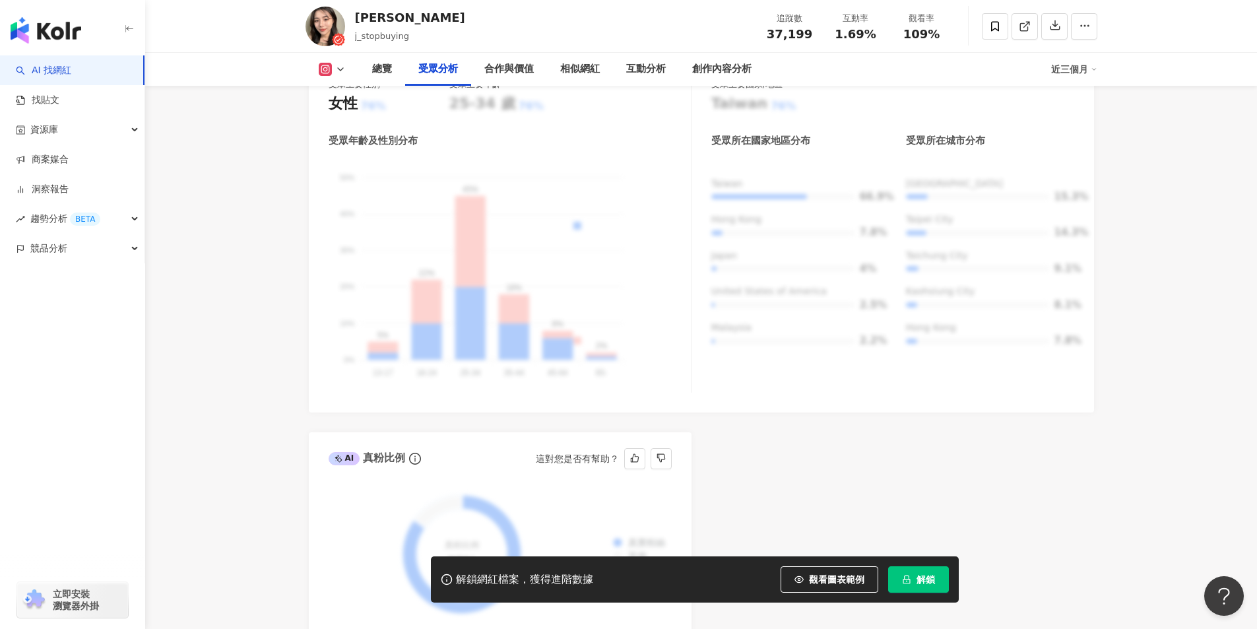
scroll to position [1451, 0]
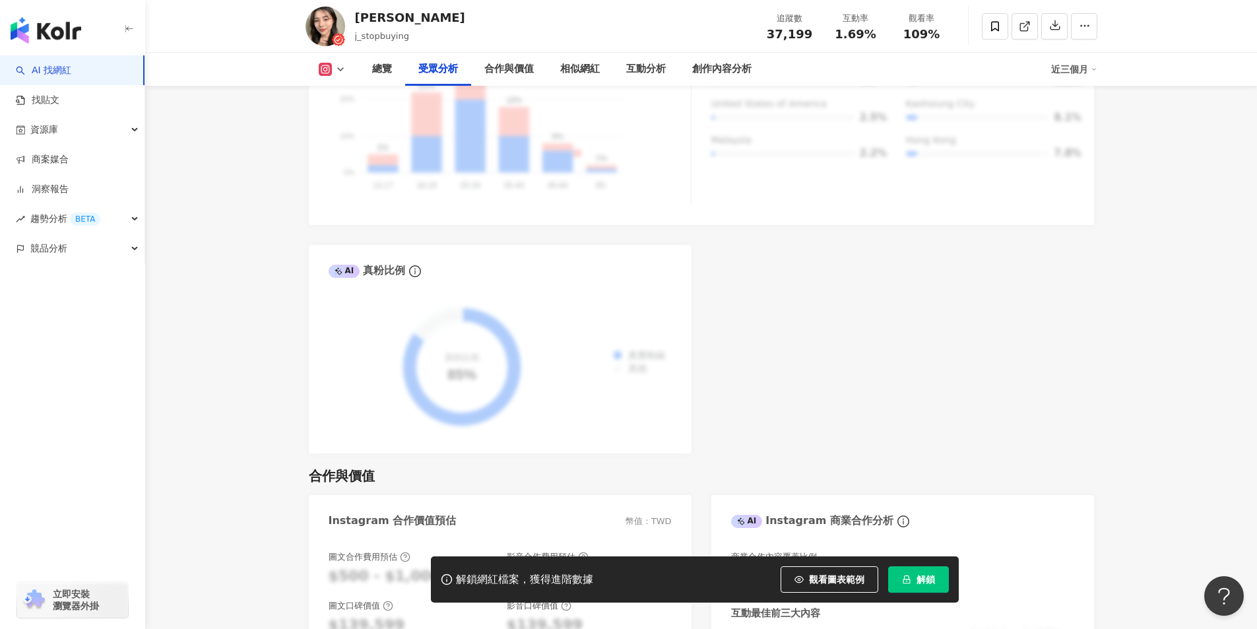
click at [921, 334] on div "AI Instagram 受眾樣貌分析 受眾主要性別 女性 76% 受眾主要年齡 25-34 歲 76% 受眾年齡及性別分布 男性 女性 50% 50% 40…" at bounding box center [701, 144] width 785 height 618
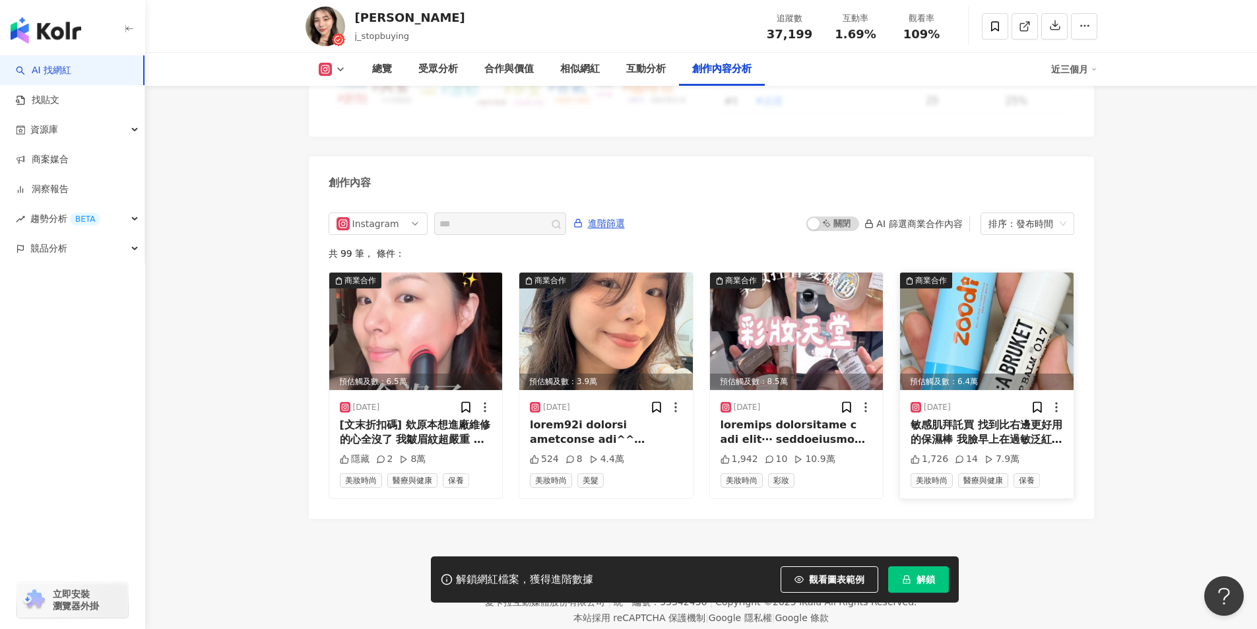
scroll to position [4062, 0]
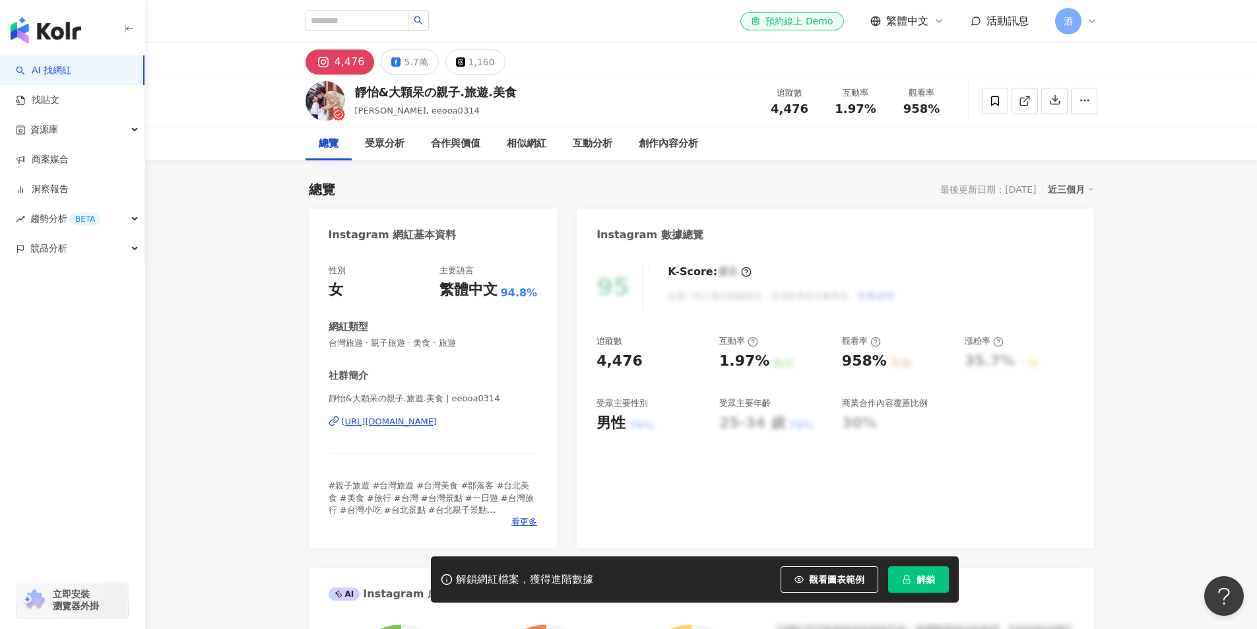
click at [437, 422] on div "[URL][DOMAIN_NAME]" at bounding box center [390, 422] width 96 height 12
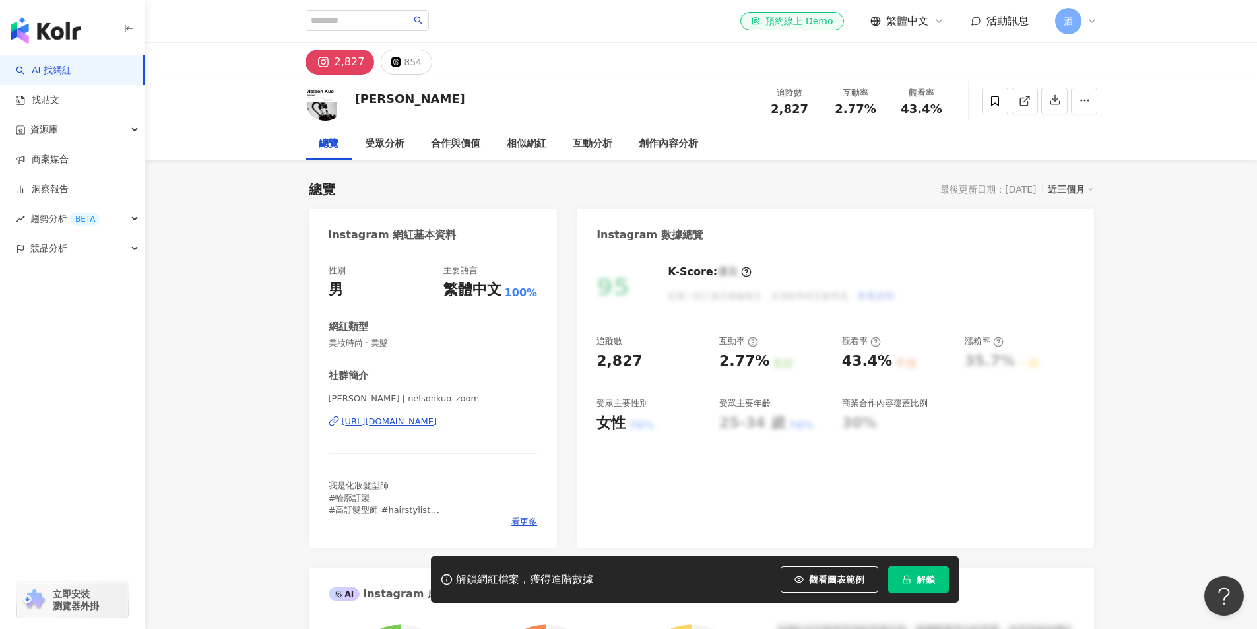
click at [416, 422] on div "[URL][DOMAIN_NAME]" at bounding box center [390, 422] width 96 height 12
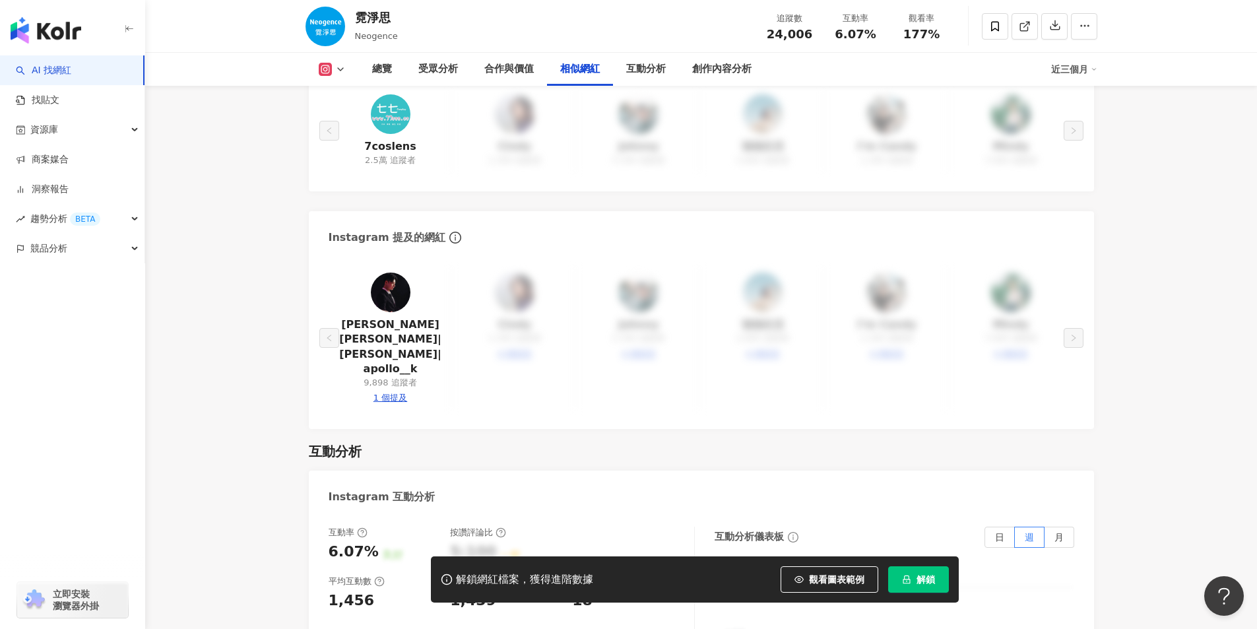
scroll to position [2275, 0]
click at [239, 373] on main "2.4萬 13萬 6,405 霓淨思 Neogence 追蹤數 24,006 互動率 6.07% 觀看率 177% 總覽 受眾分析 合作與價值 相似網紅 互動…" at bounding box center [701, 2] width 1112 height 4470
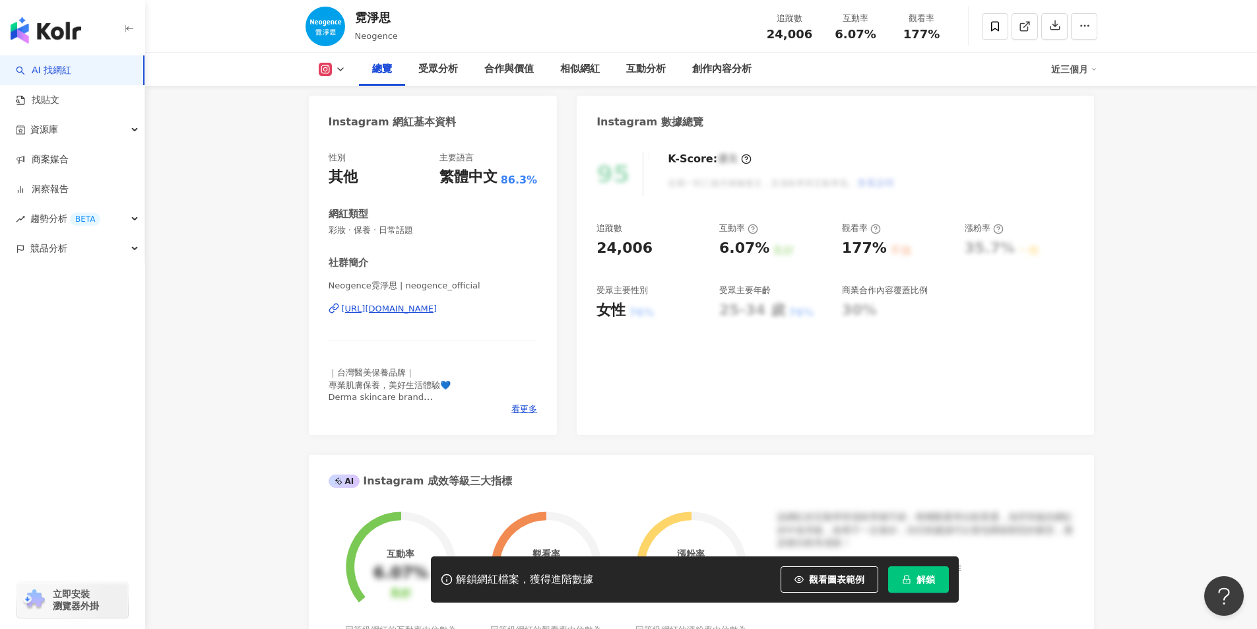
scroll to position [0, 0]
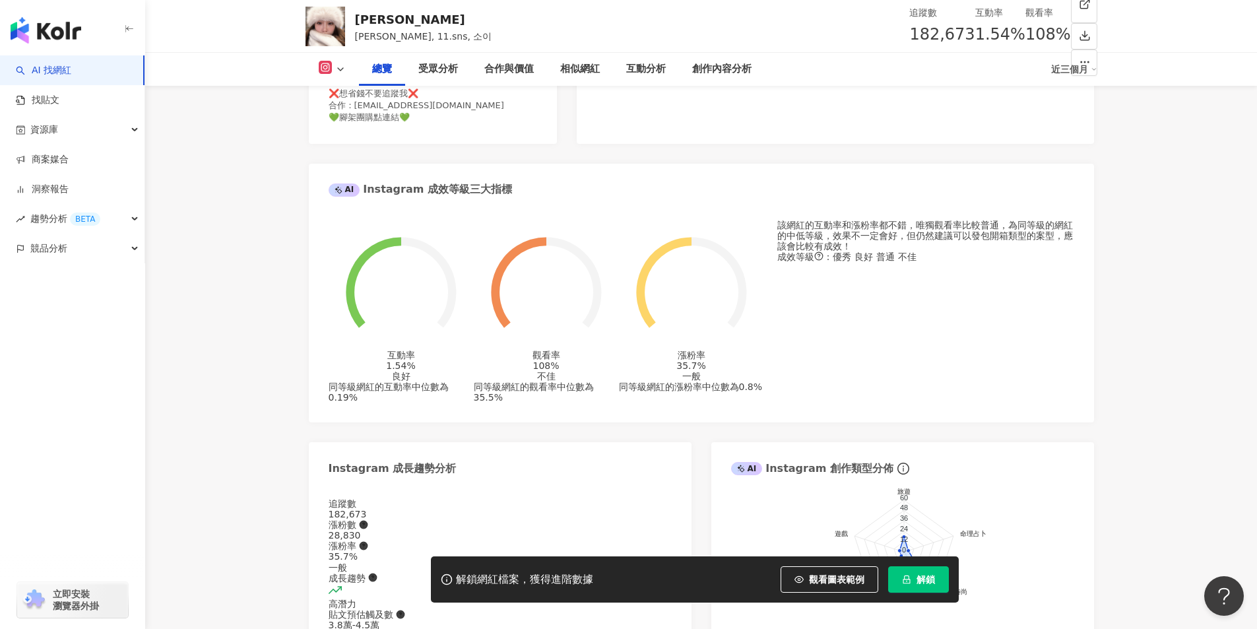
scroll to position [132, 0]
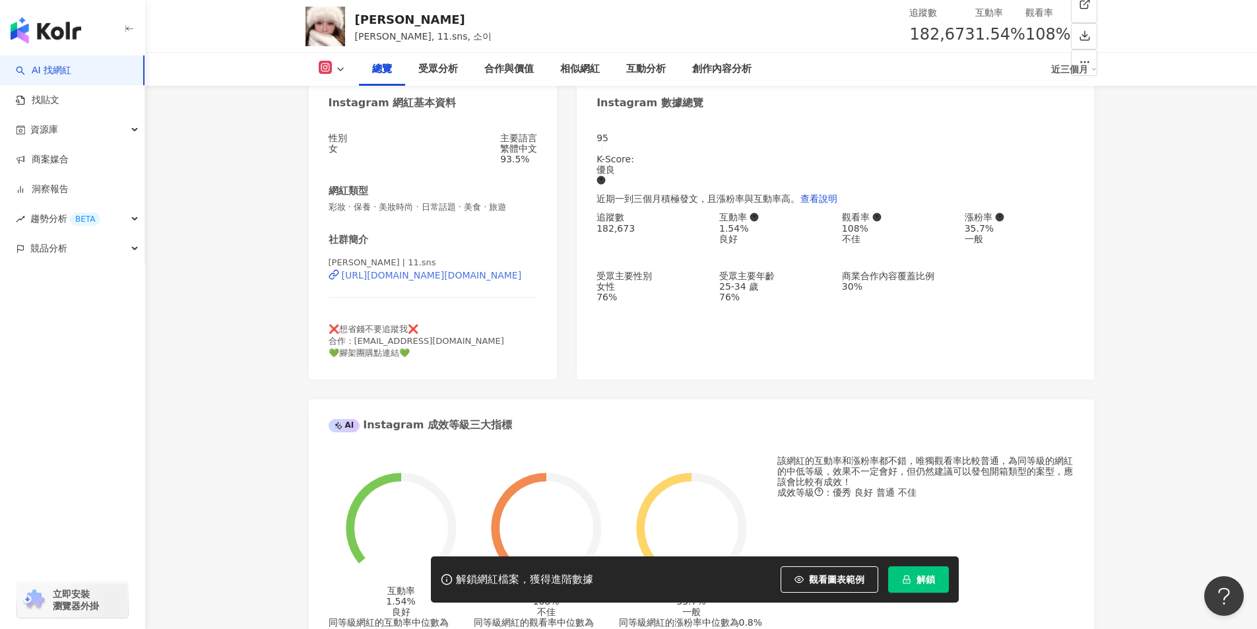
click at [399, 280] on div "https://www.instagram.com/11.sns/" at bounding box center [432, 275] width 180 height 11
drag, startPoint x: 359, startPoint y: 15, endPoint x: 393, endPoint y: 28, distance: 35.9
click at [382, 17] on div "蕭伊" at bounding box center [423, 19] width 137 height 16
copy div "蕭伊"
click at [909, 36] on div "追蹤數 182,673" at bounding box center [941, 26] width 65 height 42
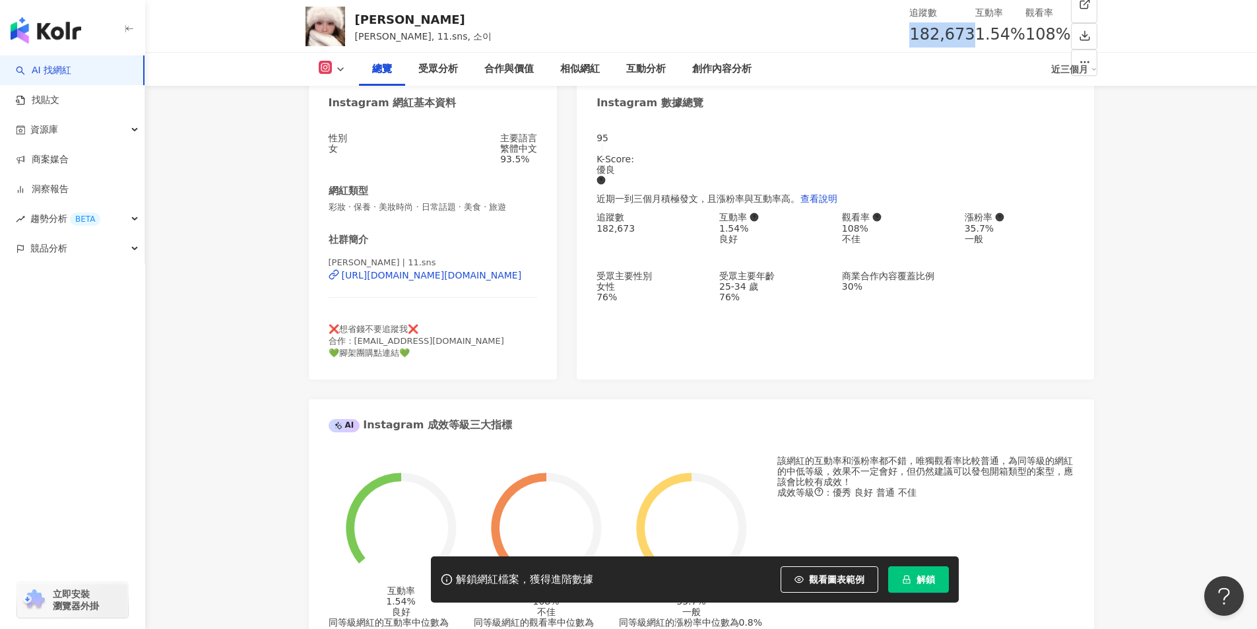
copy span "182,673"
drag, startPoint x: 837, startPoint y: 38, endPoint x: 880, endPoint y: 38, distance: 42.9
click at [975, 38] on div "1.54%" at bounding box center [1000, 34] width 50 height 25
copy span "1.54%"
drag, startPoint x: 905, startPoint y: 33, endPoint x: 944, endPoint y: 34, distance: 38.9
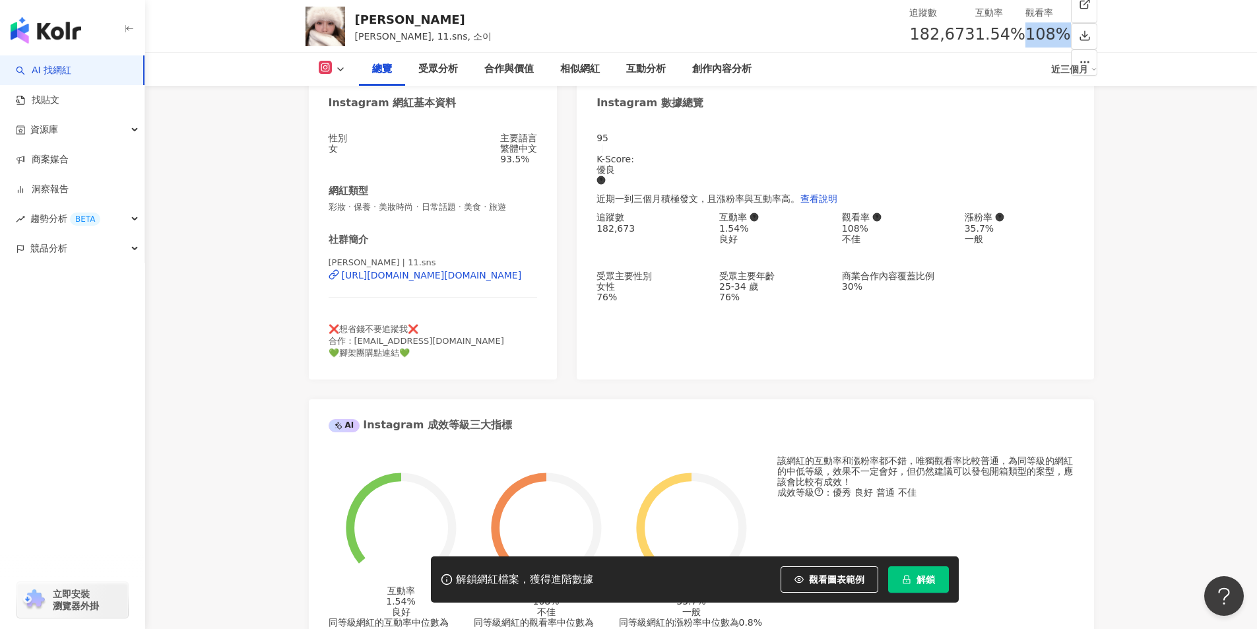
click at [1025, 34] on div "108%" at bounding box center [1048, 34] width 46 height 25
copy span "108%"
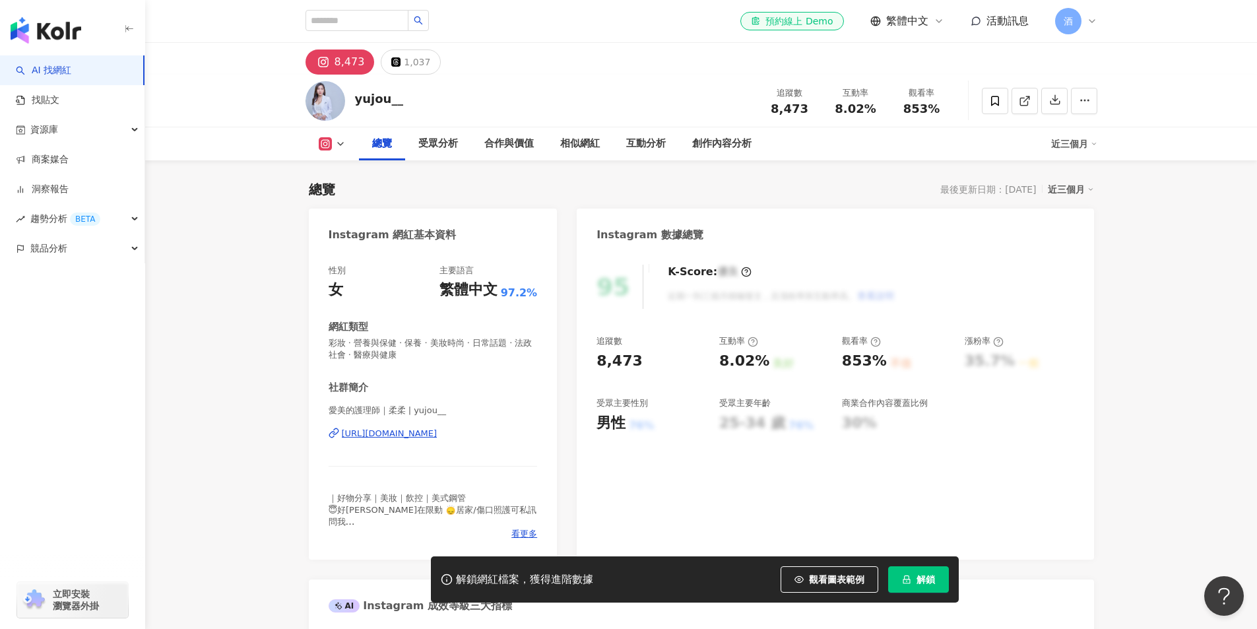
click at [409, 433] on div "https://www.instagram.com/yujou__/" at bounding box center [390, 434] width 96 height 12
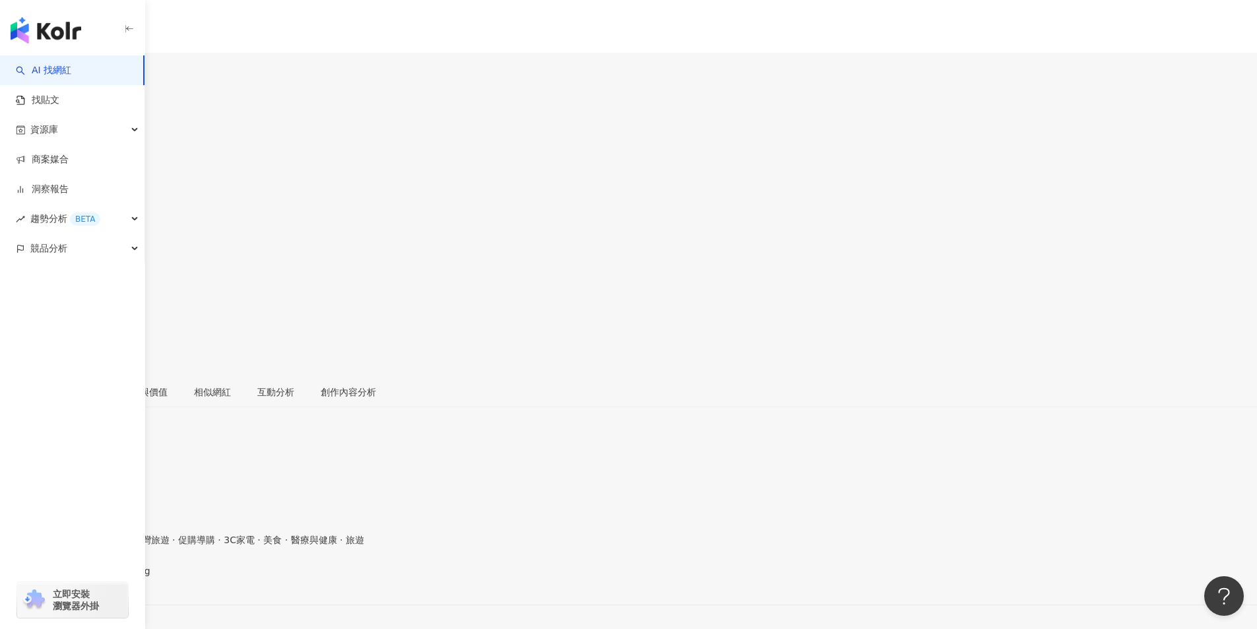
click at [116, 577] on div "[URL][DOMAIN_NAME]" at bounding box center [64, 582] width 103 height 11
click at [116, 566] on div "[URL][DOMAIN_NAME]" at bounding box center [64, 571] width 103 height 11
drag, startPoint x: 357, startPoint y: 102, endPoint x: 471, endPoint y: 100, distance: 114.2
click at [469, 100] on div "[PERSON_NAME] [PERSON_NAME] 追蹤數 73,607 互動率 1.86% 觀看率 97.3%" at bounding box center [628, 225] width 1257 height 280
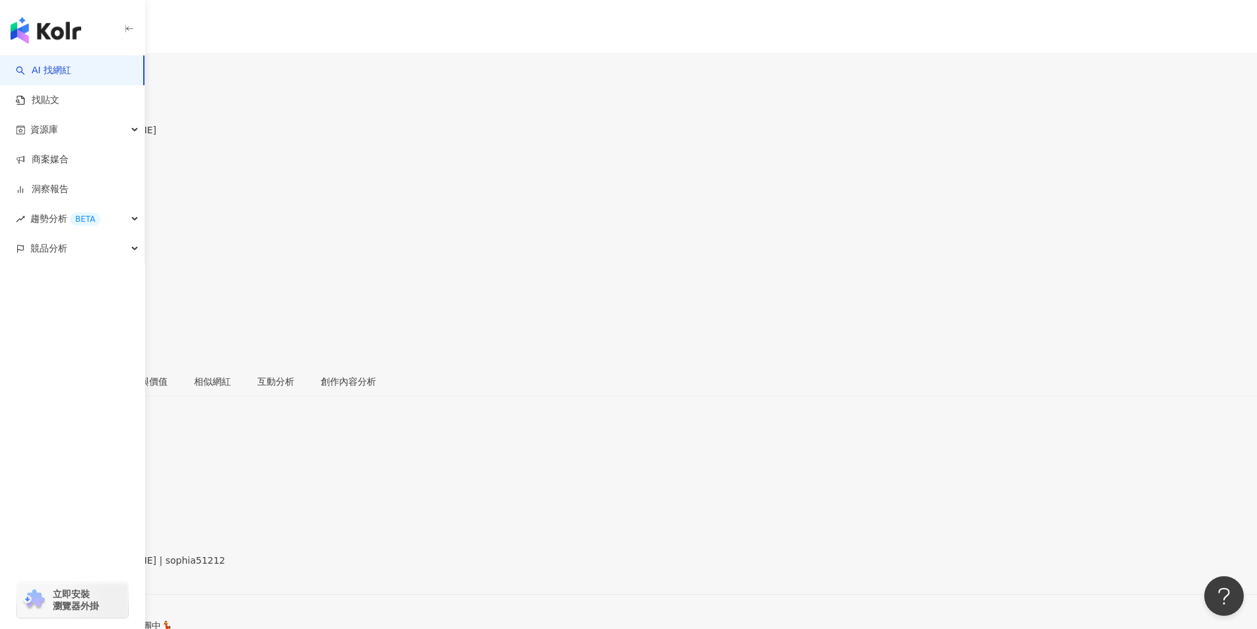
copy div "[PERSON_NAME] [PERSON_NAME]"
click at [497, 86] on div "Sophia Lin 追蹤數 73,607 互動率 1.86% 觀看率 97.3%" at bounding box center [628, 225] width 1257 height 280
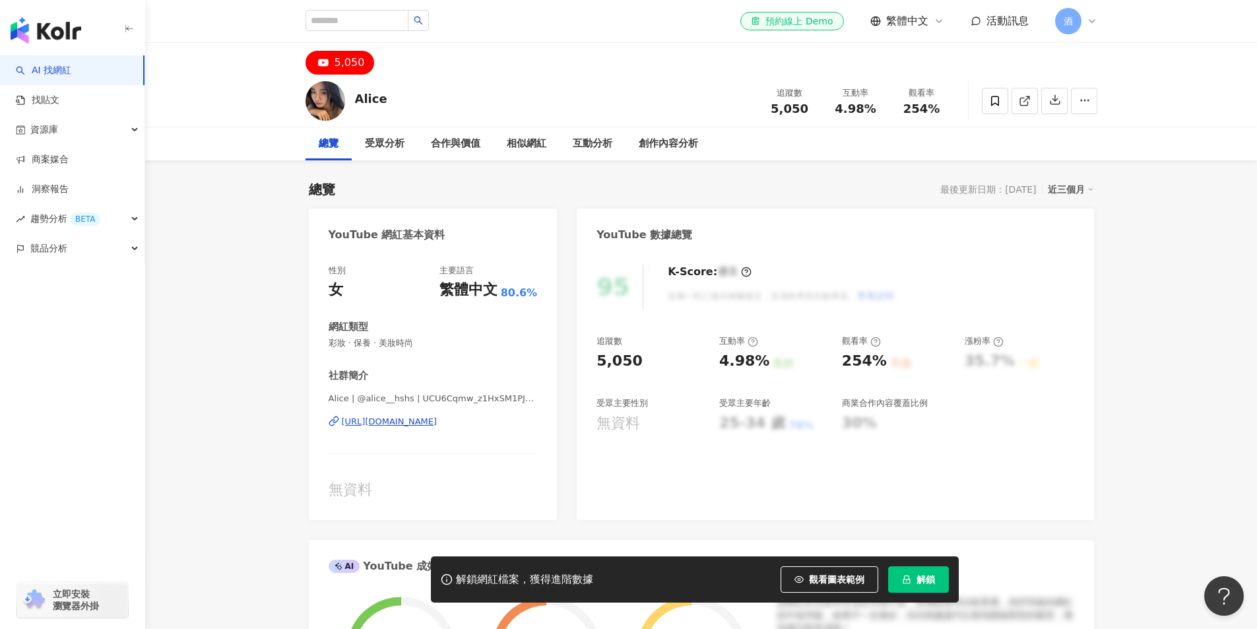
click at [385, 422] on div "https://www.youtube.com/channel/UCU6Cqmw_z1HxSM1PJS0xQGQ" at bounding box center [390, 422] width 96 height 12
drag, startPoint x: 351, startPoint y: 96, endPoint x: 393, endPoint y: 97, distance: 41.6
click at [393, 97] on div "Alice 追蹤數 5,050 互動率 4.98% 觀看率 254%" at bounding box center [701, 101] width 844 height 52
copy div "Alice"
click at [420, 67] on div "5,050" at bounding box center [701, 59] width 844 height 32
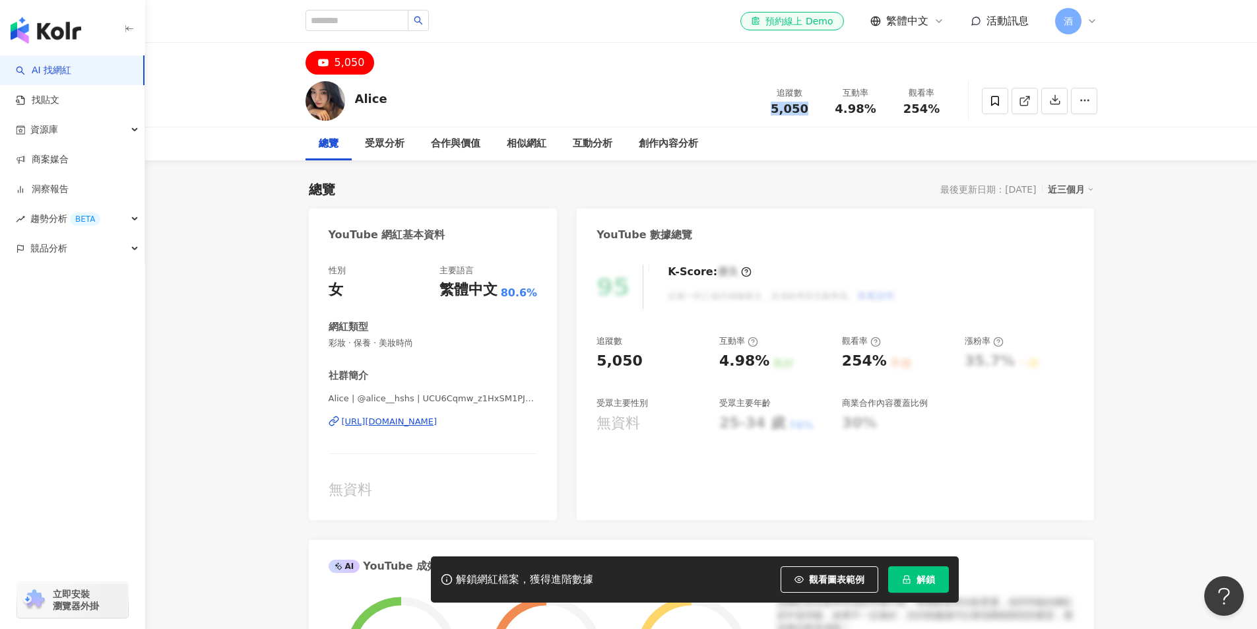
drag, startPoint x: 769, startPoint y: 111, endPoint x: 808, endPoint y: 114, distance: 38.4
click at [810, 110] on div "5,050" at bounding box center [790, 108] width 50 height 13
copy span "5,050"
drag, startPoint x: 835, startPoint y: 109, endPoint x: 744, endPoint y: 239, distance: 159.2
click at [887, 108] on div "互動率 4.98%" at bounding box center [856, 100] width 66 height 28
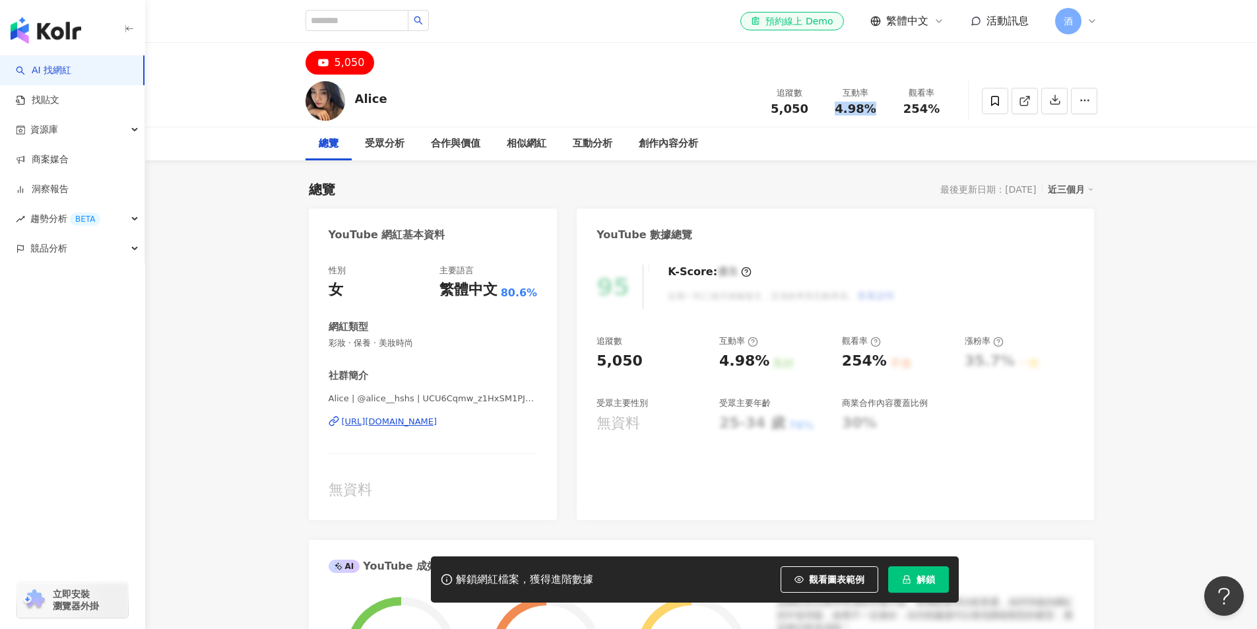
copy span "4.98%"
drag, startPoint x: 943, startPoint y: 110, endPoint x: 955, endPoint y: 113, distance: 12.5
click at [965, 108] on div "Alice 追蹤數 5,050 互動率 4.98% 觀看率 254%" at bounding box center [701, 101] width 844 height 52
copy span "254%"
click at [461, 406] on span "Alice | @alice__hshs | UCU6Cqmw_z1HxSM1PJS0xQGQ" at bounding box center [433, 399] width 209 height 13
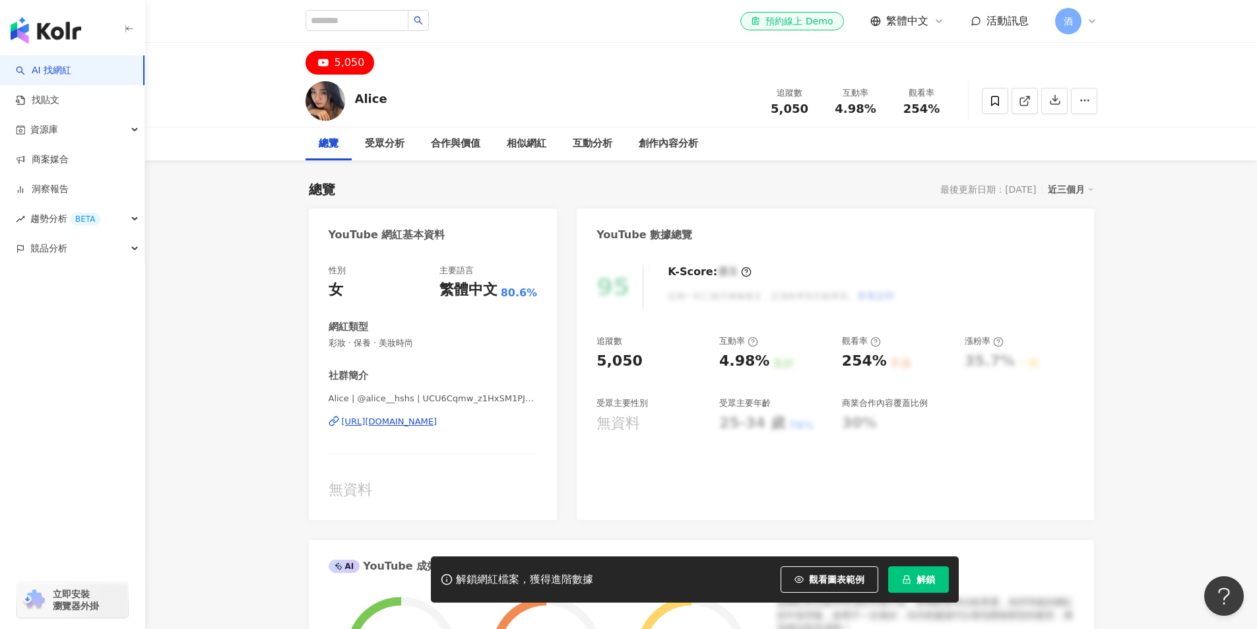
click at [472, 400] on span "Alice | @alice__hshs | UCU6Cqmw_z1HxSM1PJS0xQGQ" at bounding box center [433, 399] width 209 height 12
drag, startPoint x: 412, startPoint y: 401, endPoint x: 486, endPoint y: 385, distance: 75.6
click at [486, 385] on div "社群簡介 Alice | @alice__hshs | UCU6Cqmw_z1HxSM1PJS0xQGQ https://www.youtube.com/ch…" at bounding box center [433, 434] width 209 height 131
click at [472, 387] on div "社群簡介 Alice | @alice__hshs | UCU6Cqmw_z1HxSM1PJS0xQGQ https://www.youtube.com/ch…" at bounding box center [433, 434] width 209 height 131
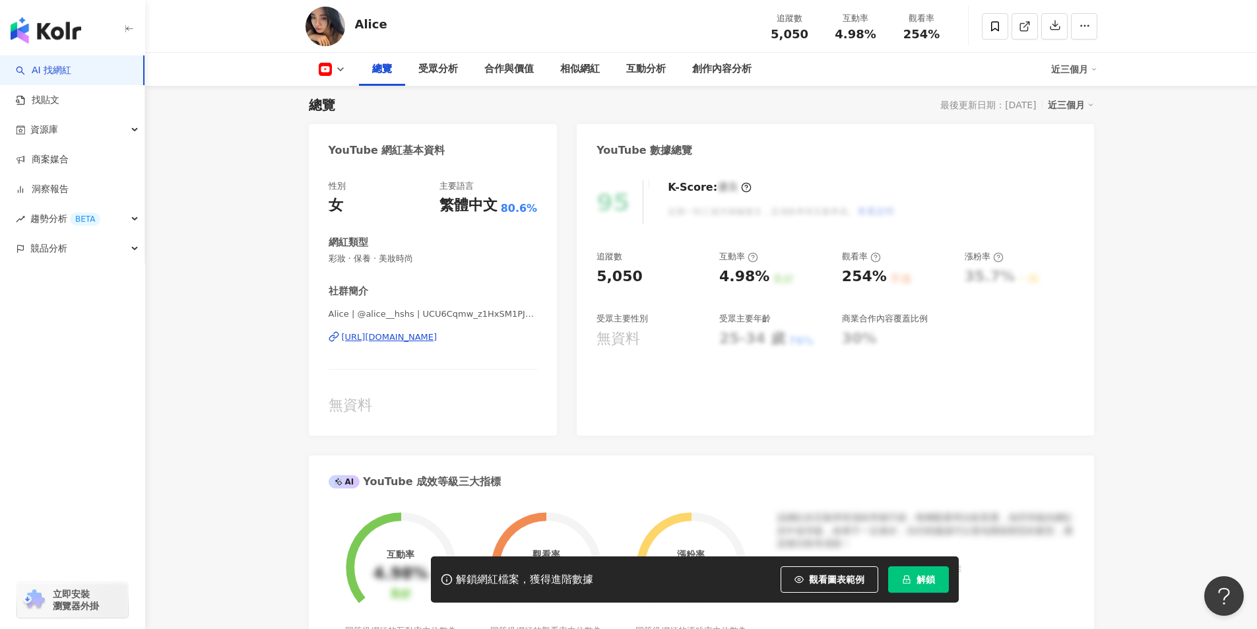
scroll to position [462, 0]
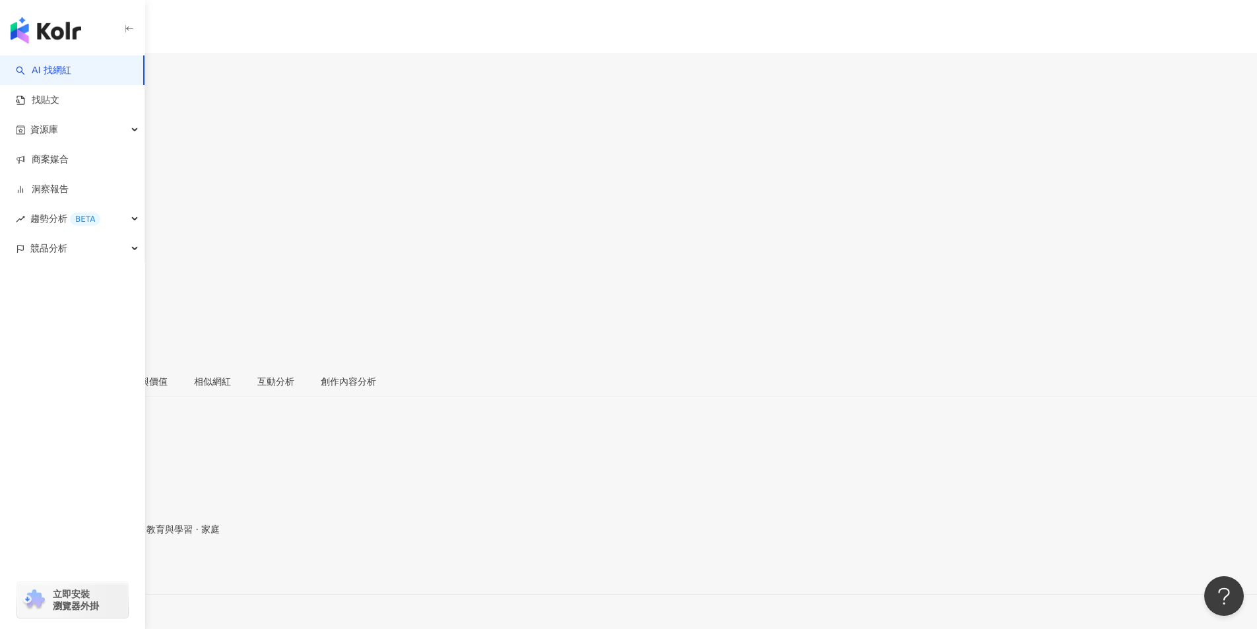
click at [116, 566] on div "[URL][DOMAIN_NAME]" at bounding box center [64, 571] width 103 height 11
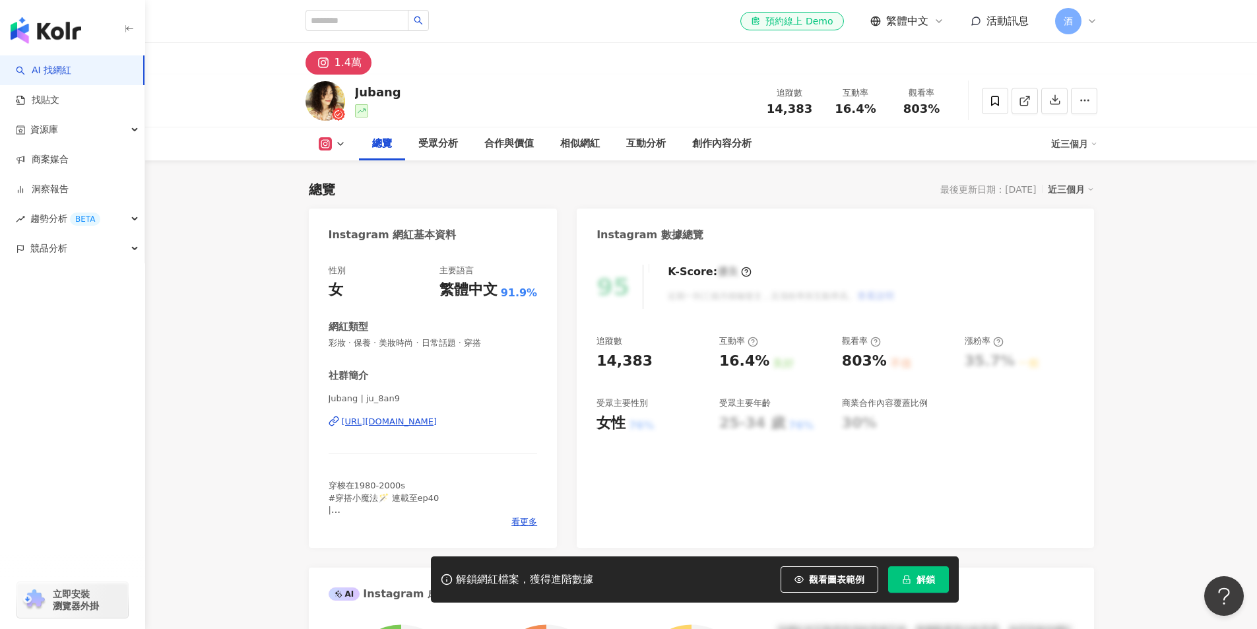
click at [384, 418] on div "[URL][DOMAIN_NAME]" at bounding box center [390, 422] width 96 height 12
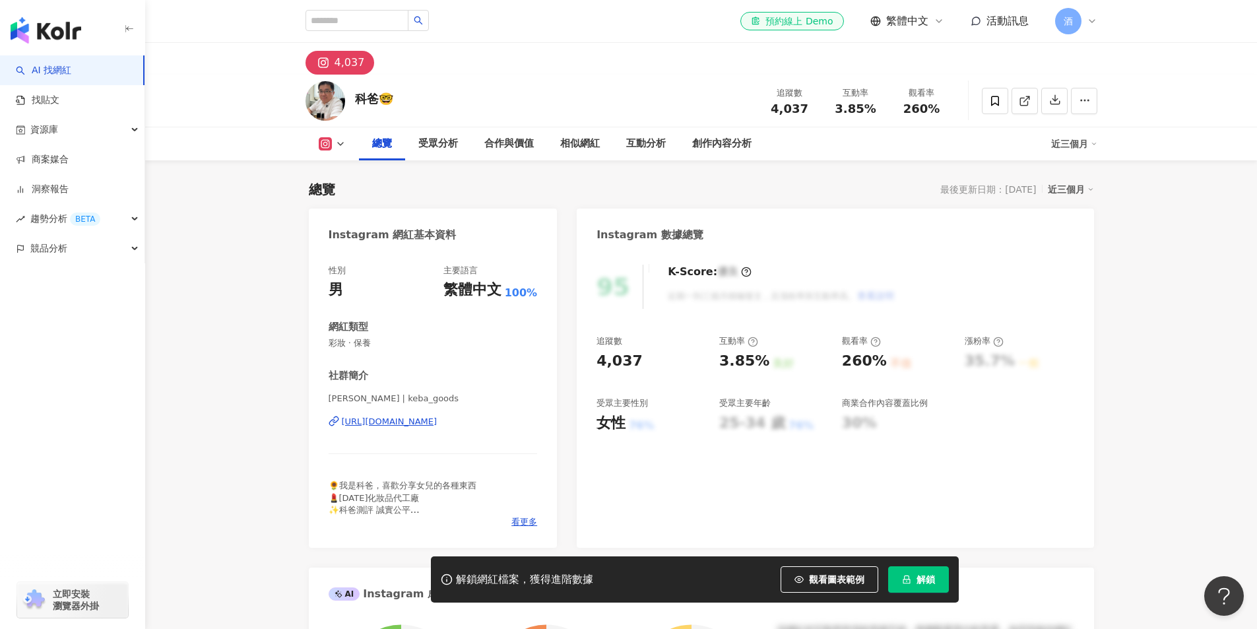
click at [435, 421] on div "https://www.instagram.com/keba_goods/" at bounding box center [390, 422] width 96 height 12
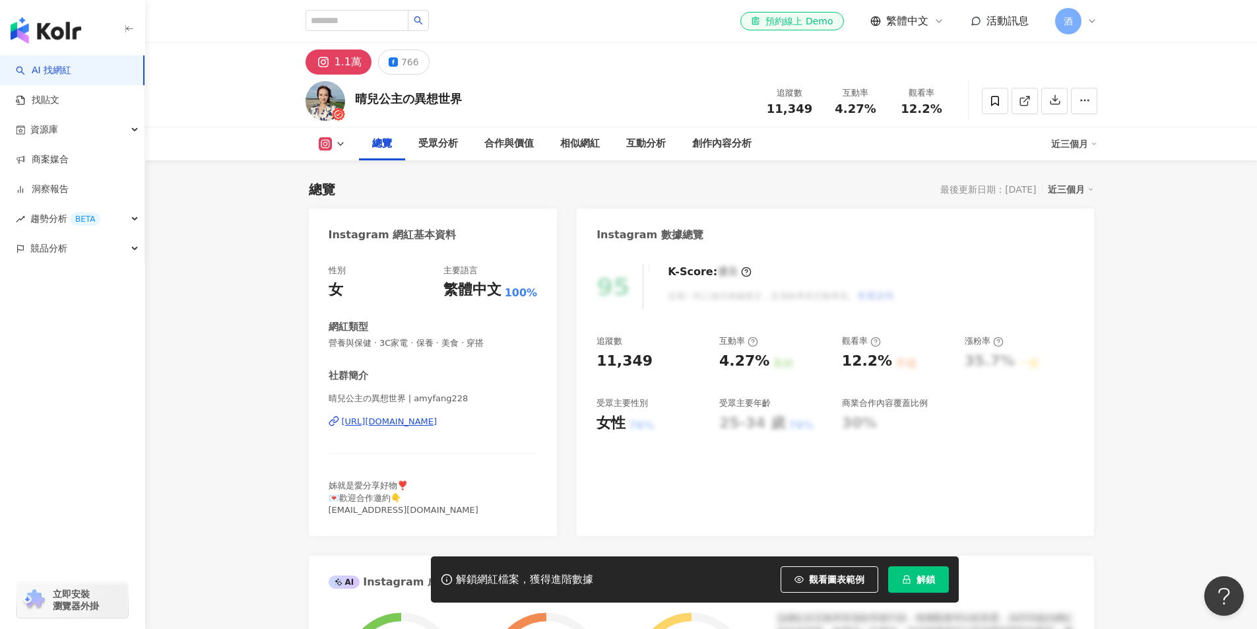
click at [436, 424] on div "[URL][DOMAIN_NAME]" at bounding box center [390, 422] width 96 height 12
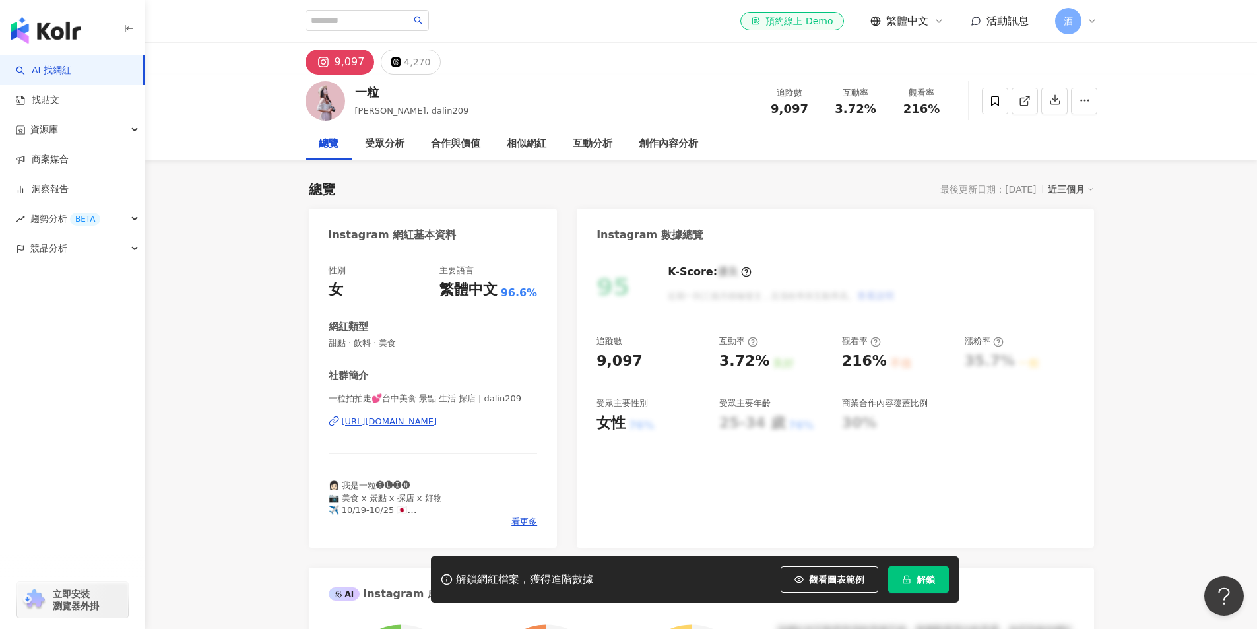
click at [406, 420] on div "https://www.instagram.com/dalin209/" at bounding box center [390, 422] width 96 height 12
